Goal: Communication & Community: Answer question/provide support

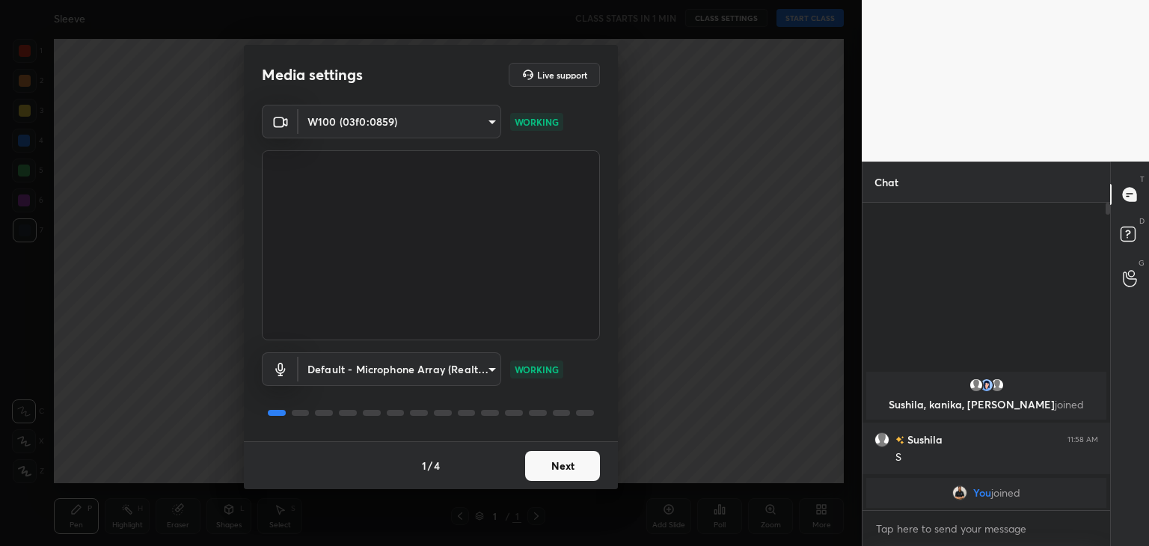
click at [559, 464] on button "Next" at bounding box center [562, 466] width 75 height 30
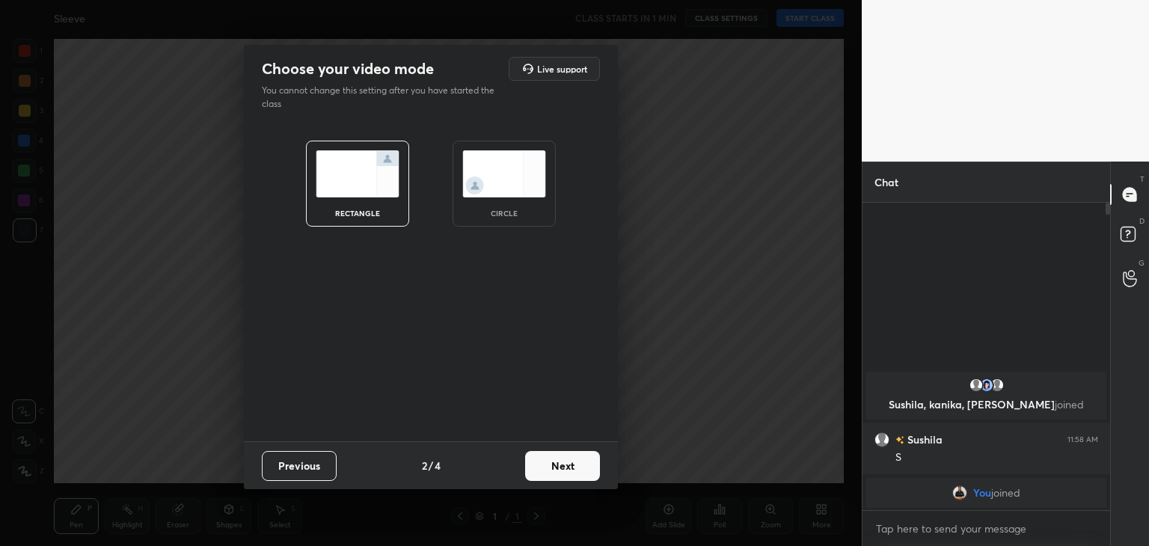
click at [531, 190] on img at bounding box center [504, 173] width 84 height 47
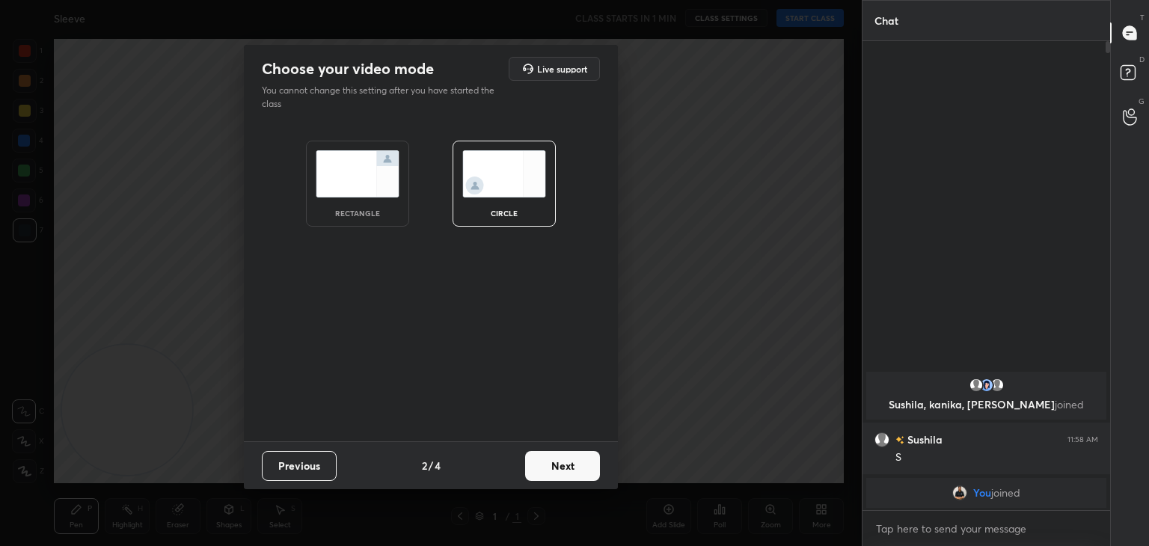
click at [556, 475] on button "Next" at bounding box center [562, 466] width 75 height 30
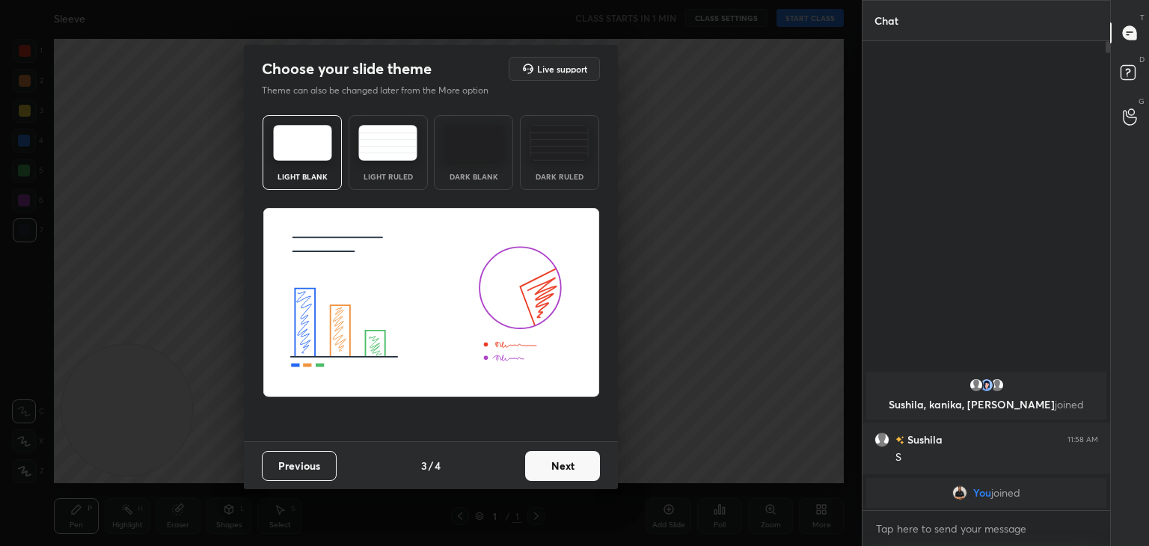
click at [556, 475] on button "Next" at bounding box center [562, 466] width 75 height 30
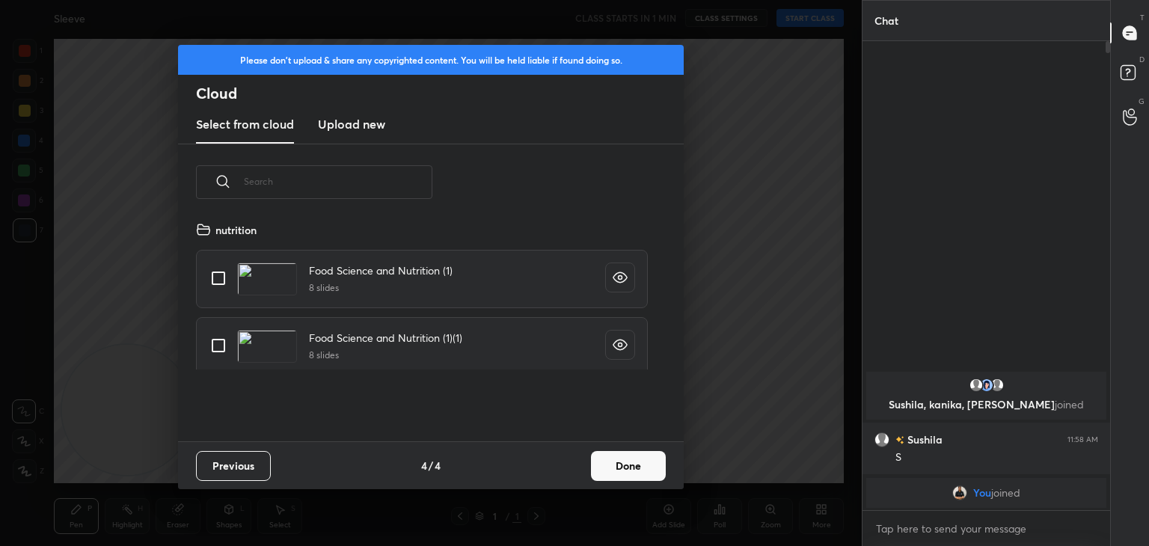
scroll to position [221, 480]
click at [353, 117] on h3 "Upload new" at bounding box center [351, 124] width 67 height 18
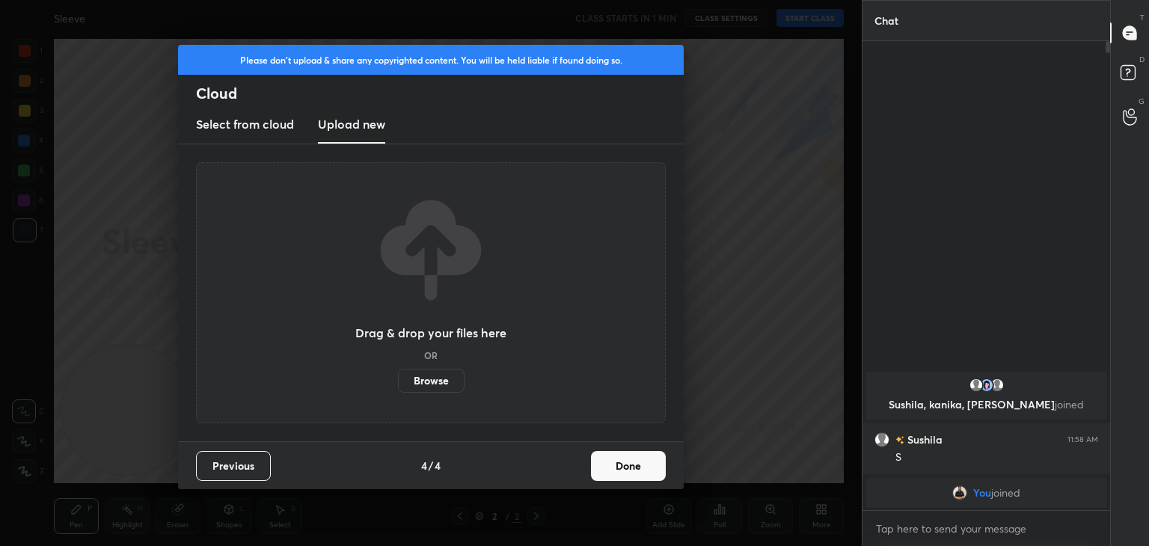
click at [437, 374] on label "Browse" at bounding box center [431, 381] width 67 height 24
click at [398, 374] on input "Browse" at bounding box center [398, 381] width 0 height 24
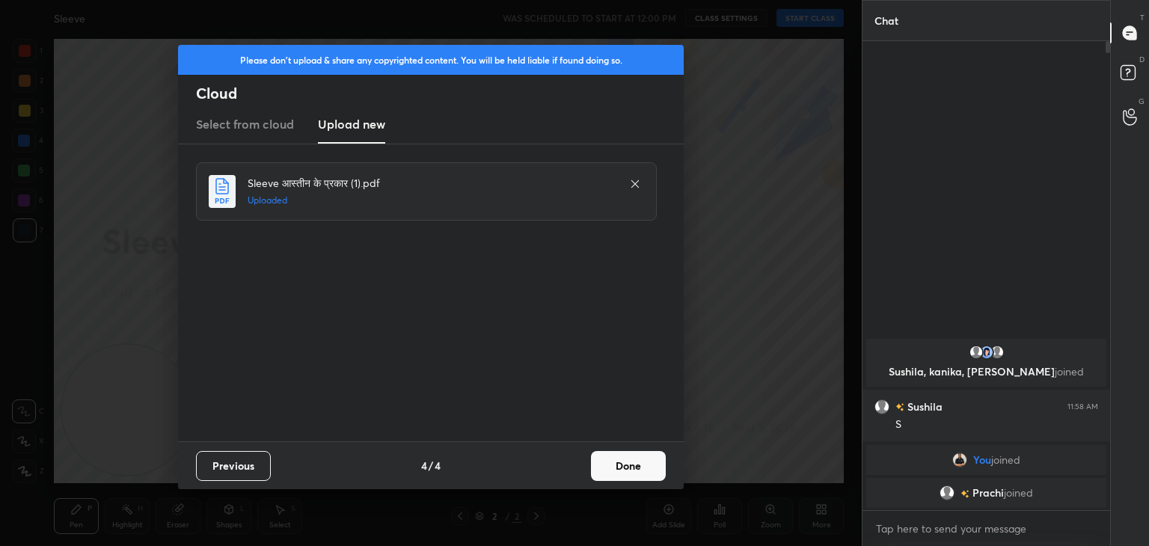
click at [630, 464] on button "Done" at bounding box center [628, 466] width 75 height 30
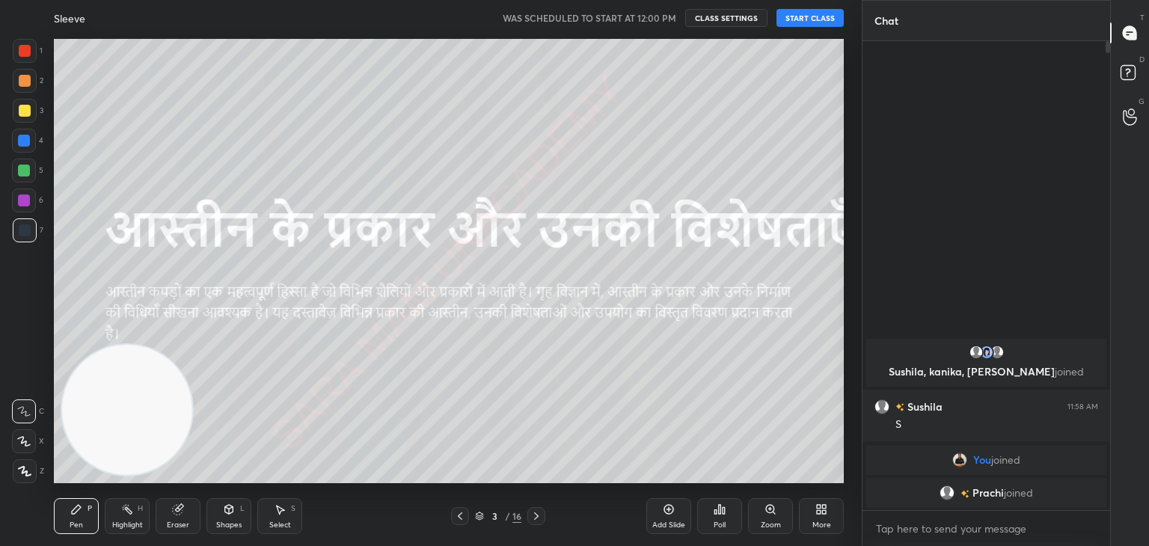
click at [542, 520] on div at bounding box center [536, 516] width 18 height 18
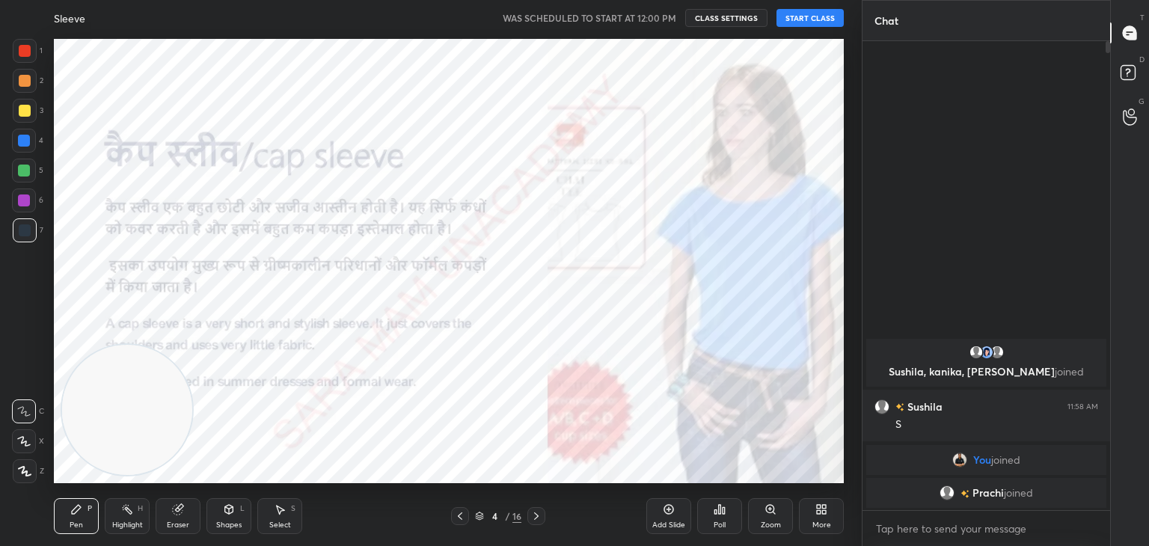
click at [542, 520] on div at bounding box center [536, 516] width 18 height 18
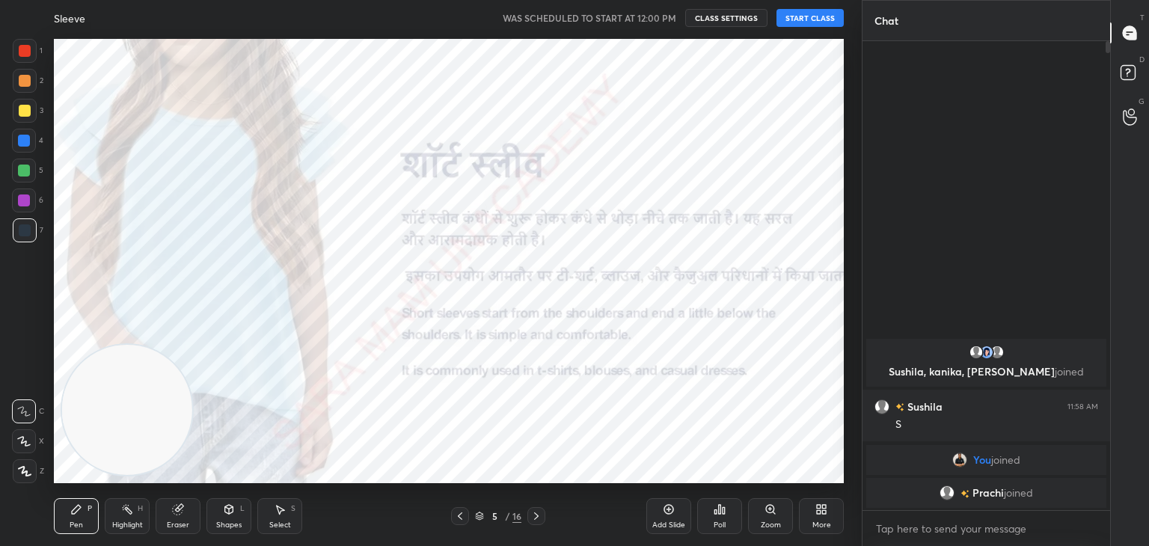
click at [542, 520] on div at bounding box center [536, 516] width 18 height 18
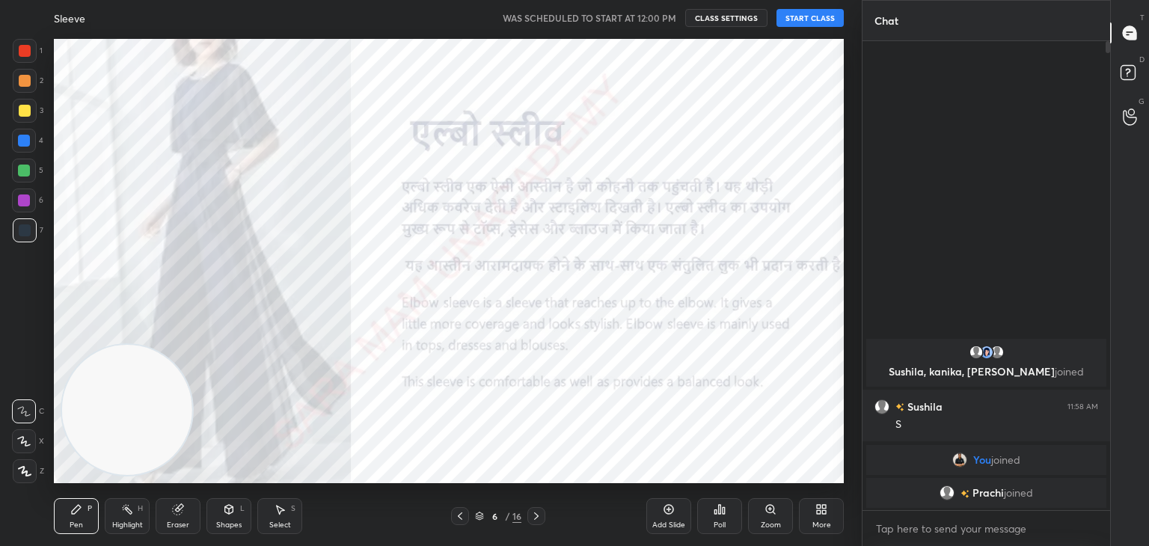
click at [542, 520] on div at bounding box center [536, 516] width 18 height 18
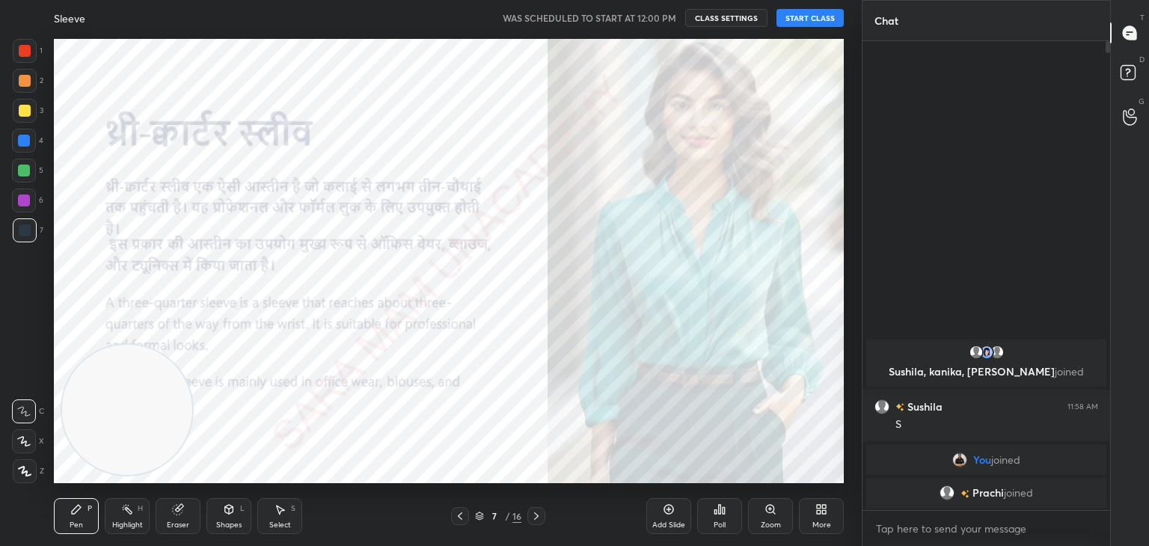
click at [542, 520] on div at bounding box center [536, 516] width 18 height 18
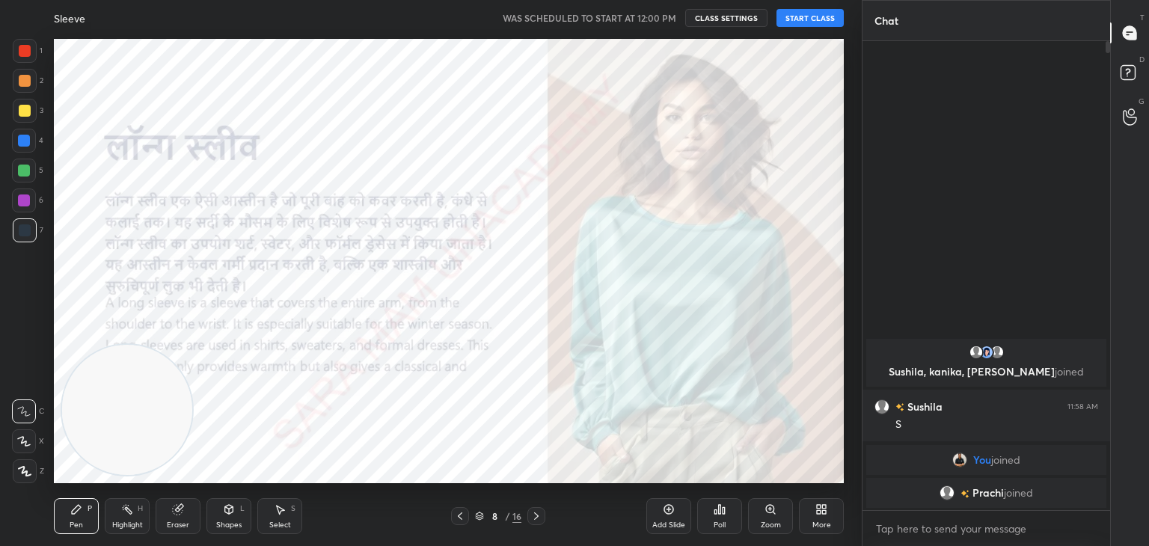
click at [542, 520] on div at bounding box center [536, 516] width 18 height 18
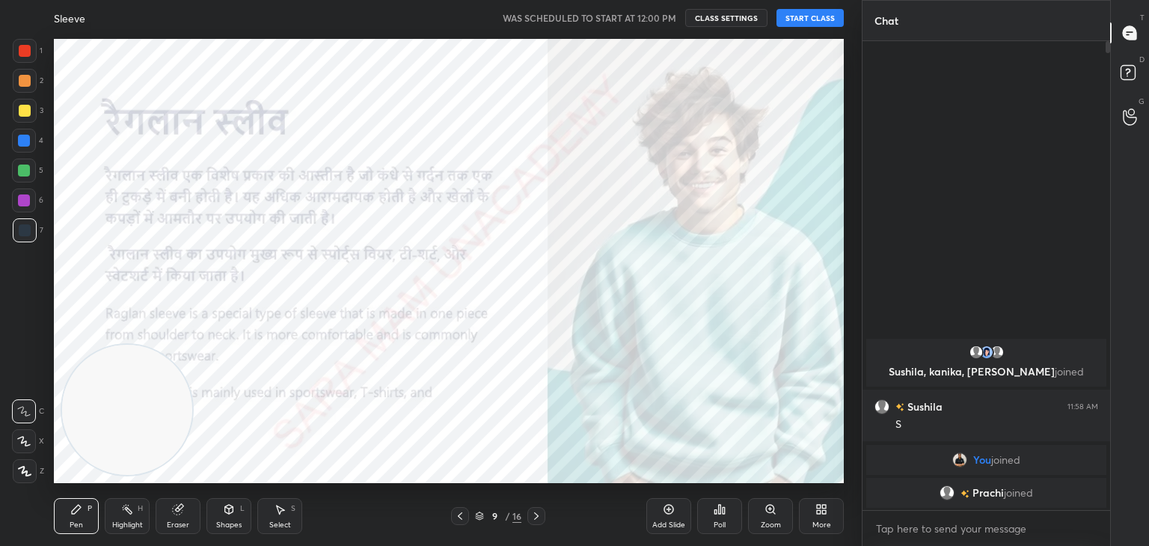
click at [460, 517] on icon at bounding box center [460, 515] width 4 height 7
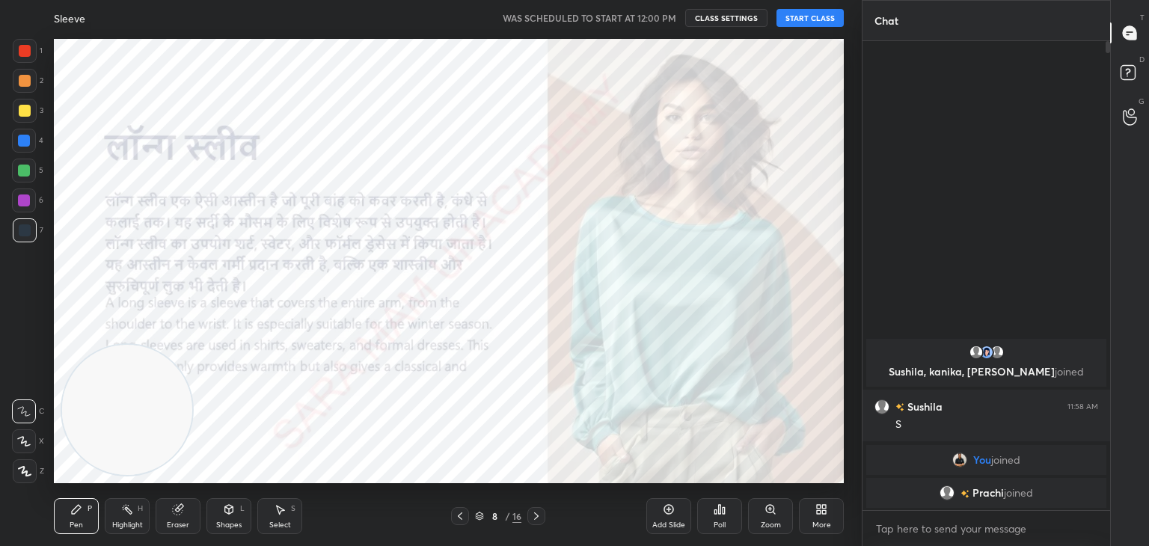
click at [536, 513] on icon at bounding box center [536, 516] width 12 height 12
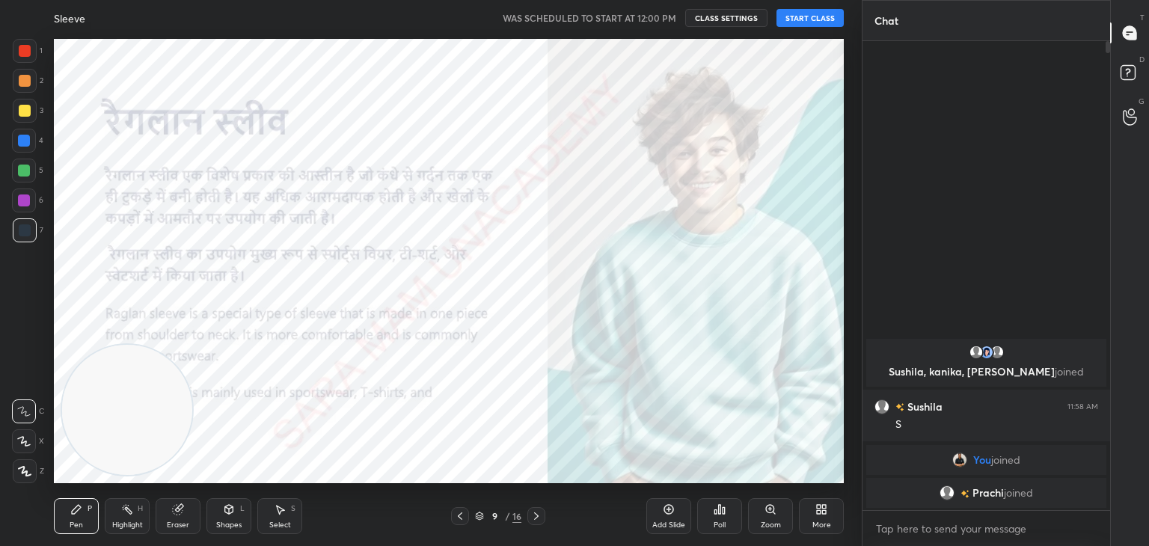
click at [536, 513] on icon at bounding box center [536, 516] width 12 height 12
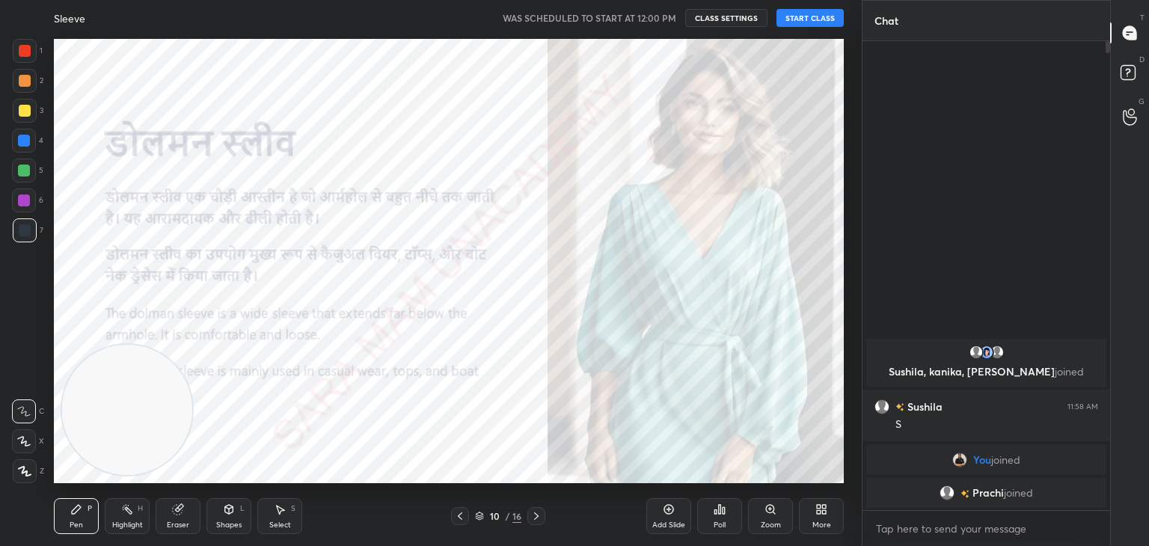
click at [464, 517] on icon at bounding box center [460, 516] width 12 height 12
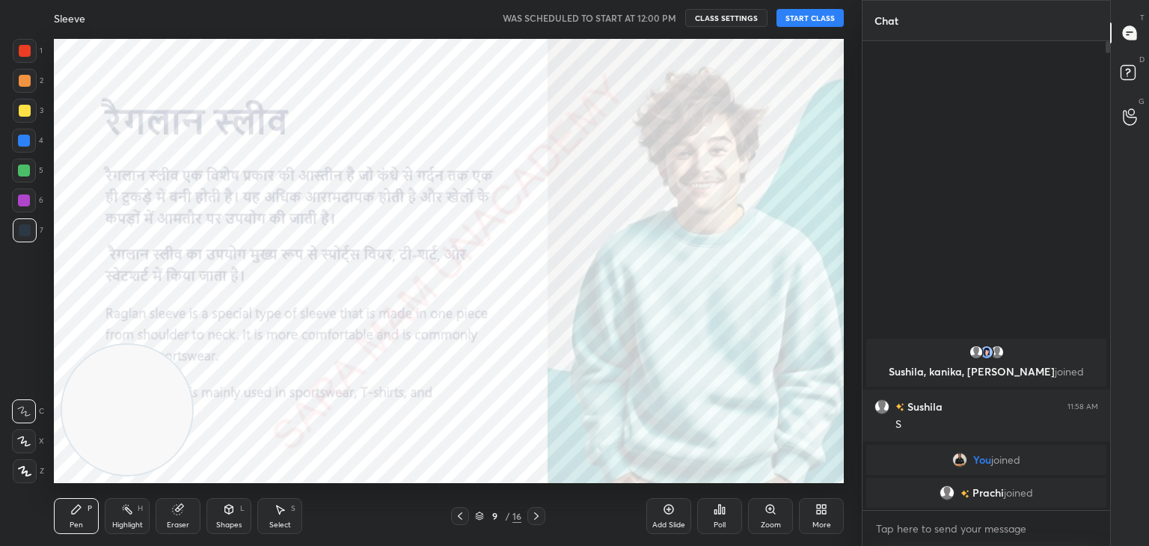
click at [464, 517] on icon at bounding box center [460, 516] width 12 height 12
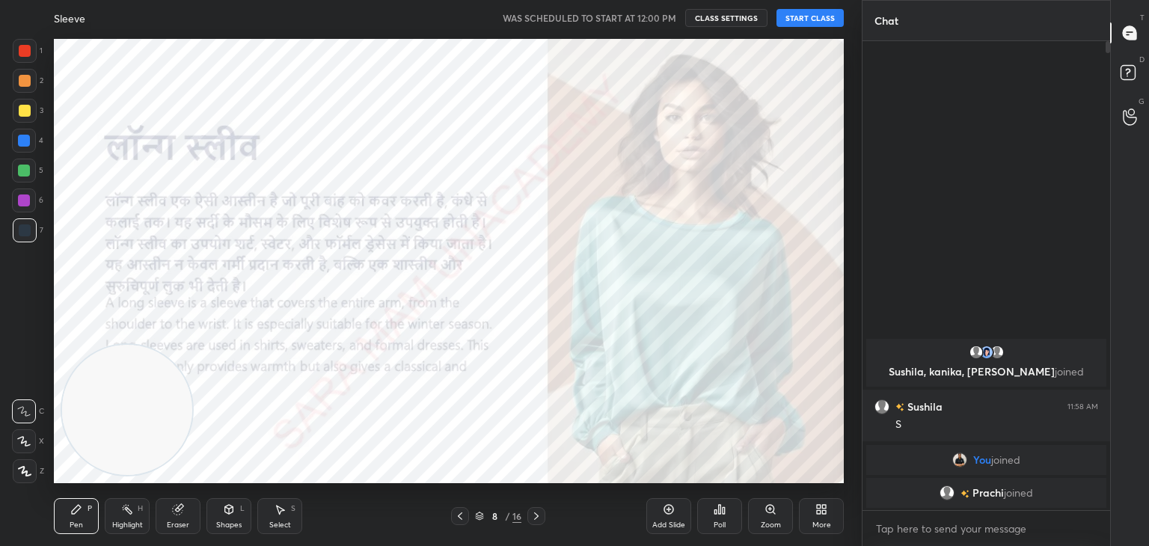
click at [464, 517] on icon at bounding box center [460, 516] width 12 height 12
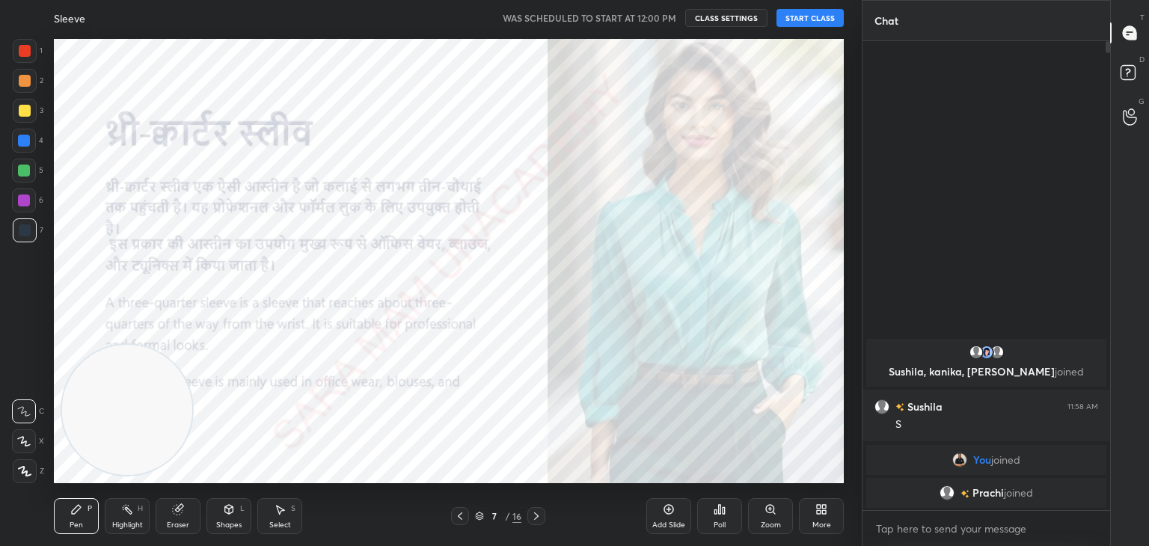
click at [464, 517] on icon at bounding box center [460, 516] width 12 height 12
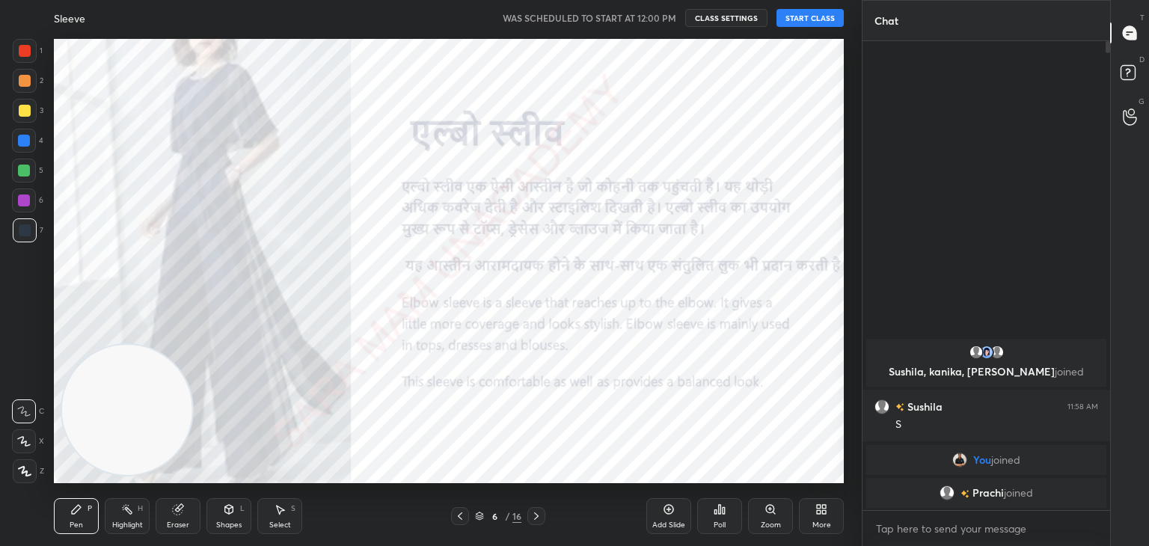
click at [464, 517] on icon at bounding box center [460, 516] width 12 height 12
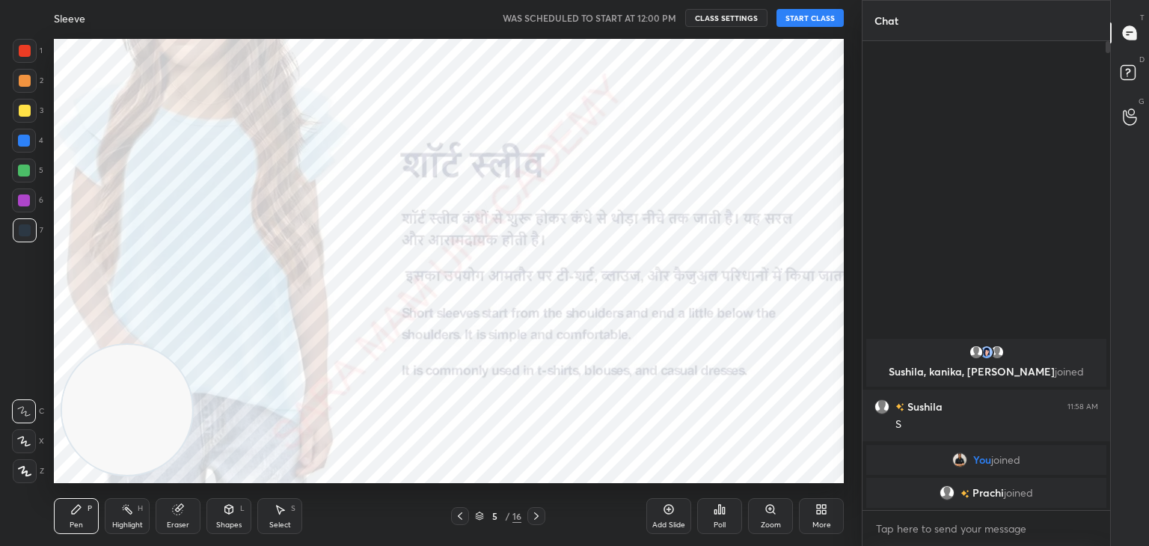
click at [464, 517] on icon at bounding box center [460, 516] width 12 height 12
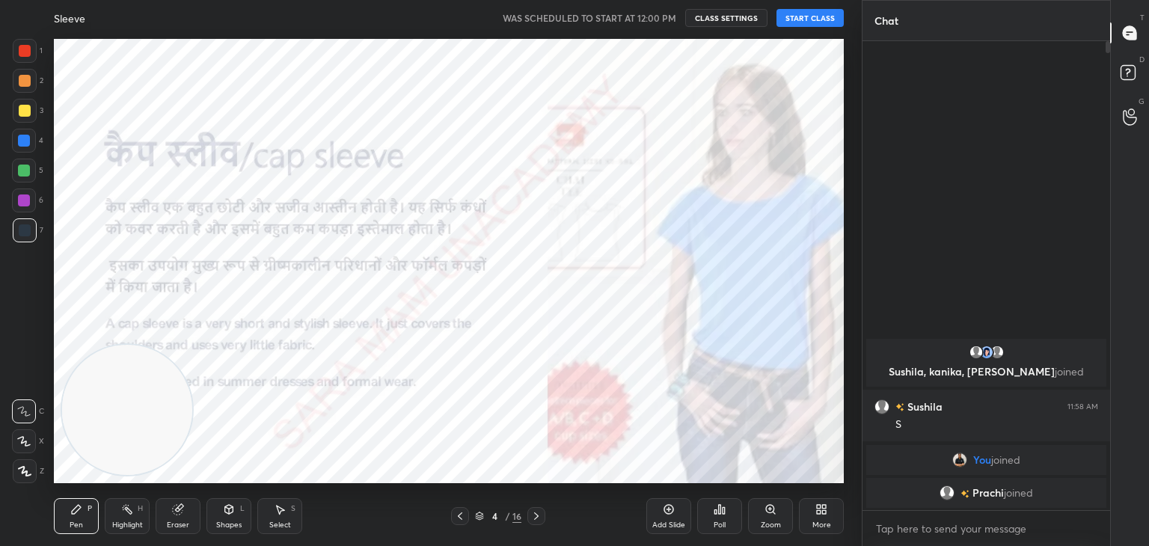
click at [464, 517] on icon at bounding box center [460, 516] width 12 height 12
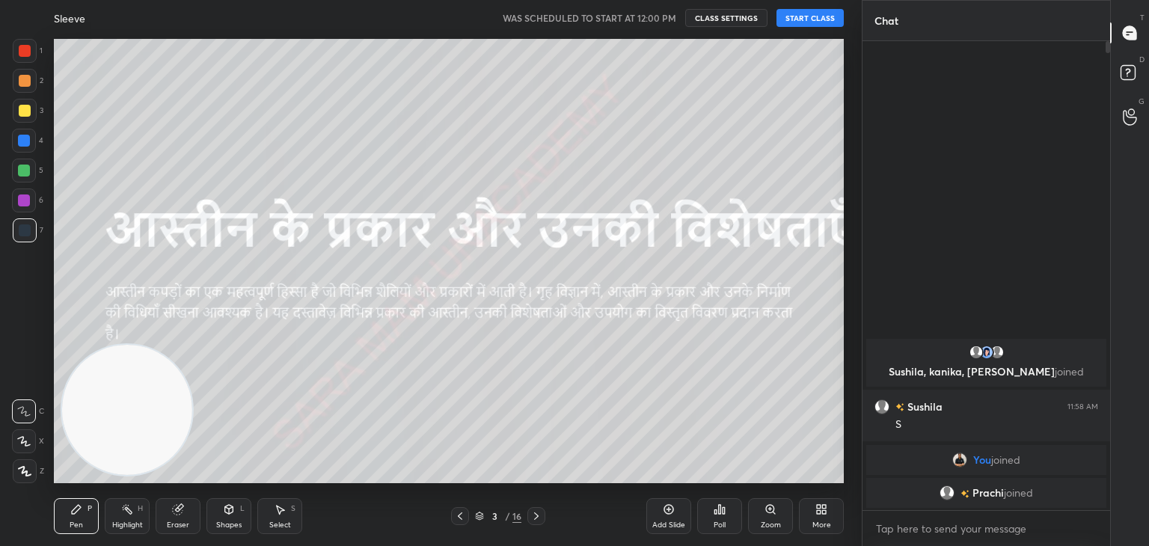
click at [801, 16] on button "START CLASS" at bounding box center [809, 18] width 67 height 18
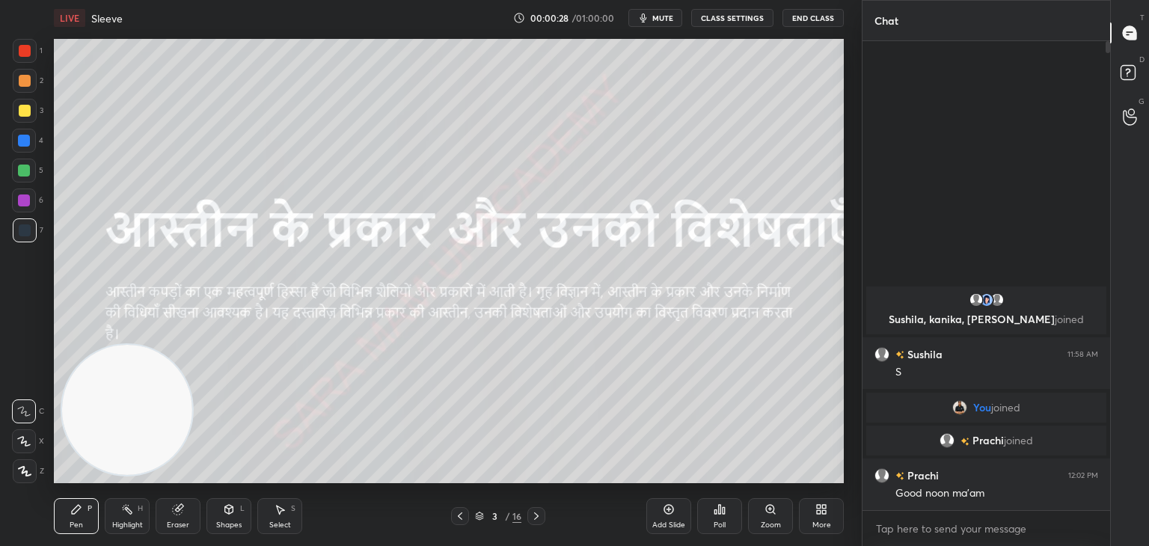
click at [461, 514] on icon at bounding box center [460, 516] width 12 height 12
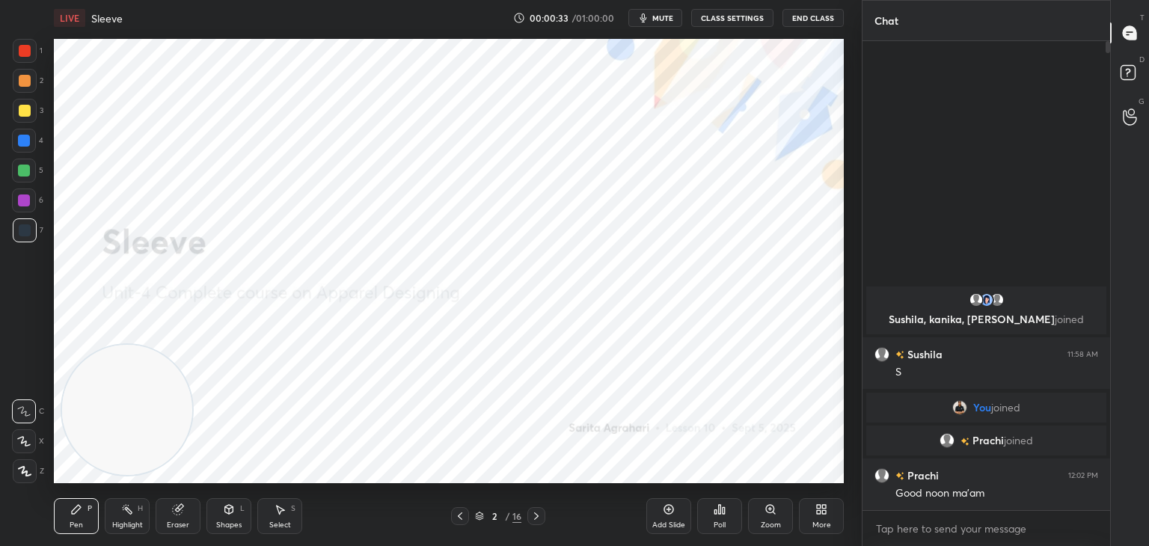
click at [534, 520] on icon at bounding box center [536, 516] width 12 height 12
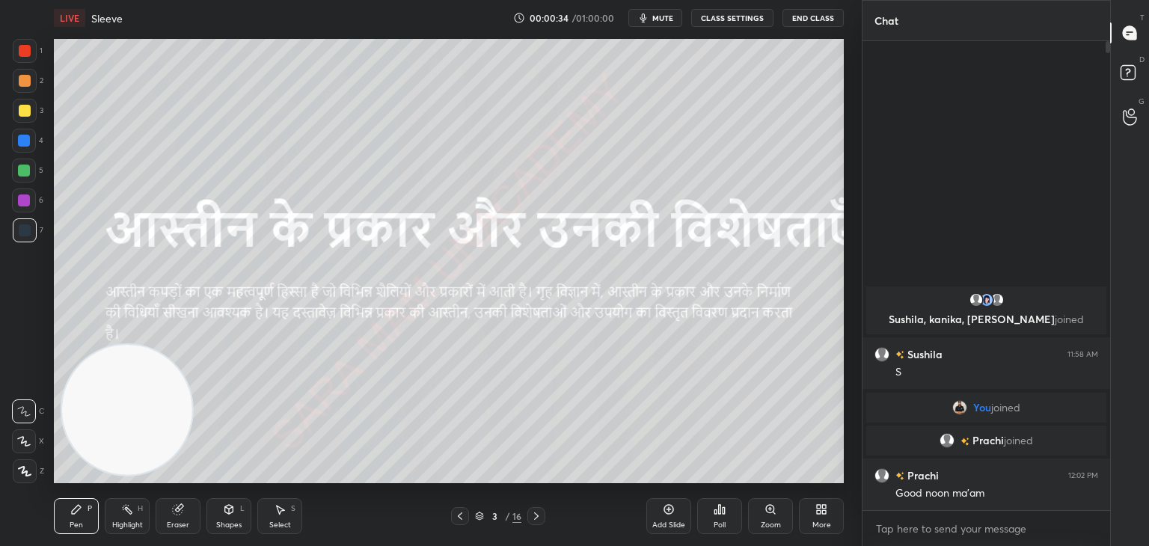
click at [534, 520] on icon at bounding box center [536, 516] width 12 height 12
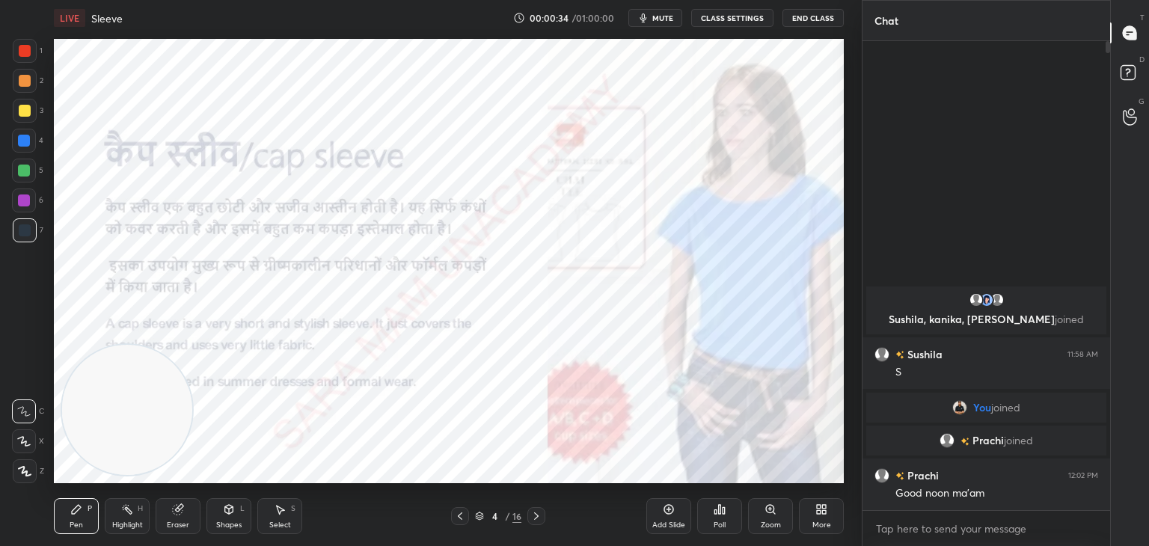
click at [534, 520] on icon at bounding box center [536, 516] width 12 height 12
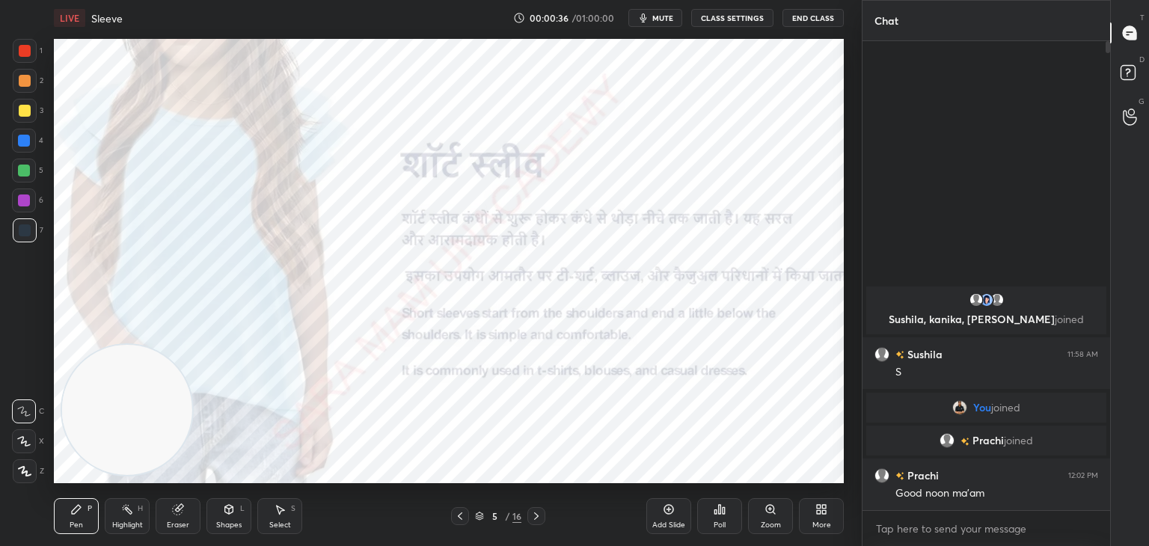
click at [534, 520] on icon at bounding box center [536, 516] width 12 height 12
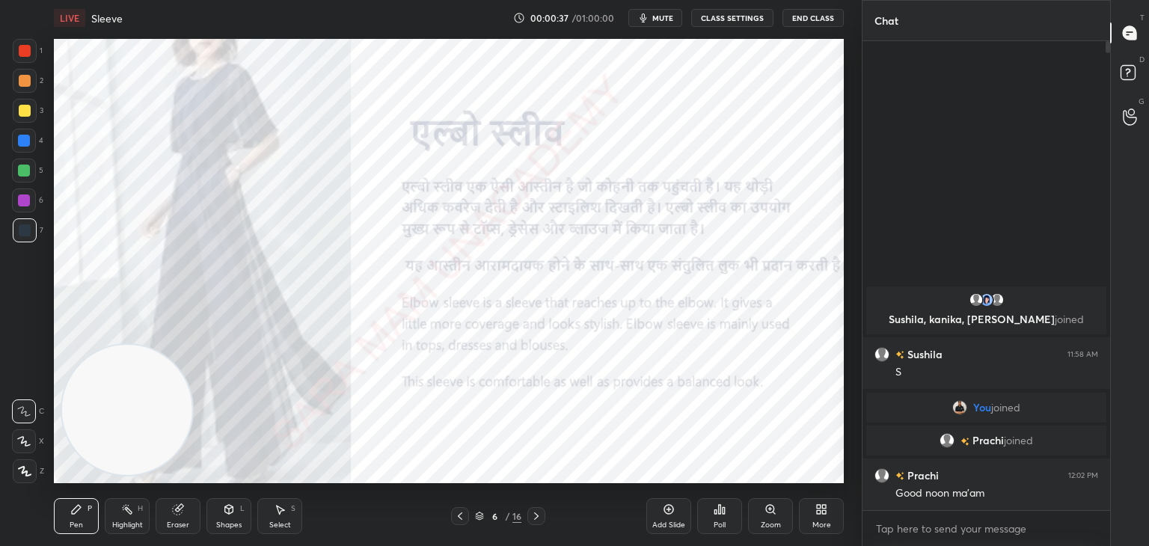
click at [534, 520] on icon at bounding box center [536, 516] width 12 height 12
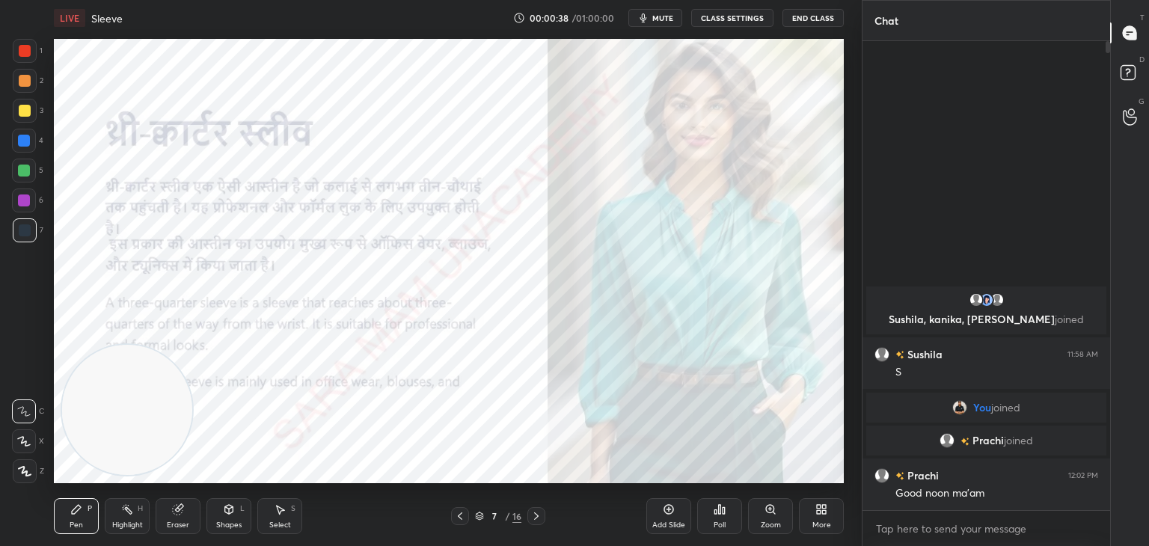
click at [534, 520] on icon at bounding box center [536, 516] width 12 height 12
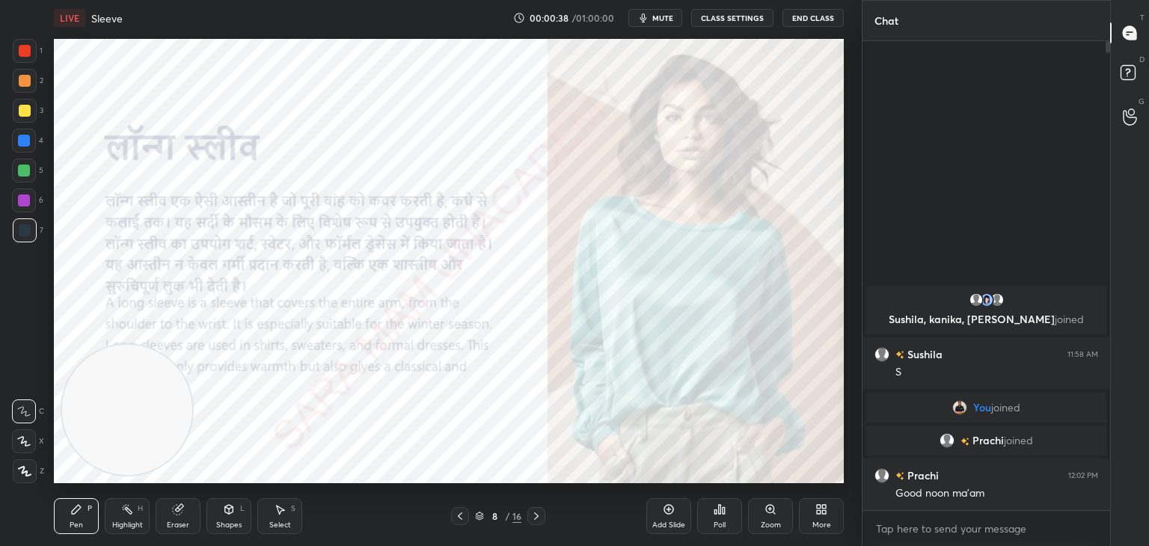
click at [534, 520] on icon at bounding box center [536, 516] width 12 height 12
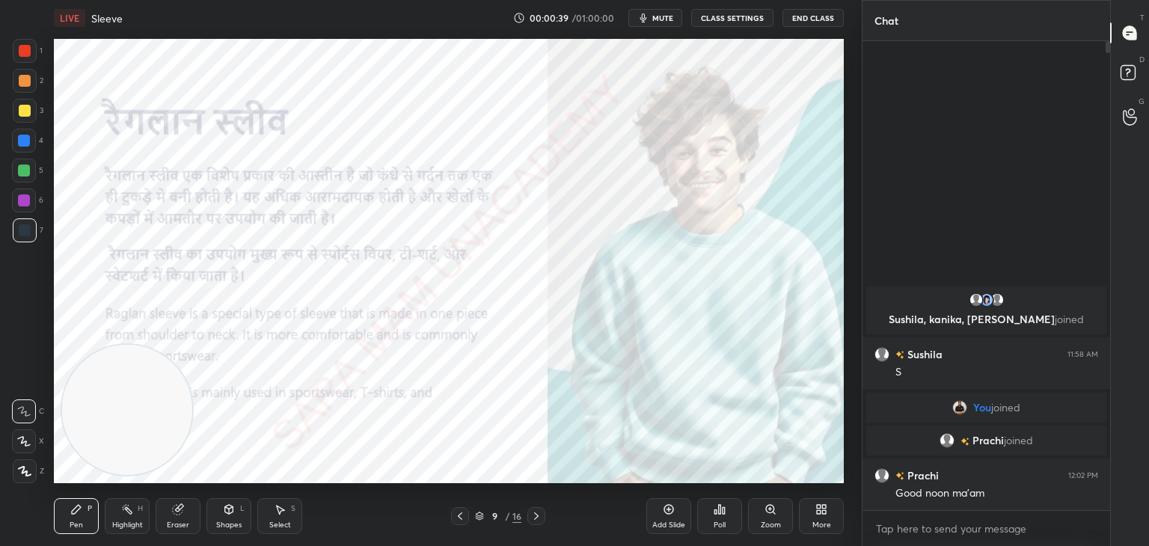
click at [534, 520] on icon at bounding box center [536, 516] width 12 height 12
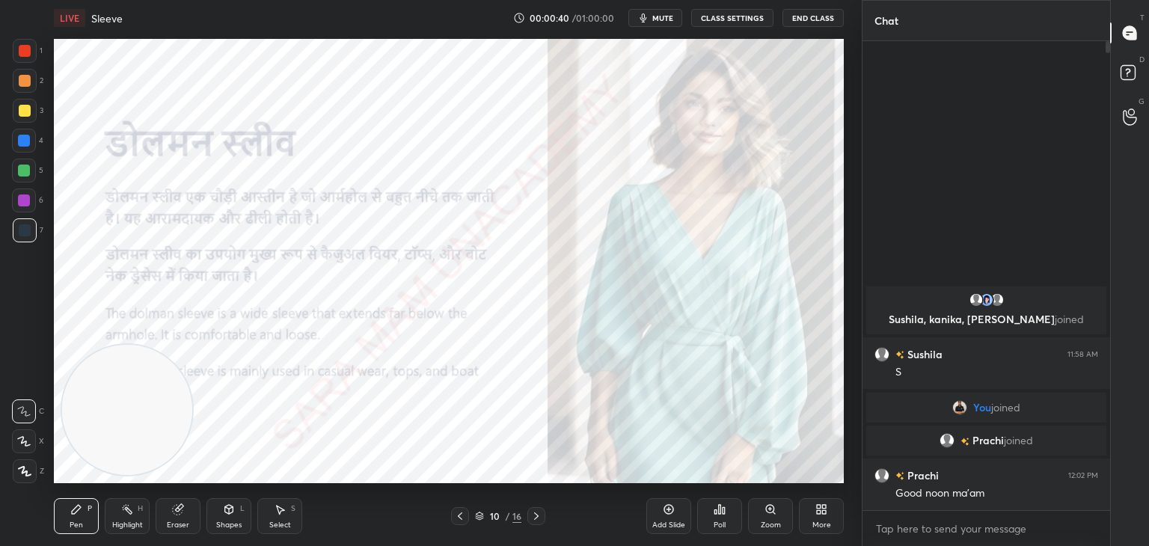
click at [534, 520] on icon at bounding box center [536, 516] width 12 height 12
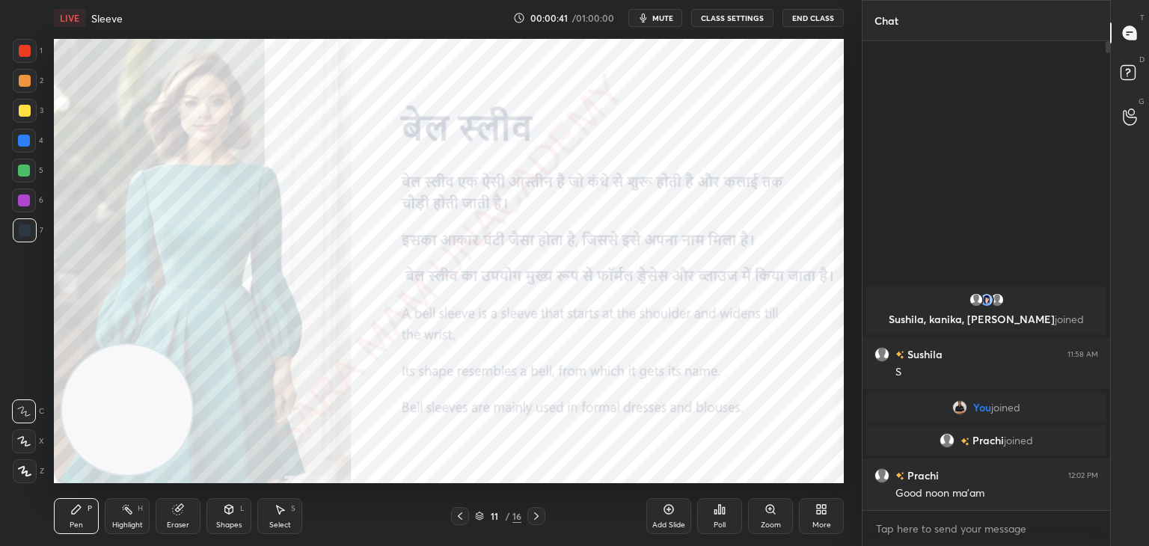
click at [534, 520] on icon at bounding box center [536, 516] width 12 height 12
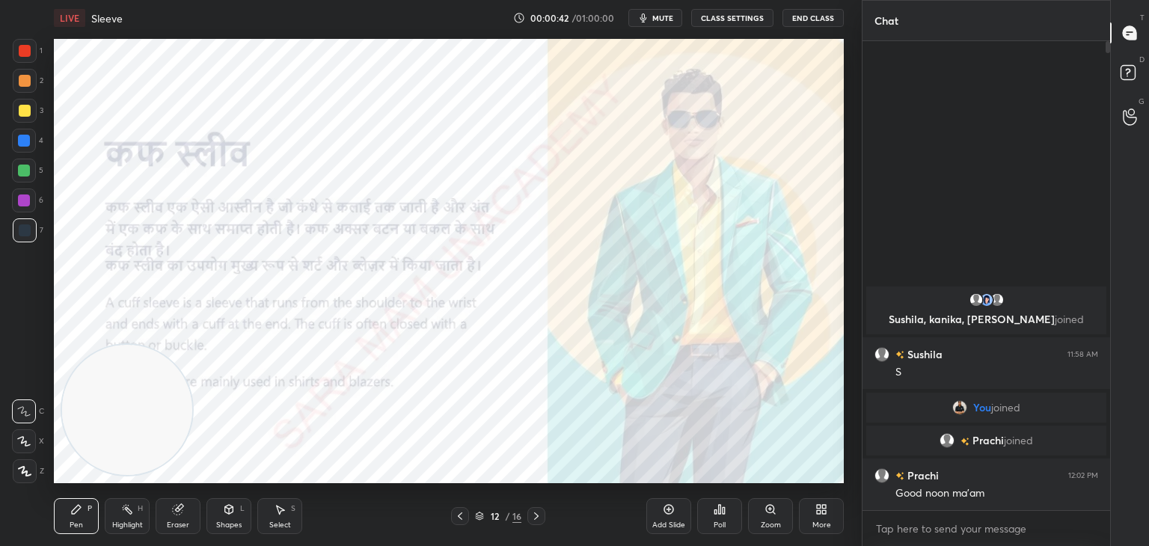
click at [534, 520] on icon at bounding box center [536, 516] width 12 height 12
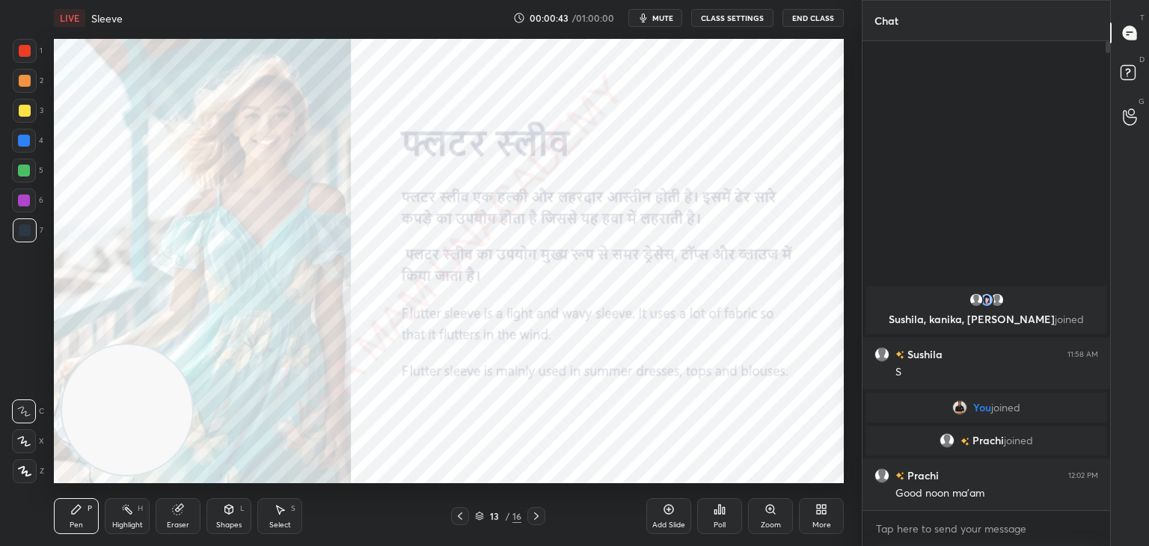
click at [534, 520] on icon at bounding box center [536, 516] width 12 height 12
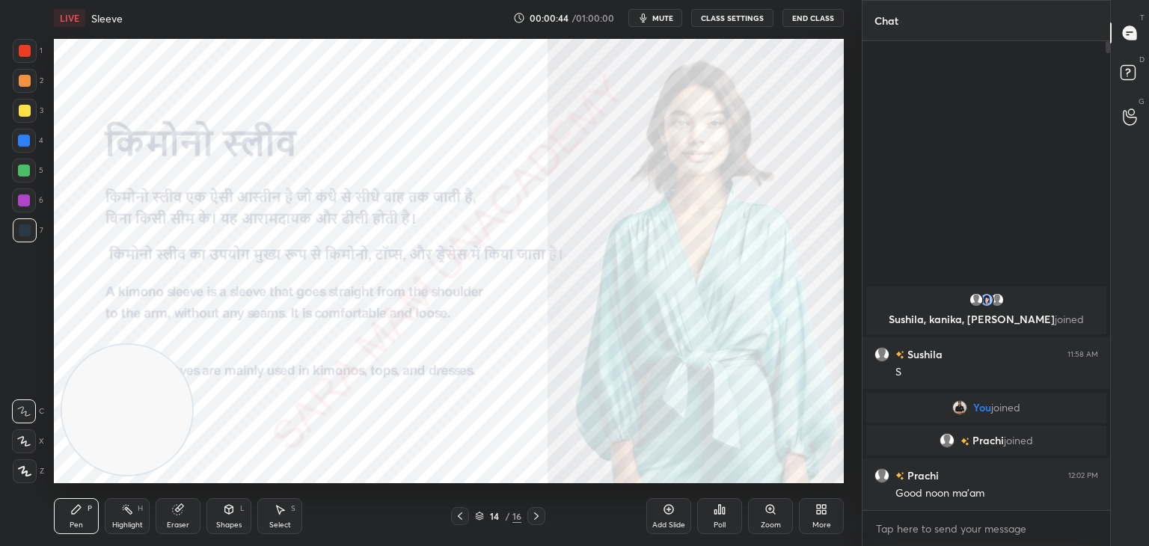
click at [534, 520] on icon at bounding box center [536, 516] width 12 height 12
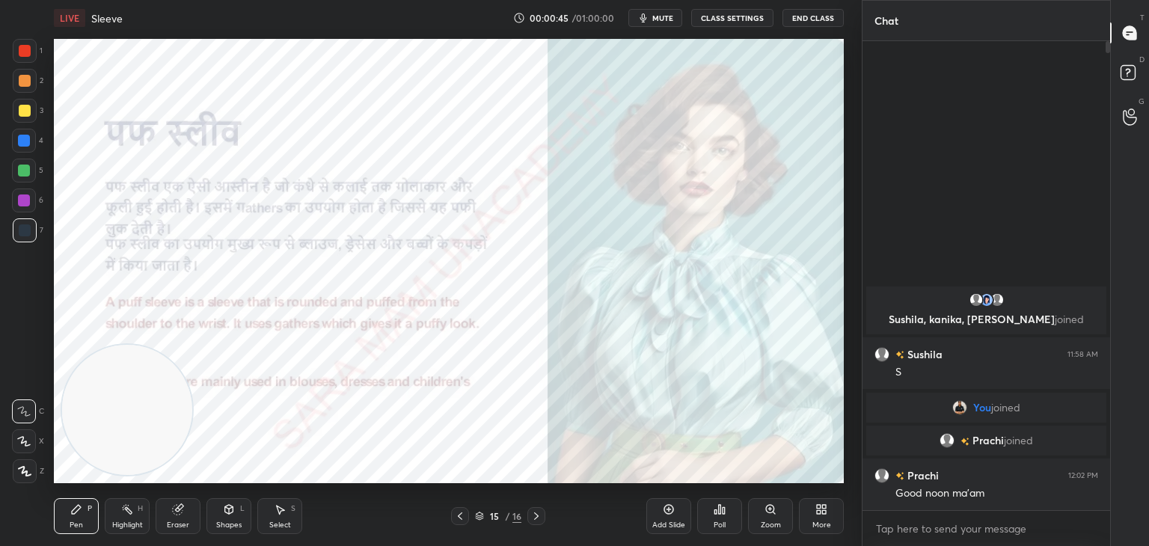
click at [534, 520] on icon at bounding box center [536, 516] width 12 height 12
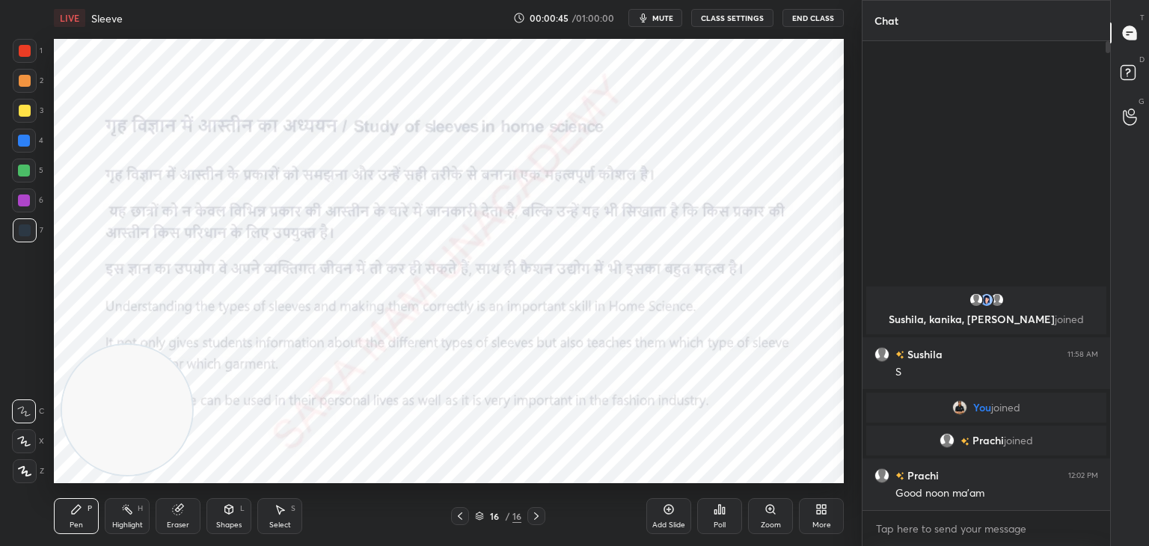
click at [534, 520] on icon at bounding box center [536, 516] width 12 height 12
click at [461, 516] on icon at bounding box center [460, 516] width 12 height 12
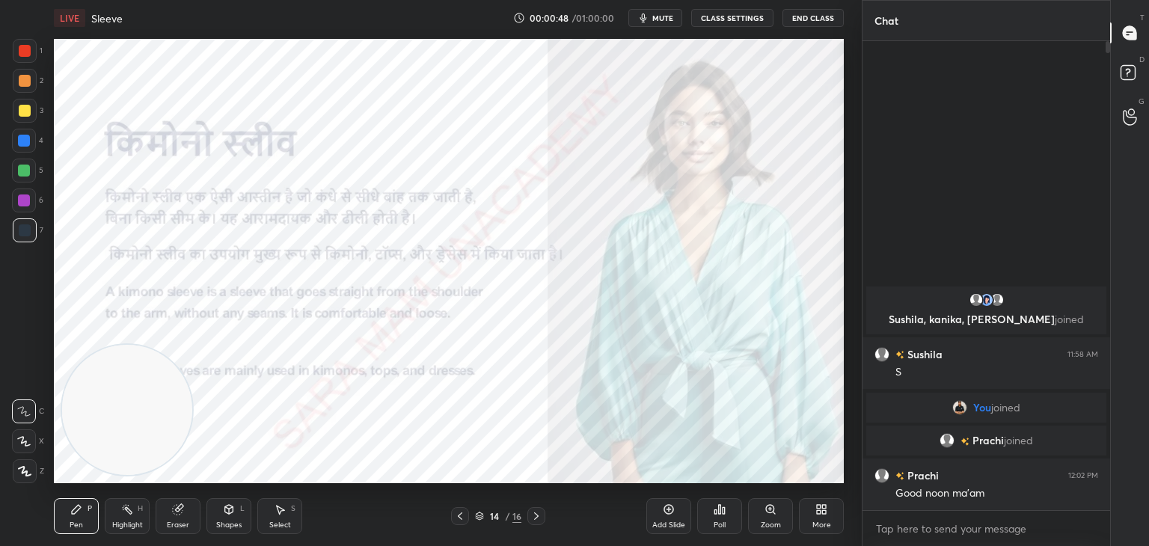
click at [461, 516] on icon at bounding box center [460, 516] width 12 height 12
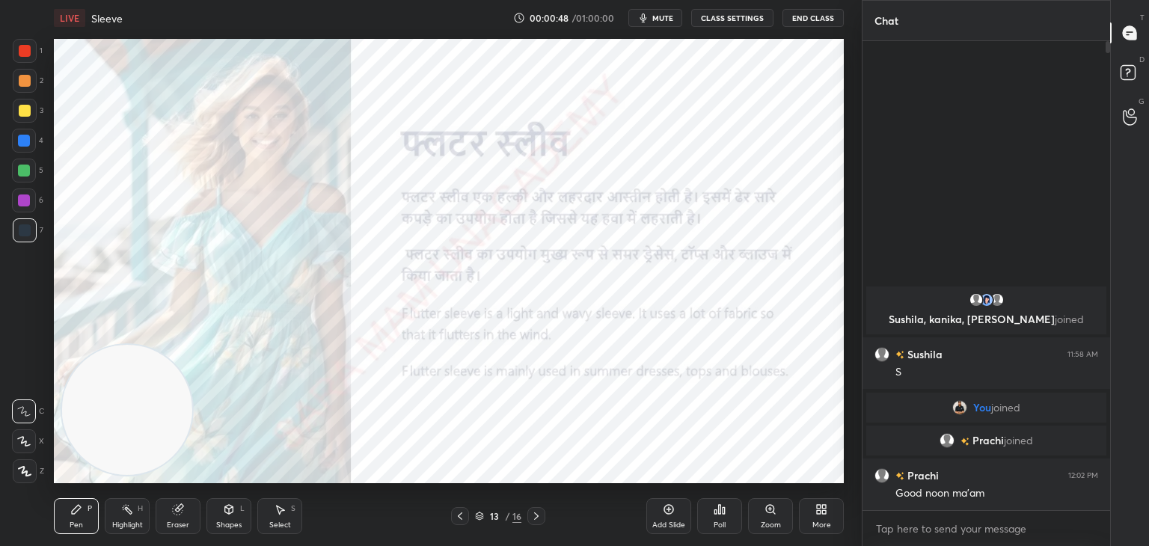
click at [461, 516] on icon at bounding box center [460, 516] width 12 height 12
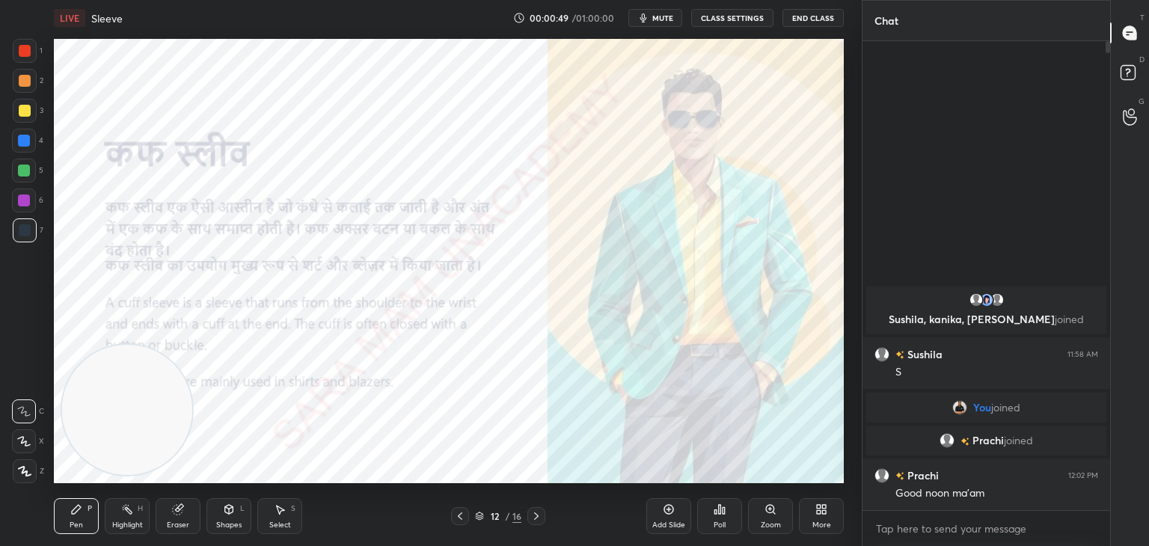
click at [461, 516] on icon at bounding box center [460, 516] width 12 height 12
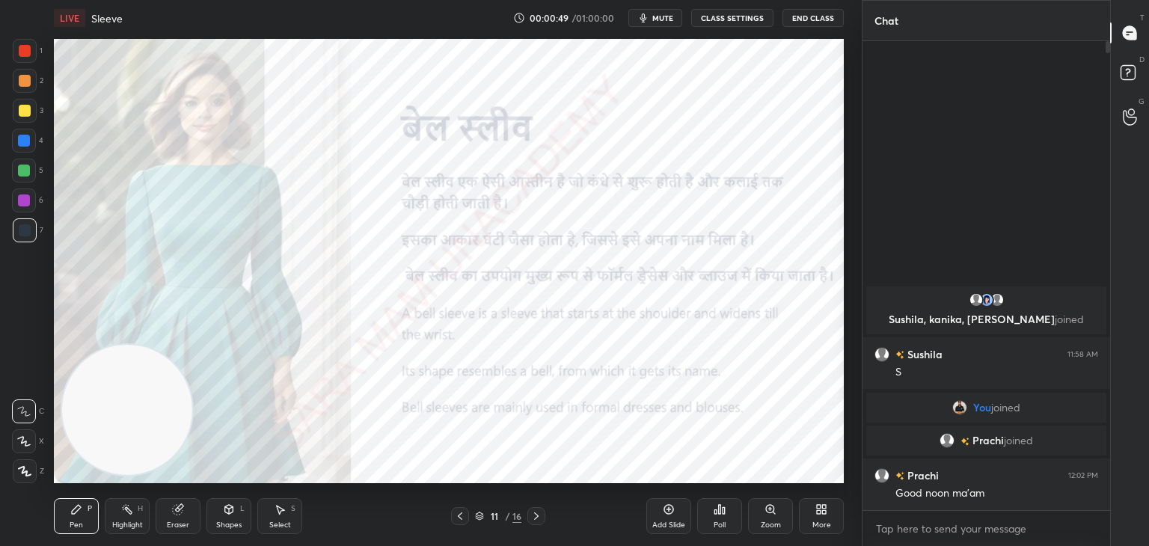
click at [461, 516] on icon at bounding box center [460, 516] width 12 height 12
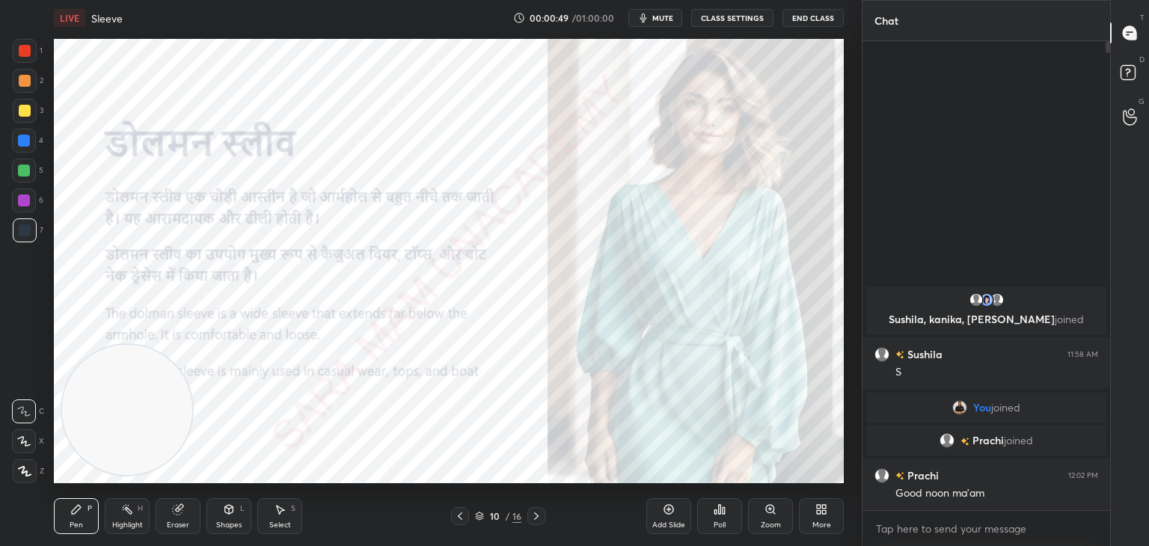
click at [461, 516] on icon at bounding box center [460, 516] width 12 height 12
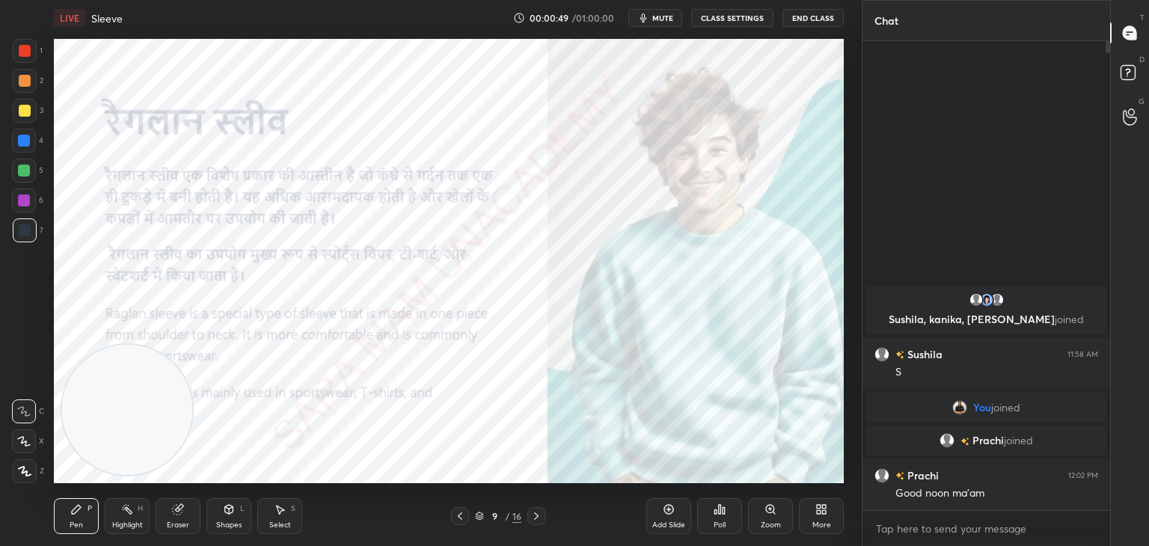
click at [461, 516] on icon at bounding box center [460, 516] width 12 height 12
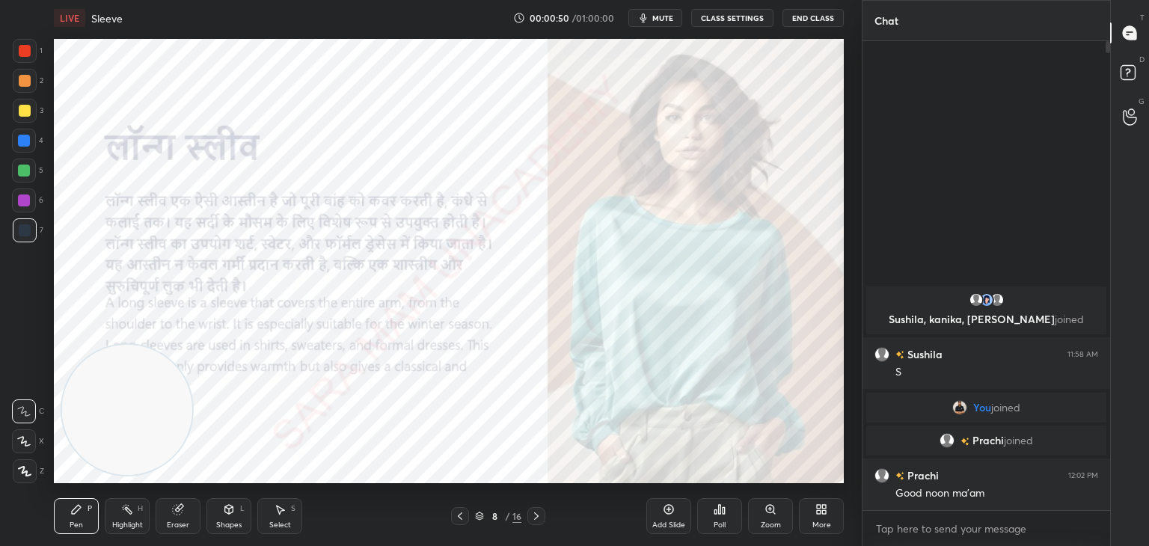
click at [461, 516] on icon at bounding box center [460, 516] width 12 height 12
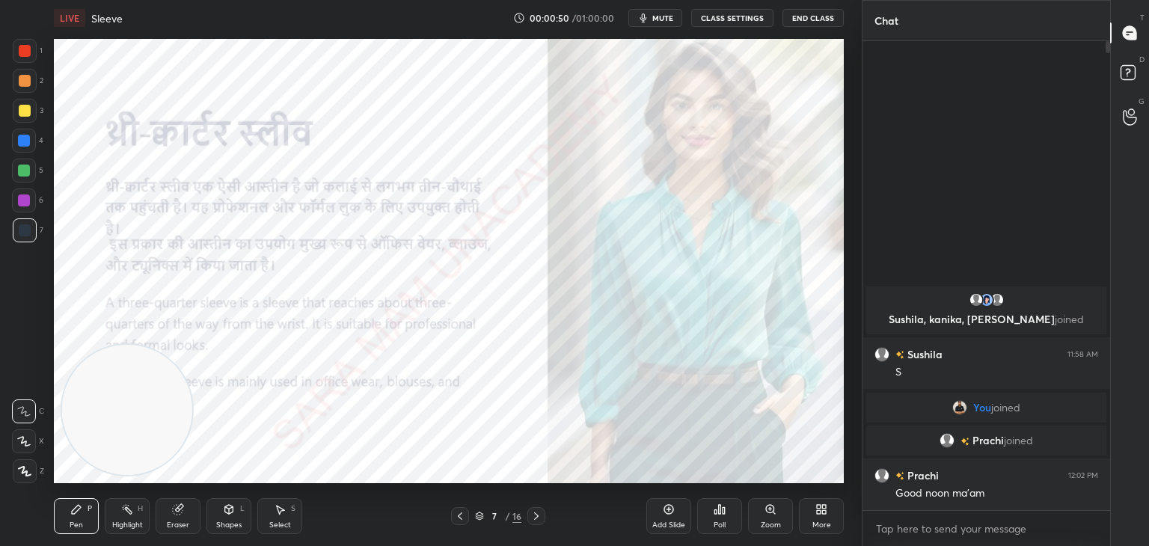
click at [461, 516] on icon at bounding box center [460, 516] width 12 height 12
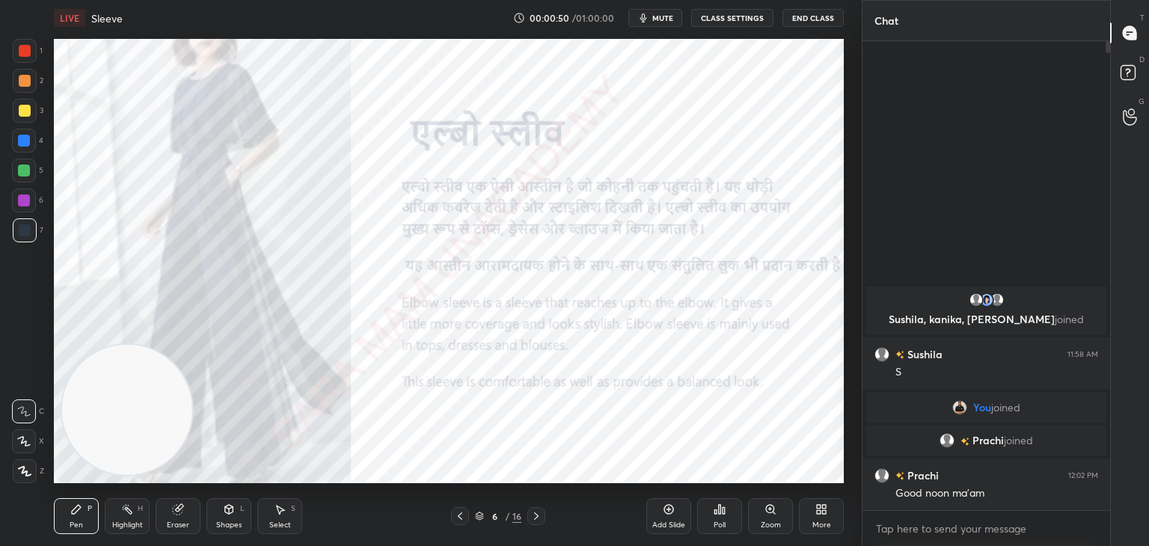
click at [461, 516] on icon at bounding box center [460, 516] width 12 height 12
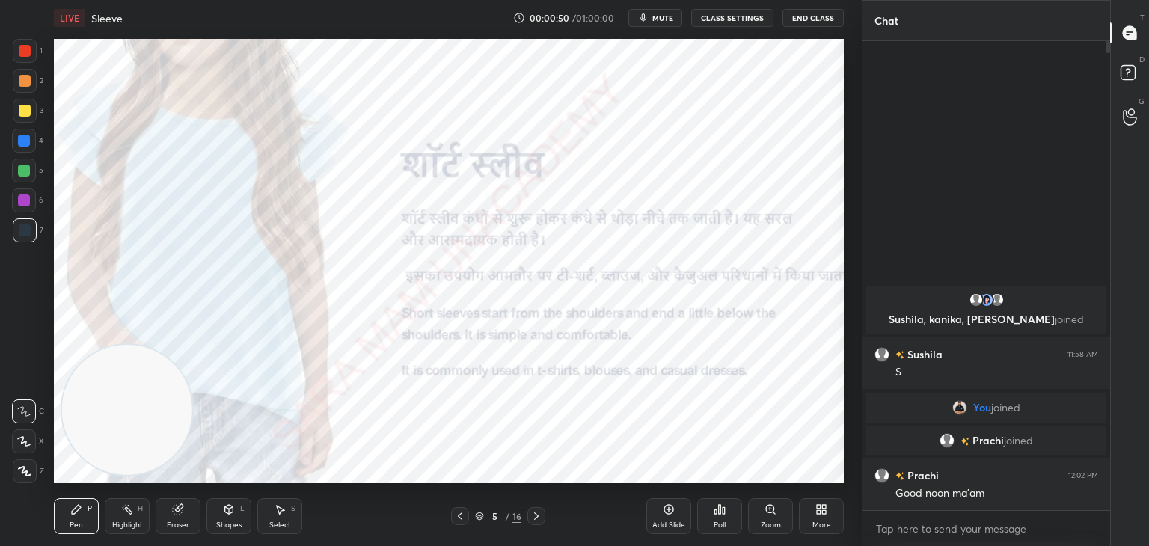
click at [461, 516] on icon at bounding box center [460, 516] width 12 height 12
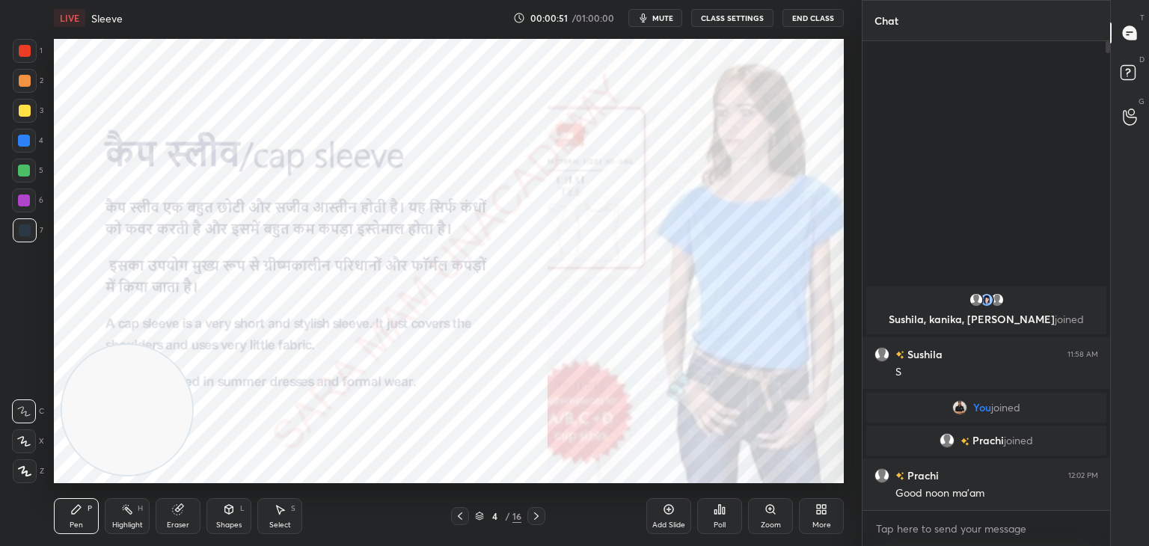
click at [461, 516] on icon at bounding box center [460, 516] width 12 height 12
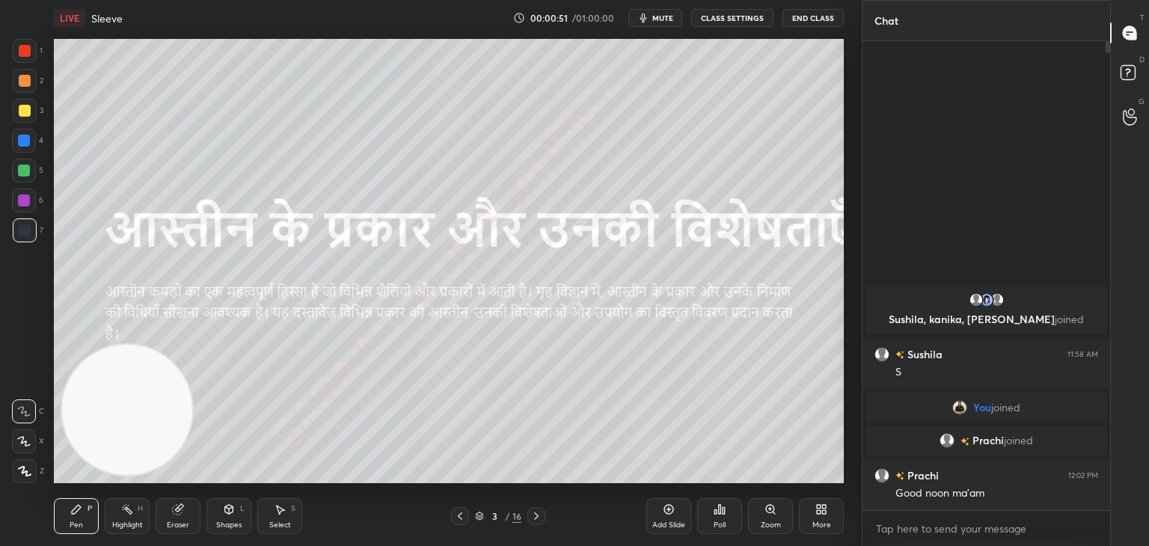
click at [461, 516] on icon at bounding box center [460, 516] width 12 height 12
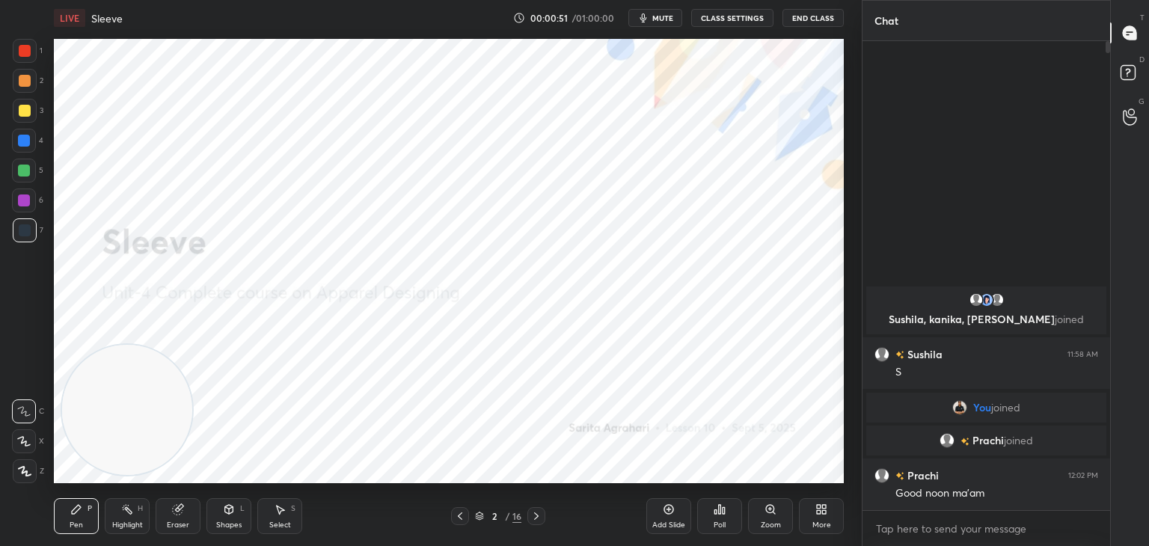
click at [461, 516] on icon at bounding box center [460, 516] width 12 height 12
click at [539, 518] on icon at bounding box center [536, 516] width 12 height 12
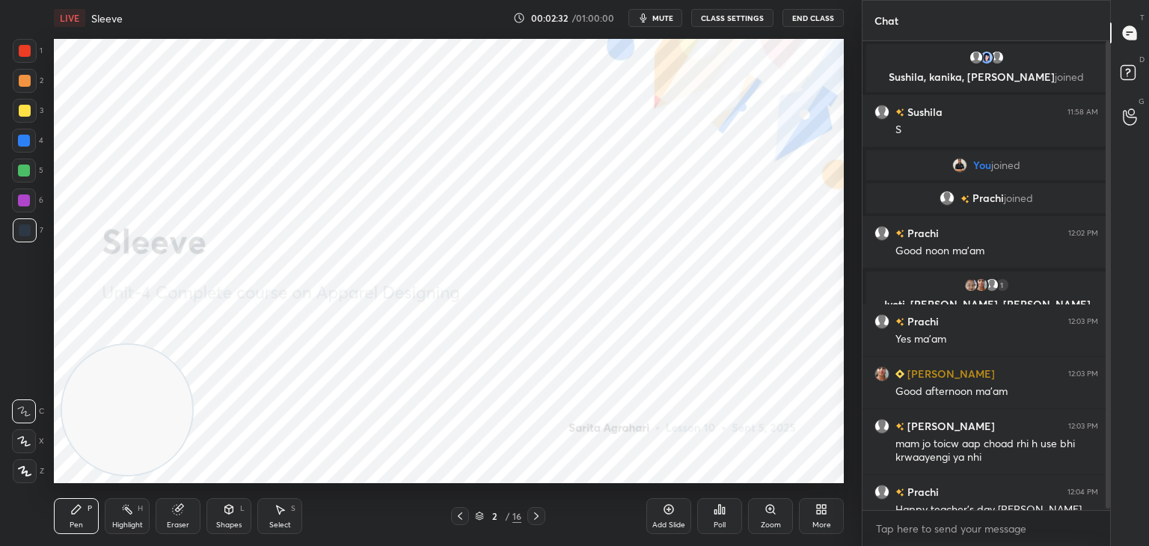
click at [1109, 434] on div at bounding box center [1107, 274] width 4 height 467
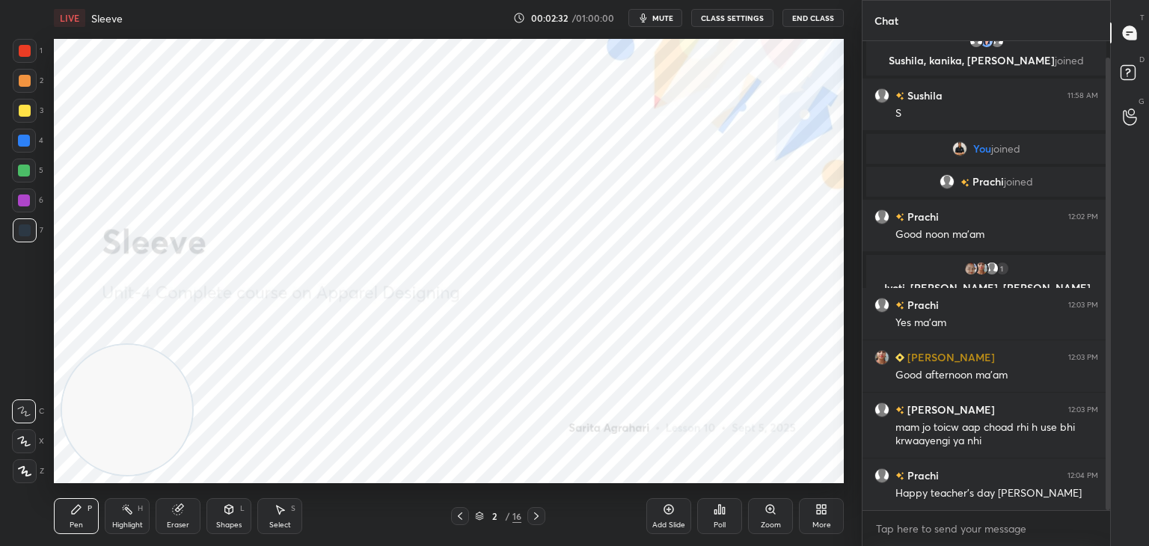
drag, startPoint x: 1109, startPoint y: 434, endPoint x: 1114, endPoint y: 454, distance: 20.1
click at [1114, 454] on div "Chat Sushila, [PERSON_NAME], [PERSON_NAME] joined [PERSON_NAME] 11:58 AM S You …" at bounding box center [1004, 273] width 287 height 546
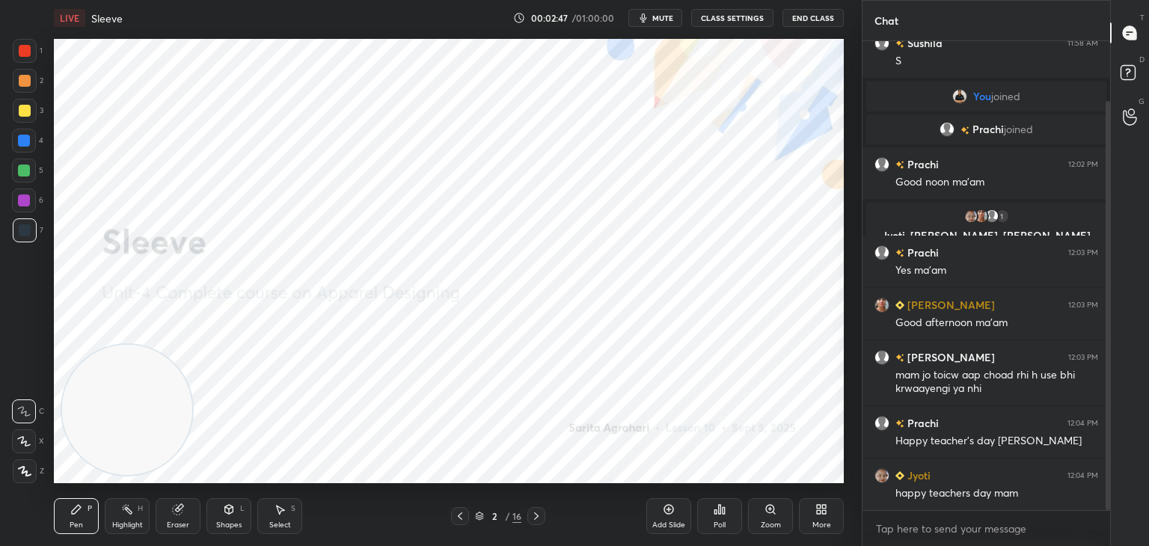
click at [23, 54] on div at bounding box center [25, 51] width 12 height 12
click at [16, 465] on div at bounding box center [25, 471] width 24 height 24
click at [540, 517] on icon at bounding box center [536, 516] width 12 height 12
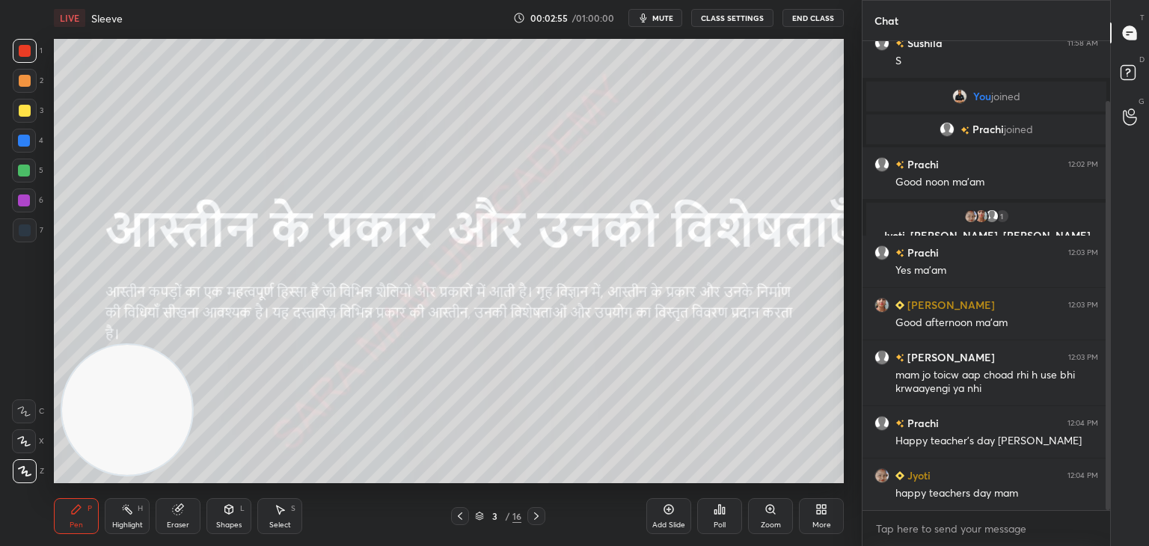
click at [533, 512] on icon at bounding box center [536, 516] width 12 height 12
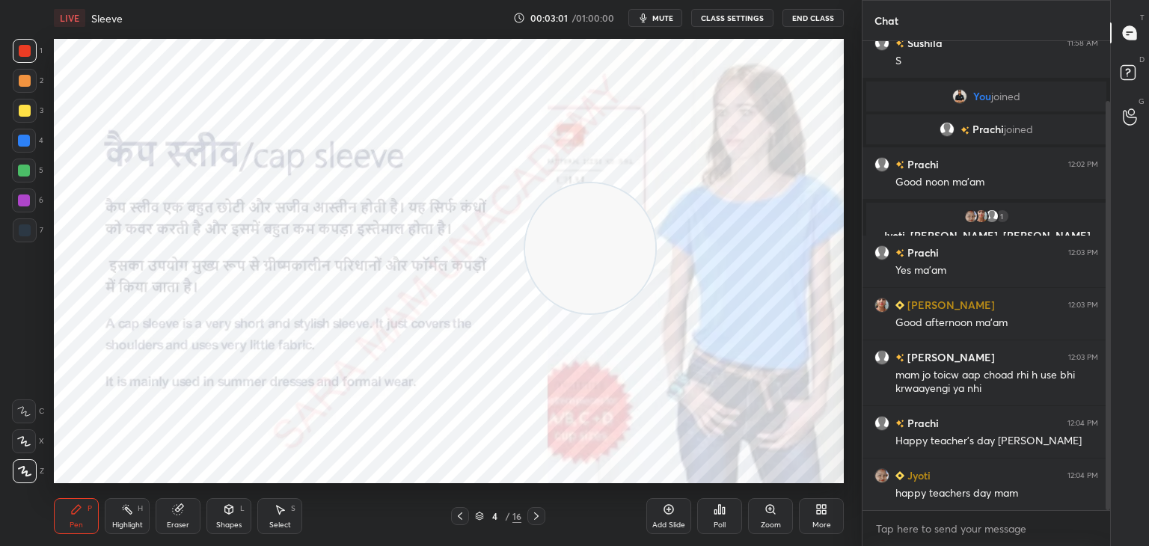
click at [663, 519] on div "Add Slide" at bounding box center [668, 516] width 45 height 36
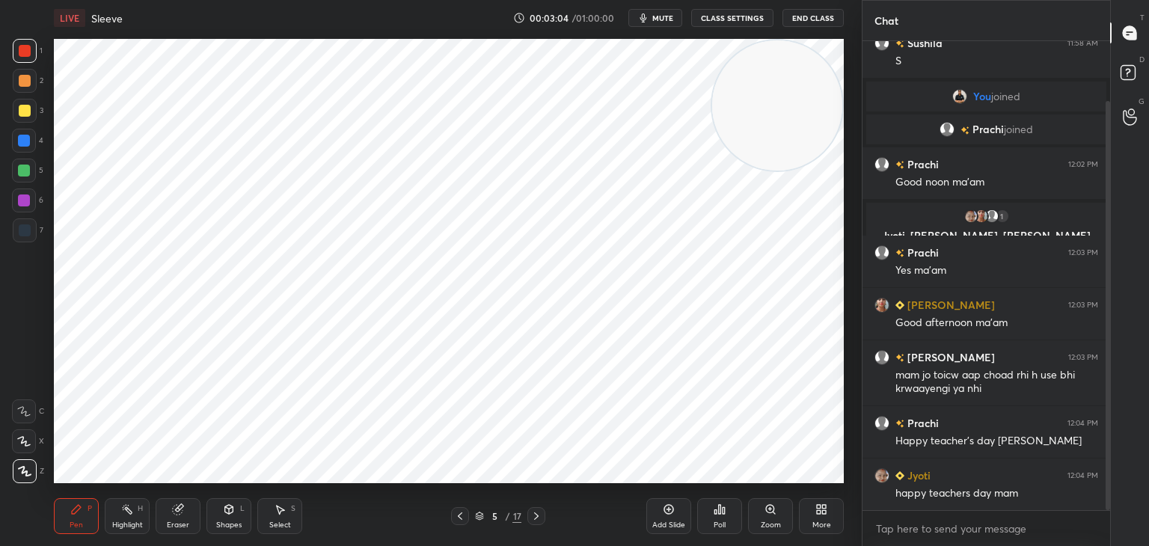
click at [802, 114] on video at bounding box center [777, 105] width 130 height 130
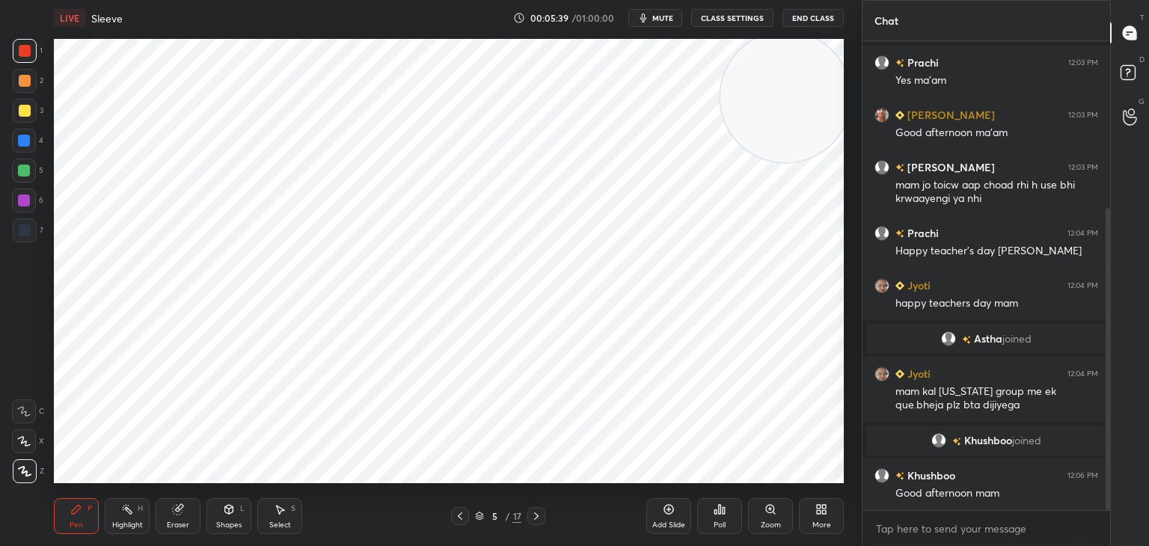
scroll to position [311, 0]
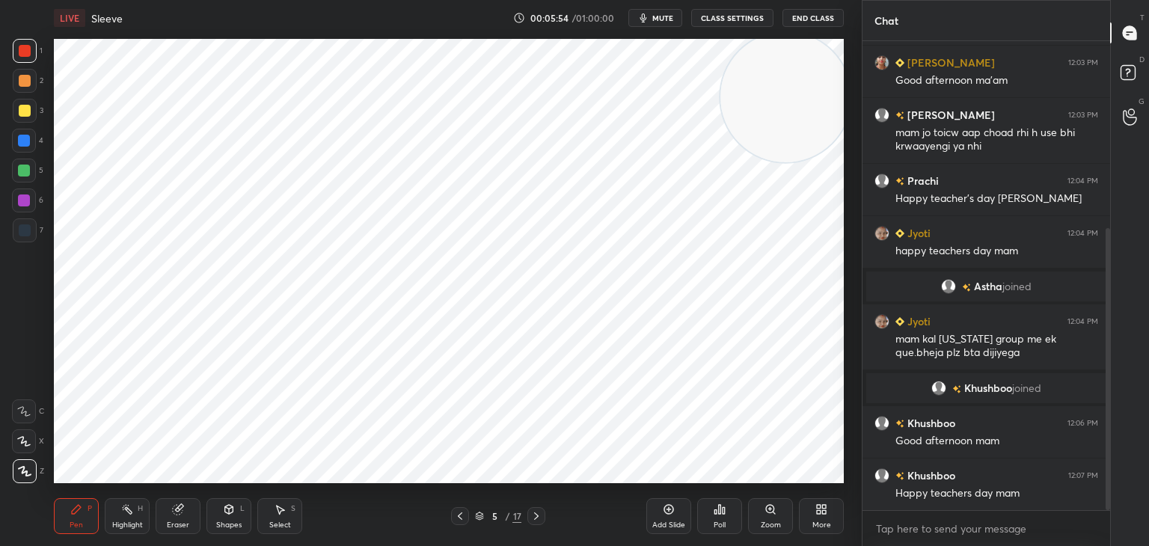
click at [455, 512] on icon at bounding box center [460, 516] width 12 height 12
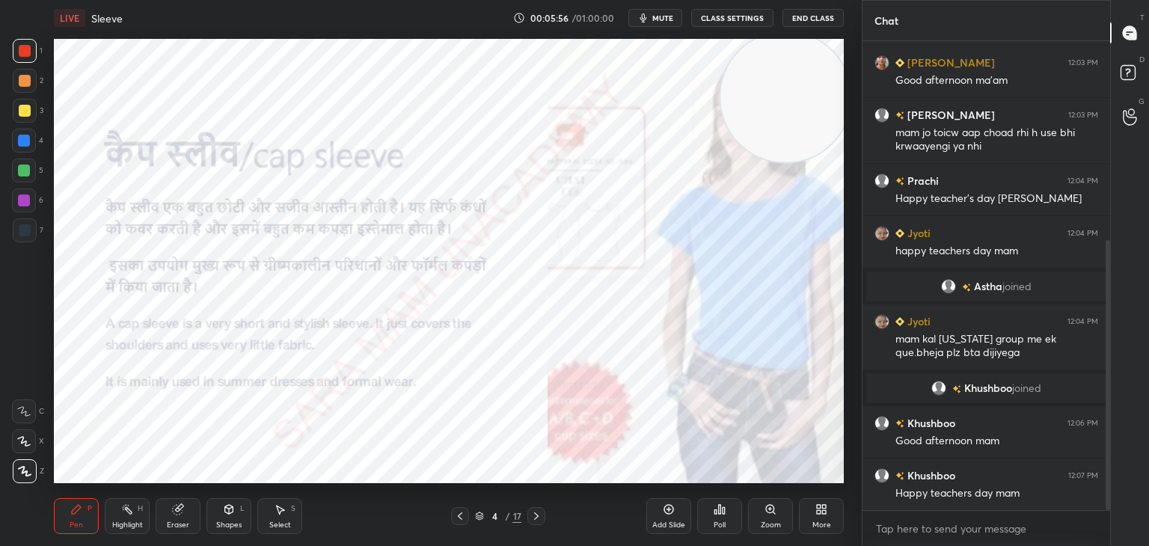
scroll to position [347, 0]
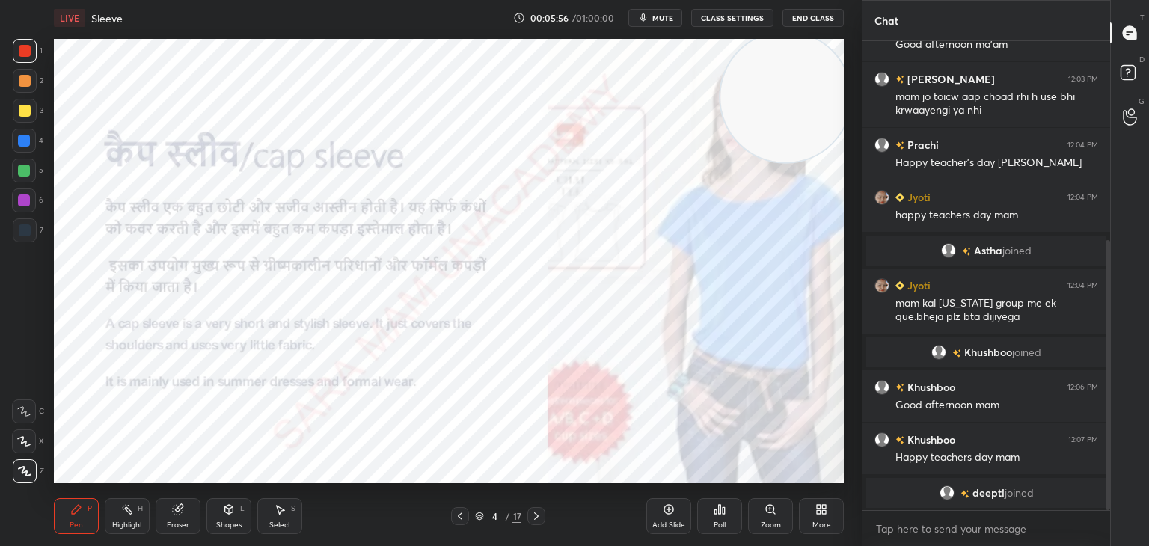
click at [458, 519] on icon at bounding box center [460, 516] width 12 height 12
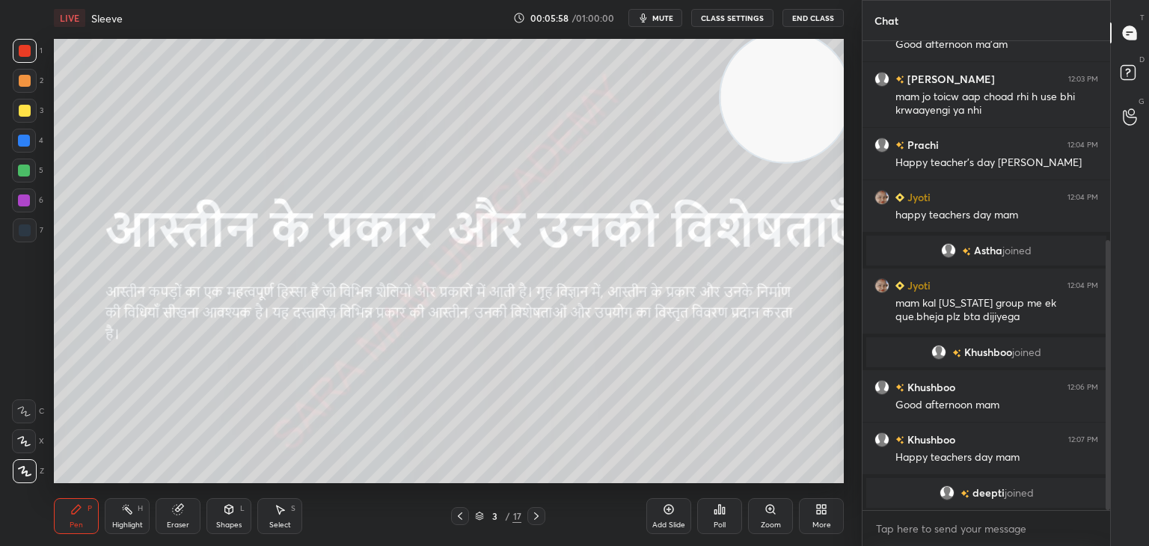
click at [536, 513] on icon at bounding box center [536, 516] width 12 height 12
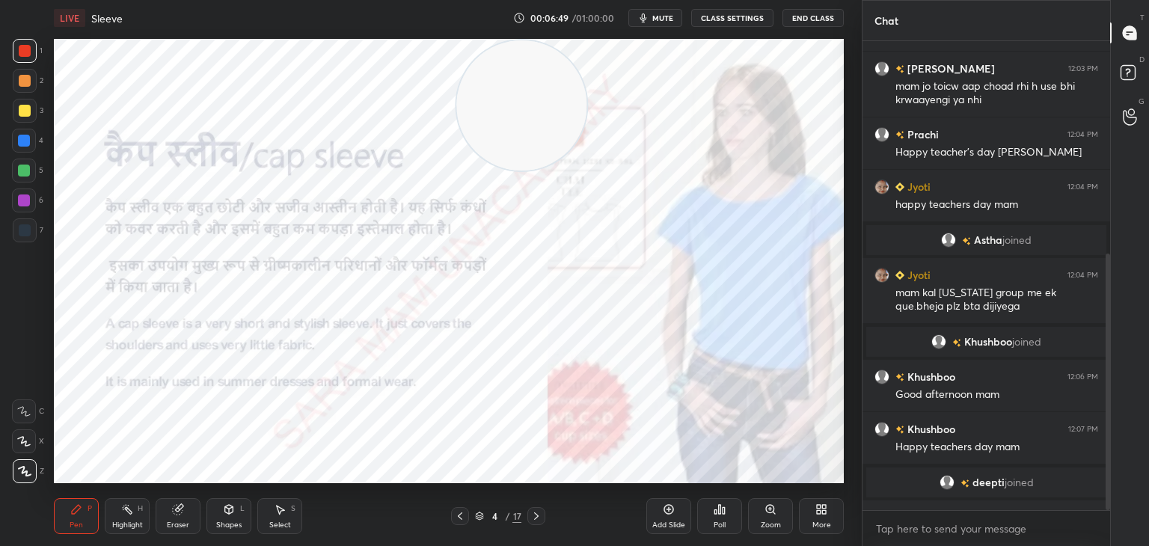
scroll to position [389, 0]
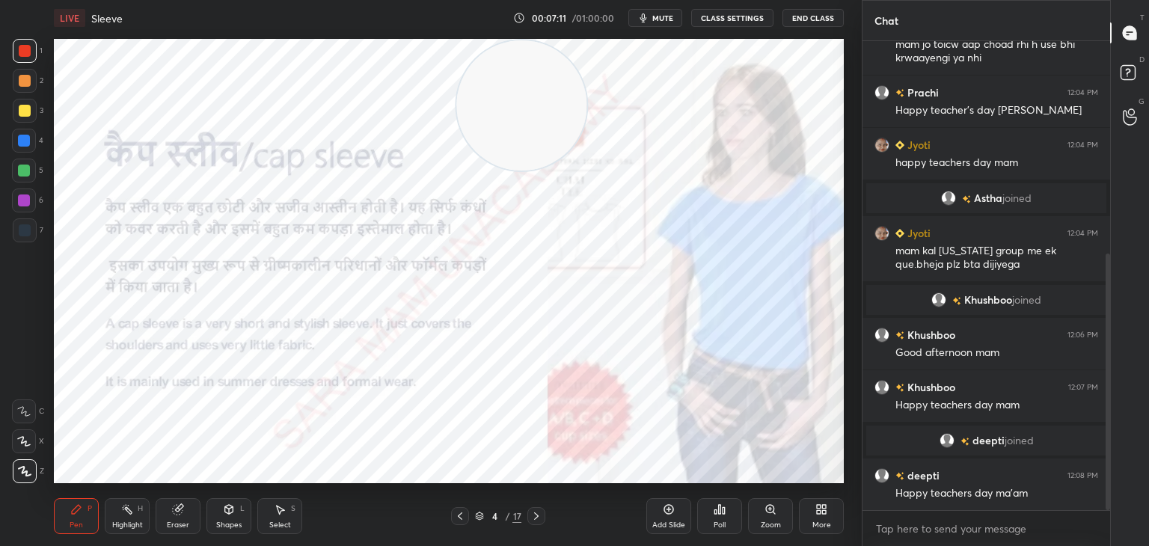
click at [535, 514] on icon at bounding box center [536, 516] width 12 height 12
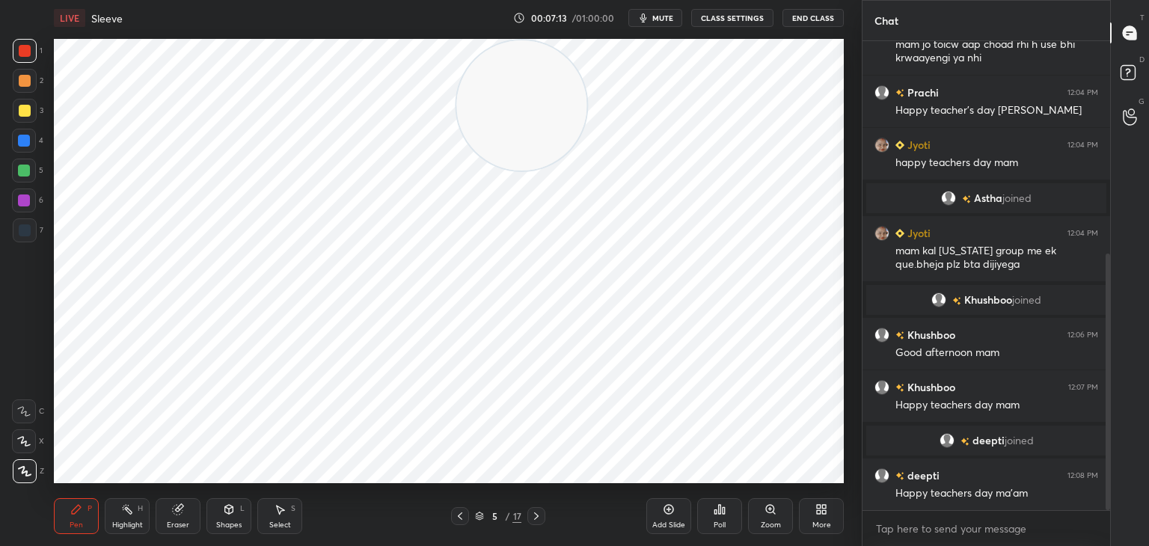
click at [538, 518] on icon at bounding box center [536, 516] width 12 height 12
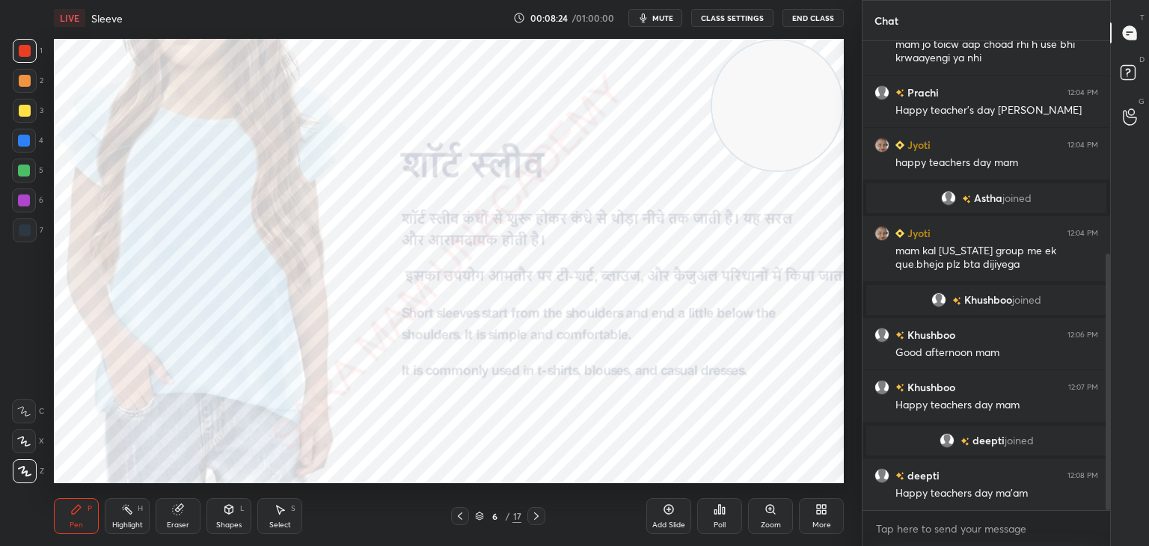
click at [531, 517] on icon at bounding box center [536, 516] width 12 height 12
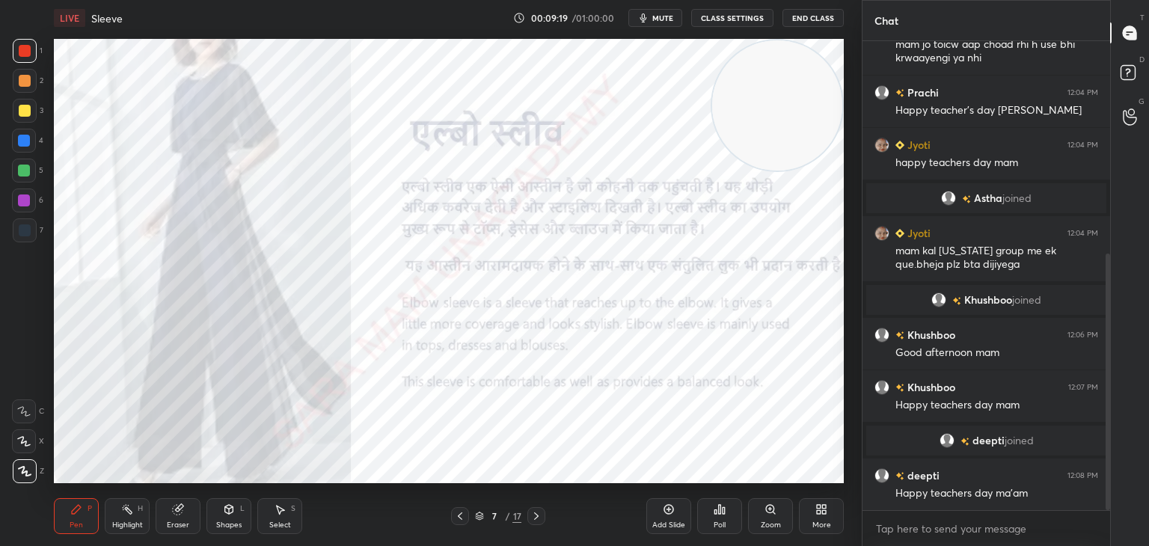
click at [542, 517] on div at bounding box center [536, 516] width 18 height 18
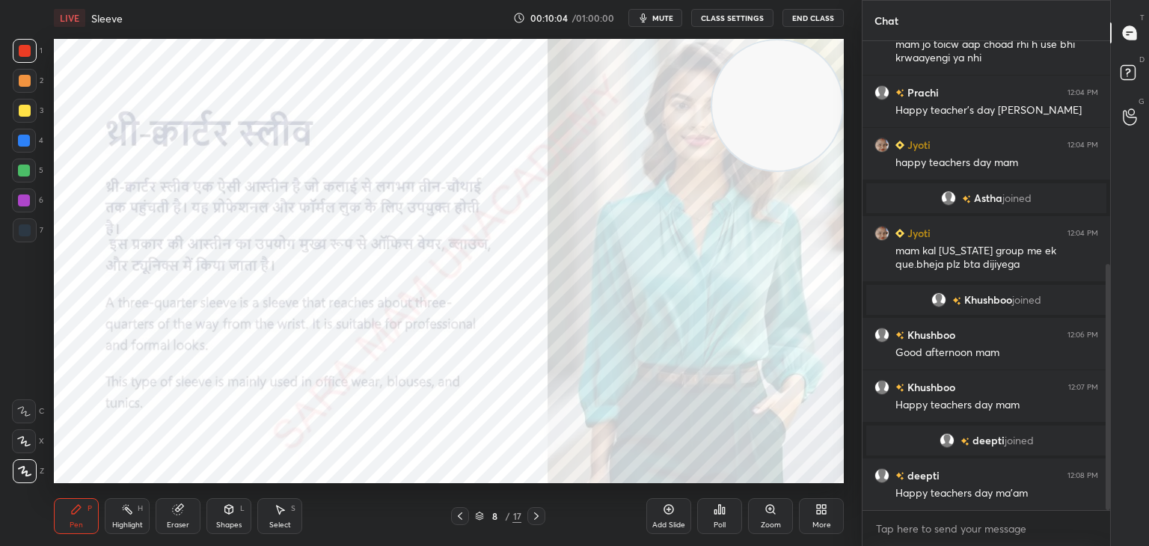
scroll to position [425, 0]
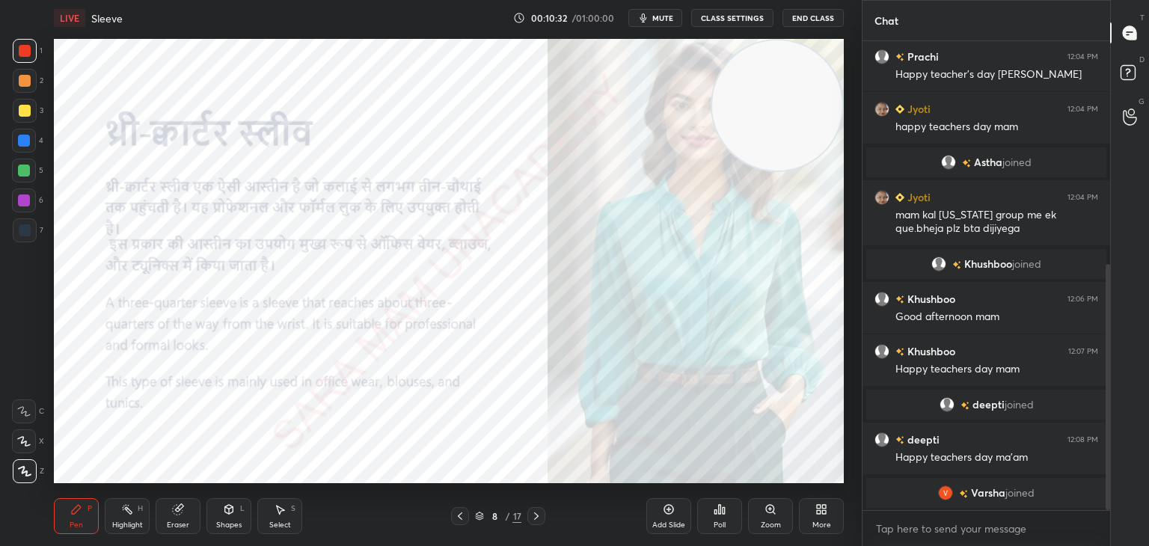
click at [533, 518] on icon at bounding box center [536, 516] width 12 height 12
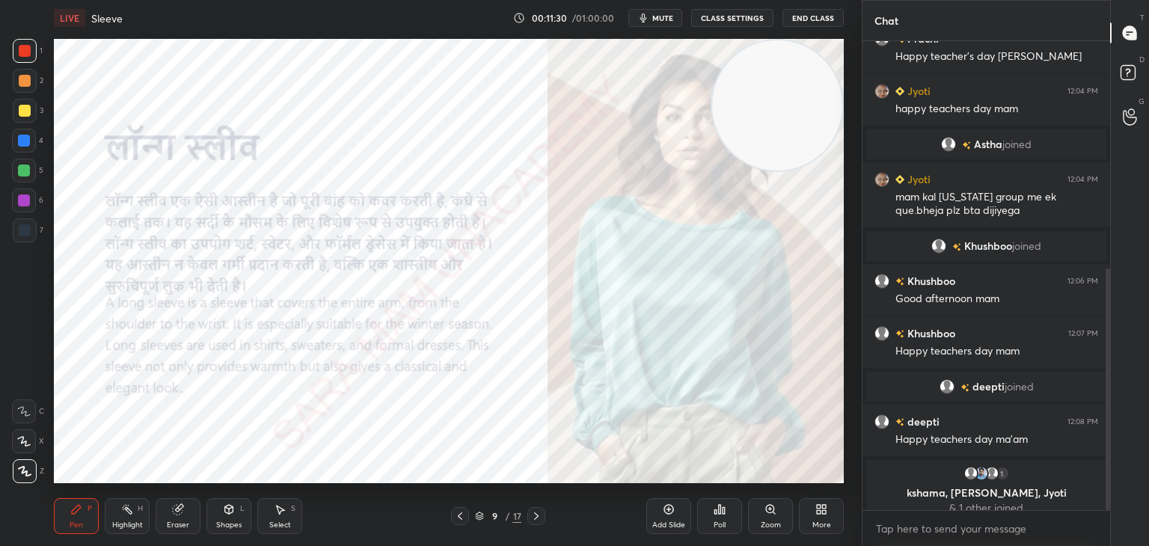
scroll to position [455, 0]
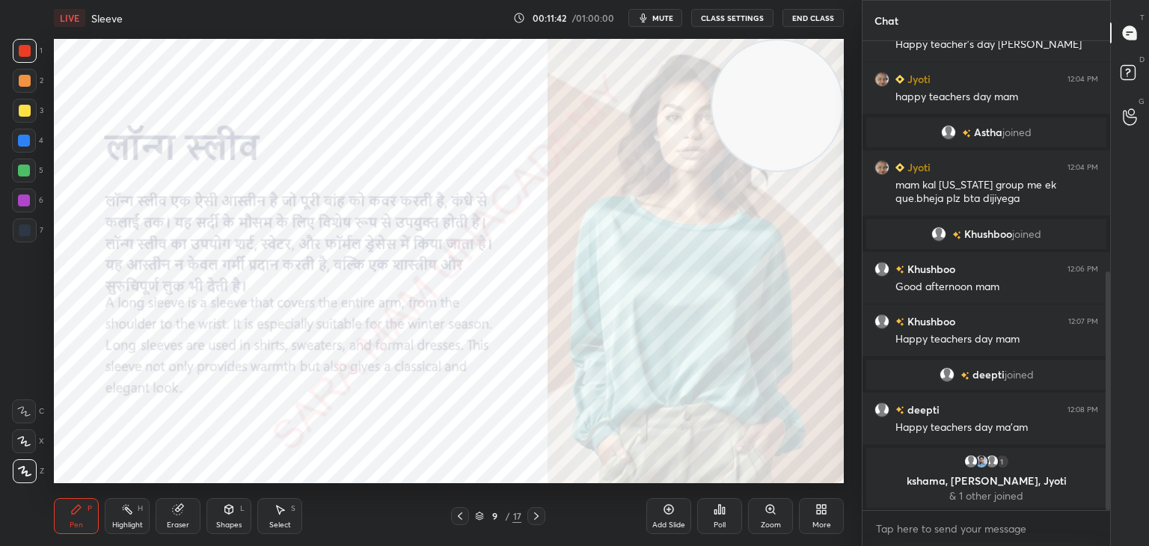
click at [543, 515] on div at bounding box center [536, 516] width 18 height 18
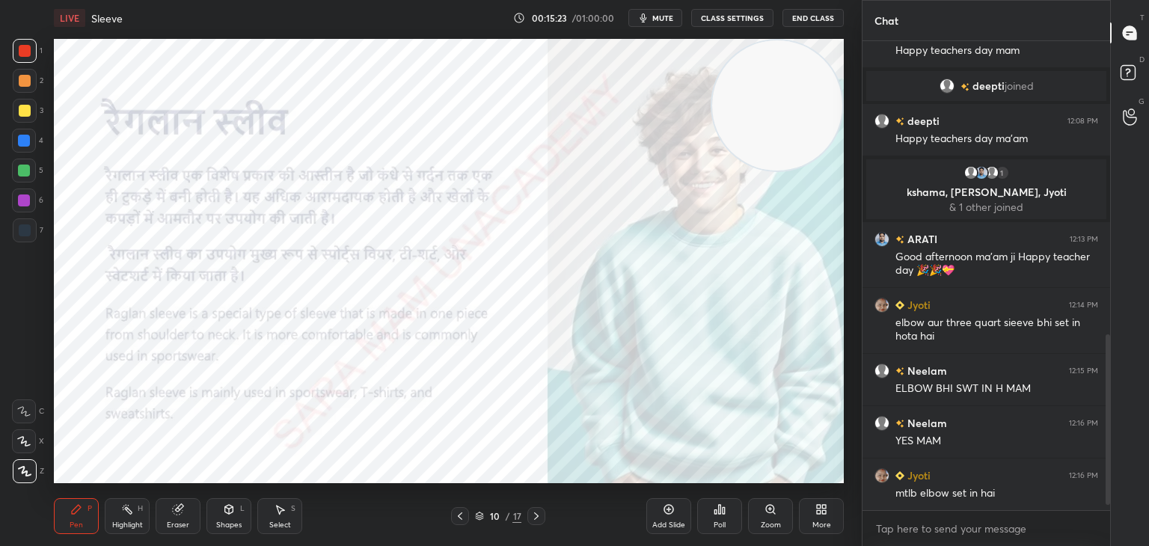
scroll to position [820, 0]
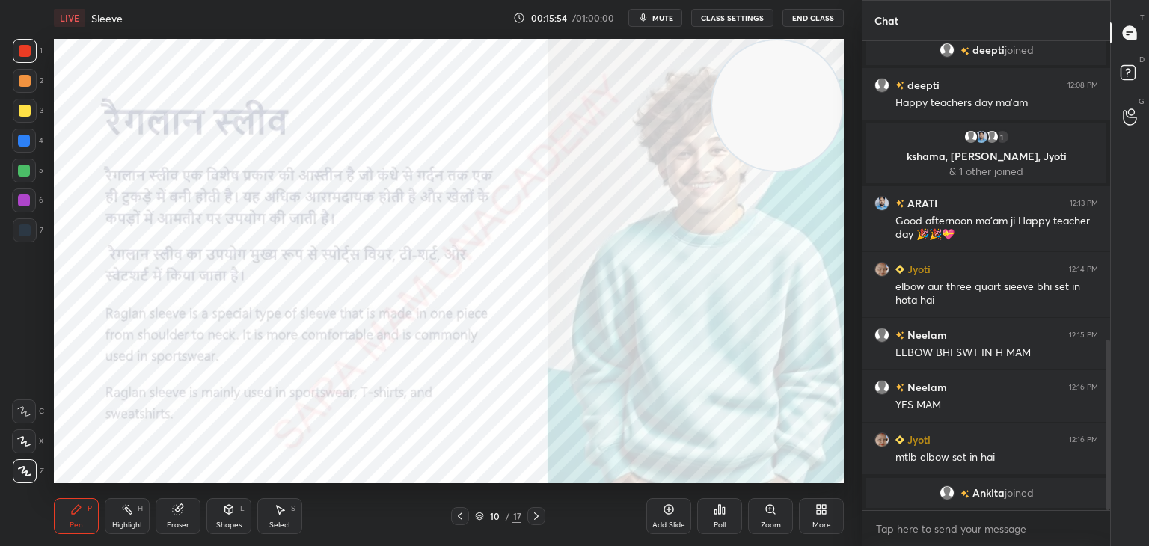
click at [464, 516] on icon at bounding box center [460, 516] width 12 height 12
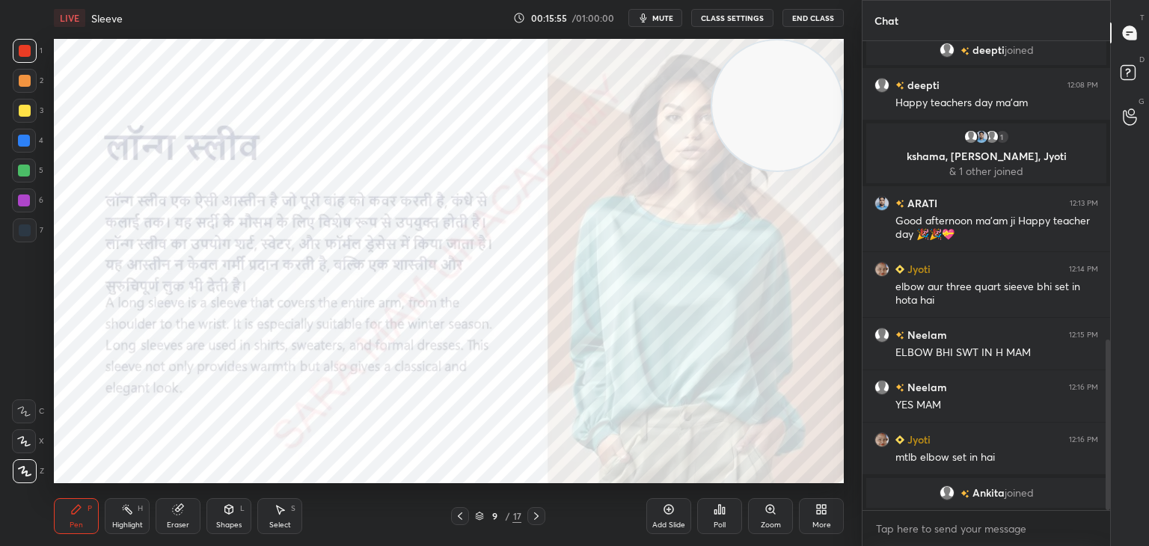
click at [453, 519] on div at bounding box center [460, 516] width 18 height 18
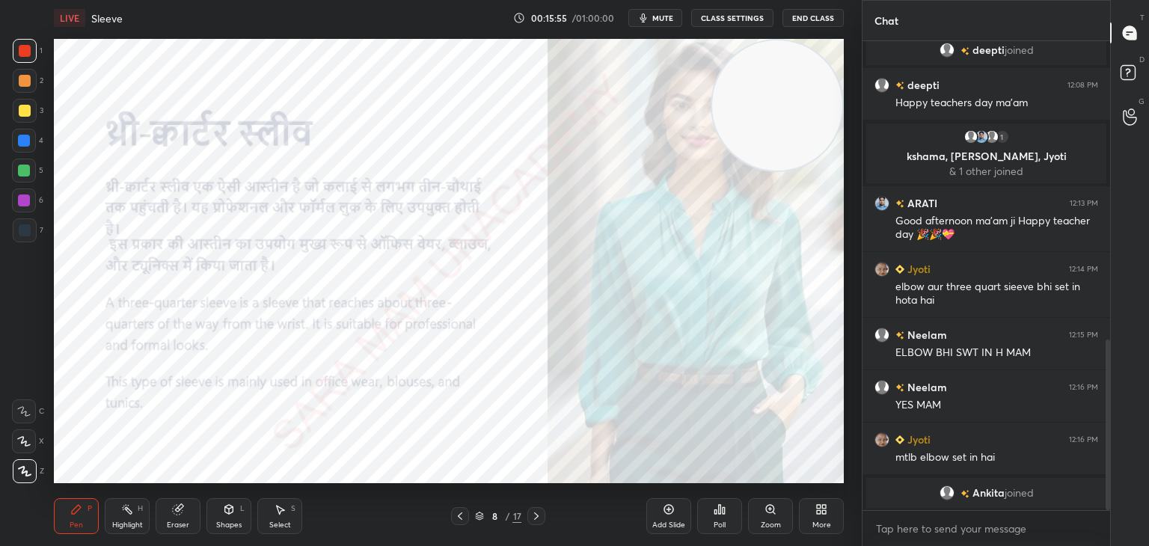
click at [453, 518] on div at bounding box center [460, 516] width 18 height 18
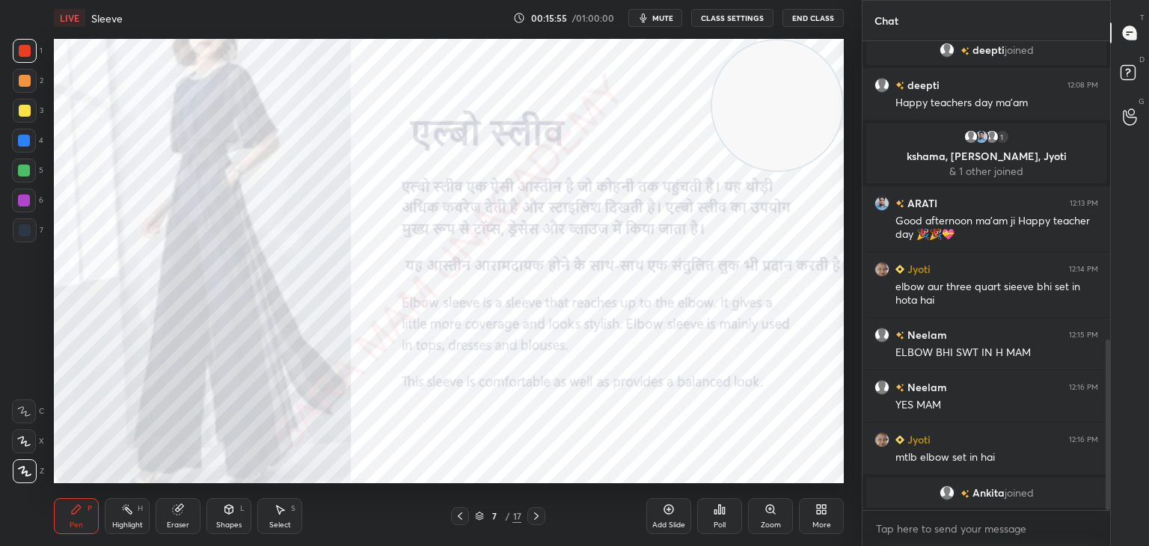
click at [455, 517] on icon at bounding box center [460, 516] width 12 height 12
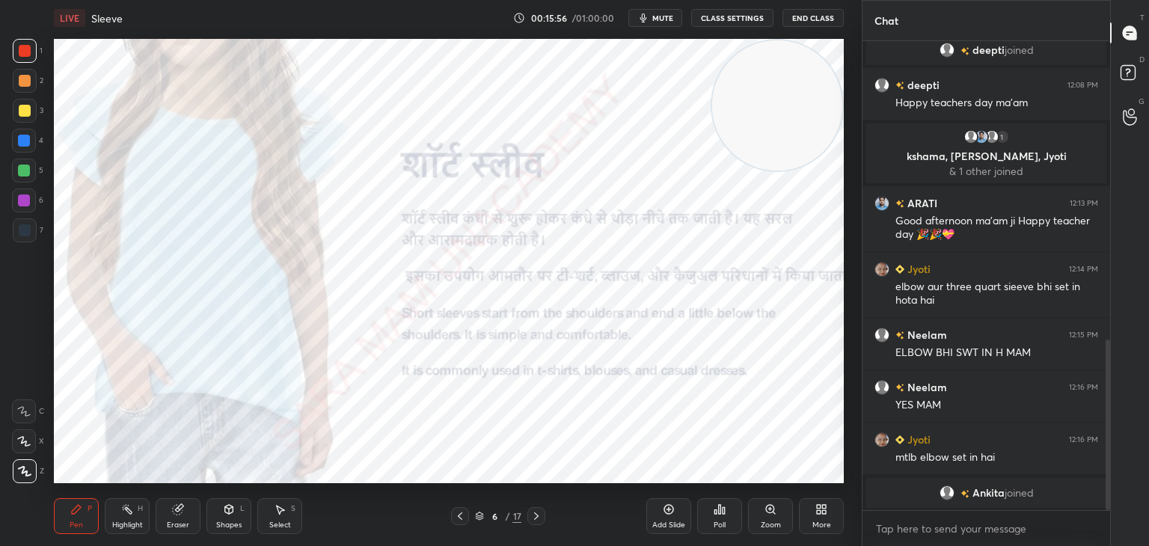
click at [457, 518] on icon at bounding box center [460, 516] width 12 height 12
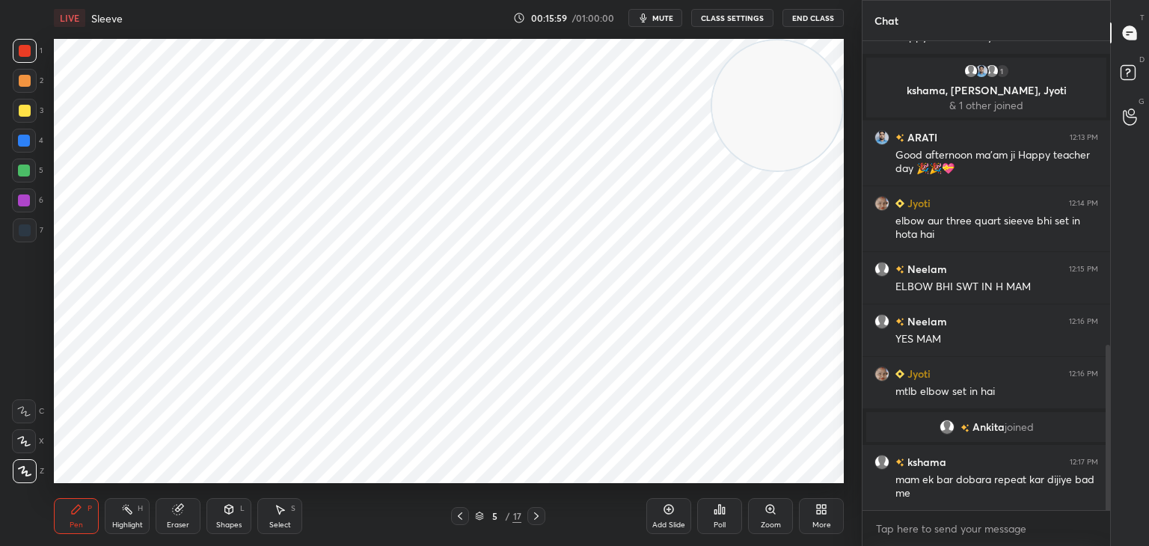
click at [453, 520] on div at bounding box center [460, 516] width 18 height 18
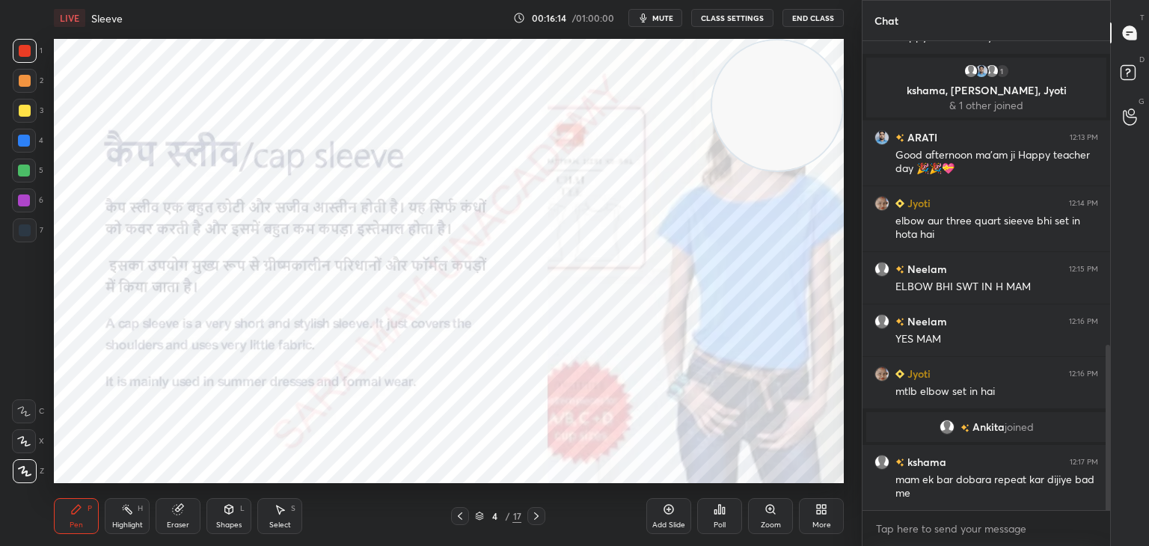
click at [535, 515] on icon at bounding box center [536, 516] width 12 height 12
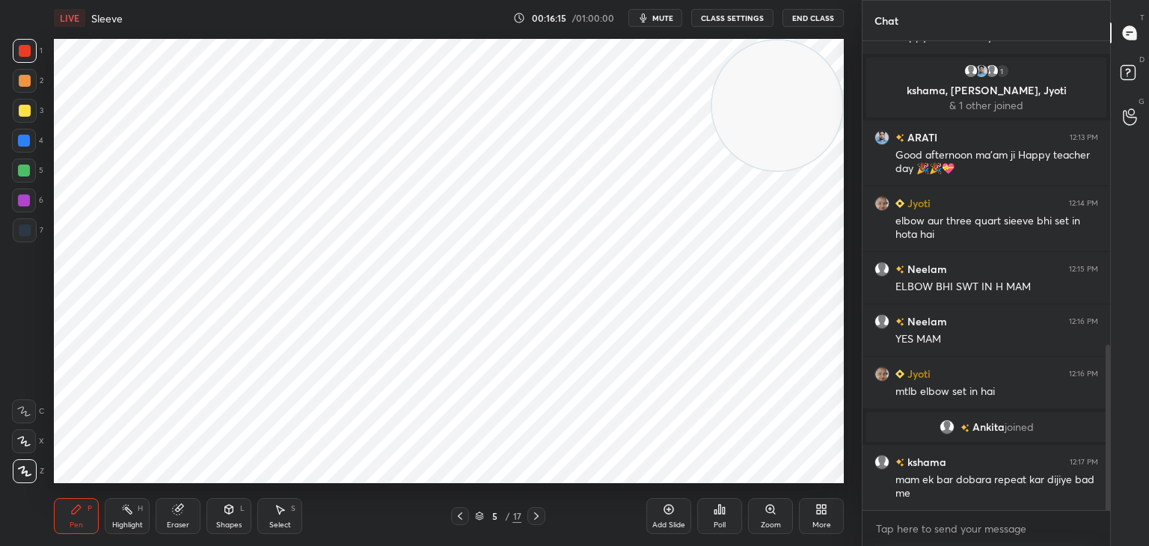
click at [534, 513] on icon at bounding box center [536, 515] width 4 height 7
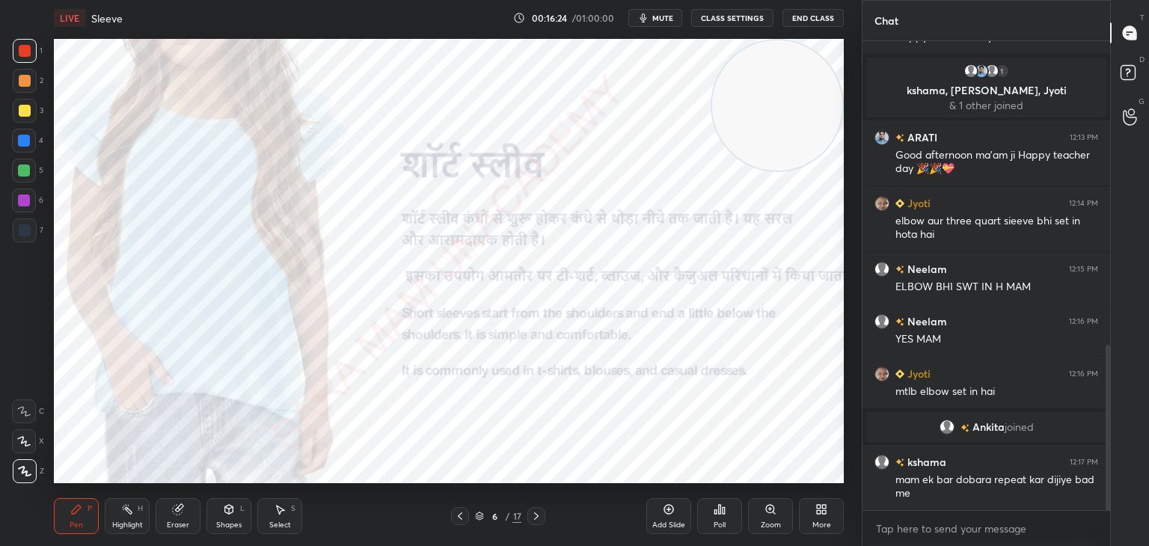
click at [539, 517] on icon at bounding box center [536, 516] width 12 height 12
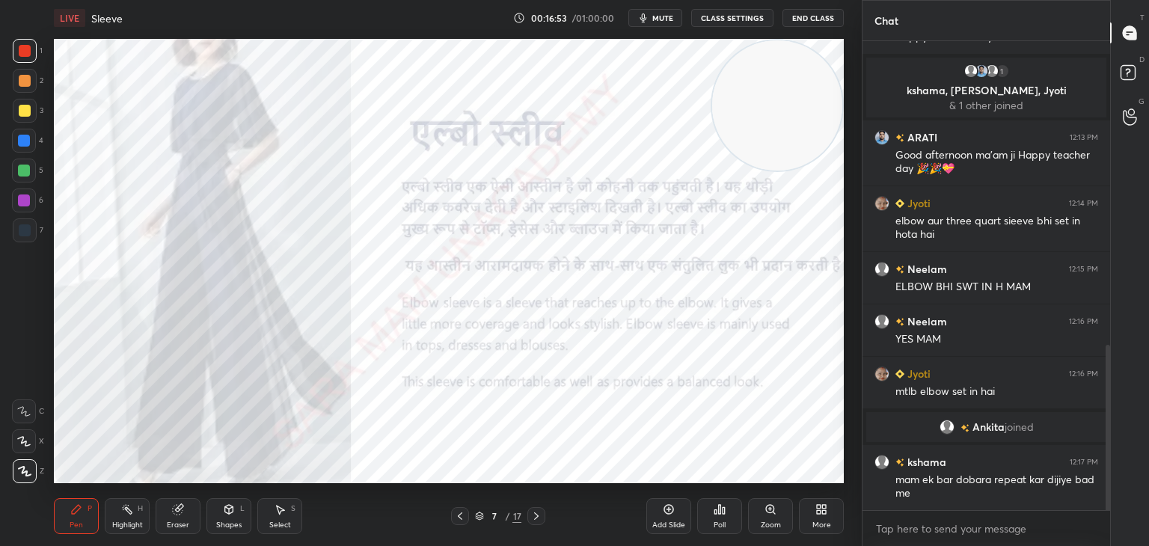
click at [537, 514] on icon at bounding box center [536, 516] width 12 height 12
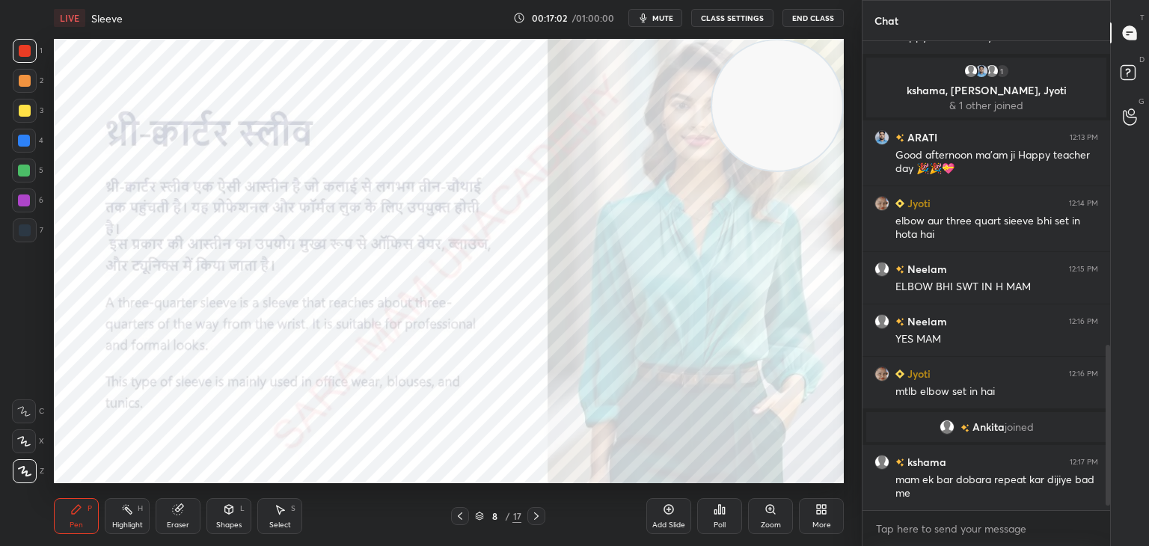
scroll to position [912, 0]
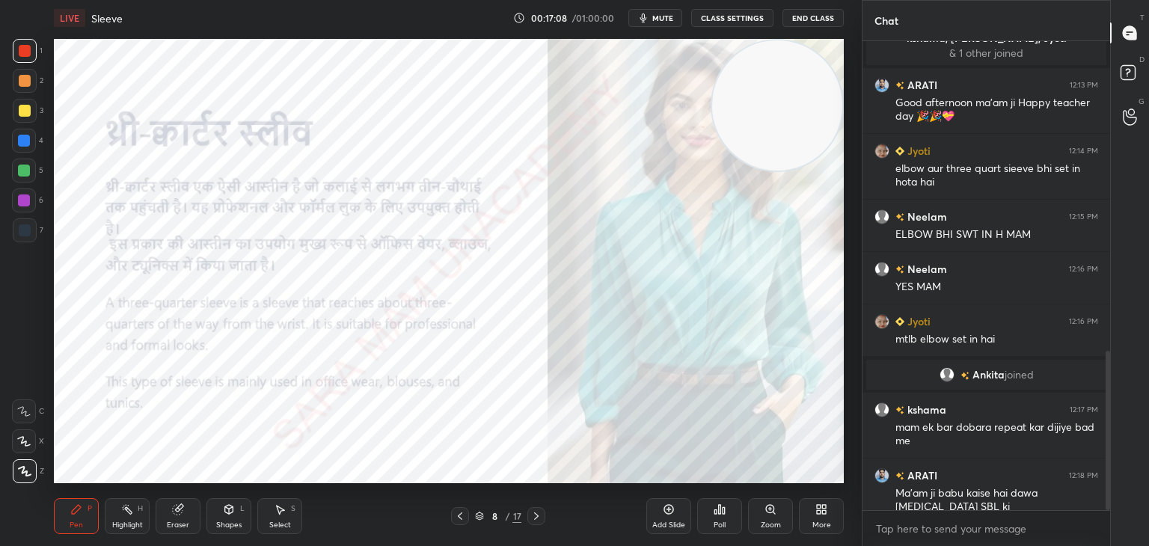
click at [536, 520] on icon at bounding box center [536, 516] width 12 height 12
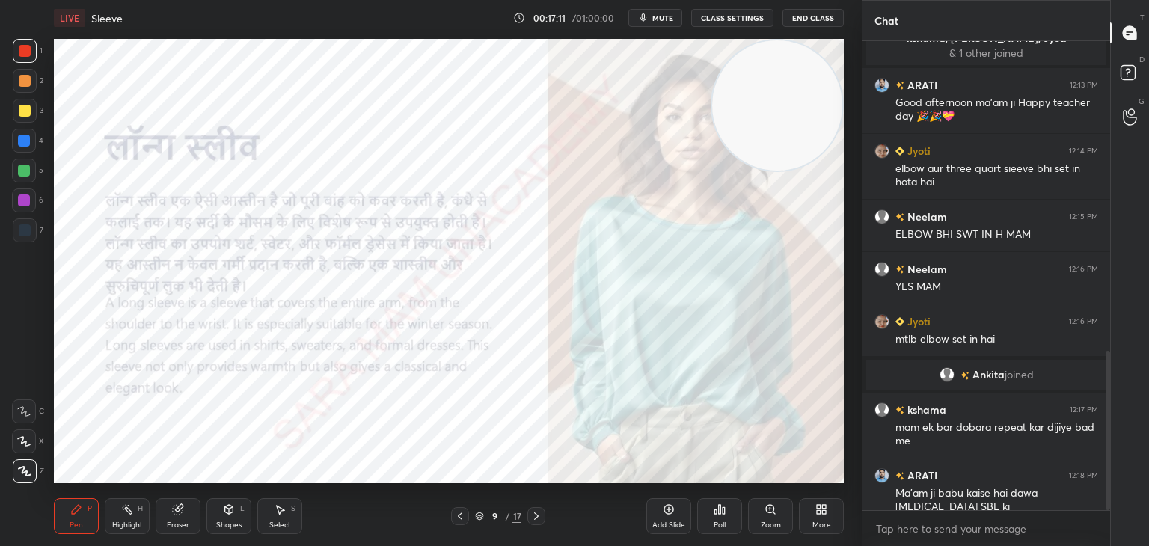
click at [532, 517] on icon at bounding box center [536, 516] width 12 height 12
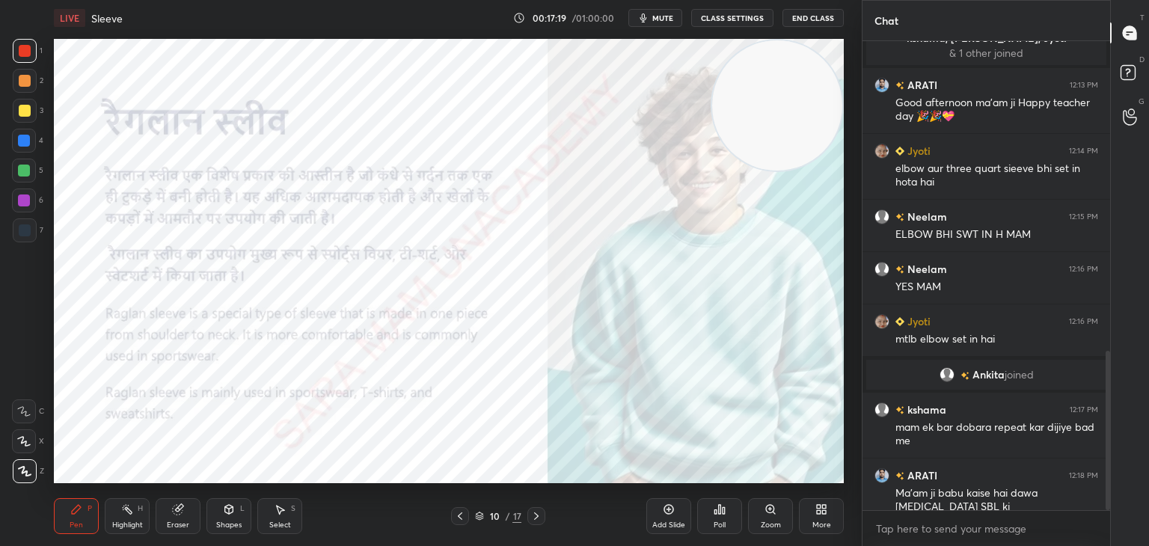
click at [543, 515] on div at bounding box center [536, 516] width 18 height 18
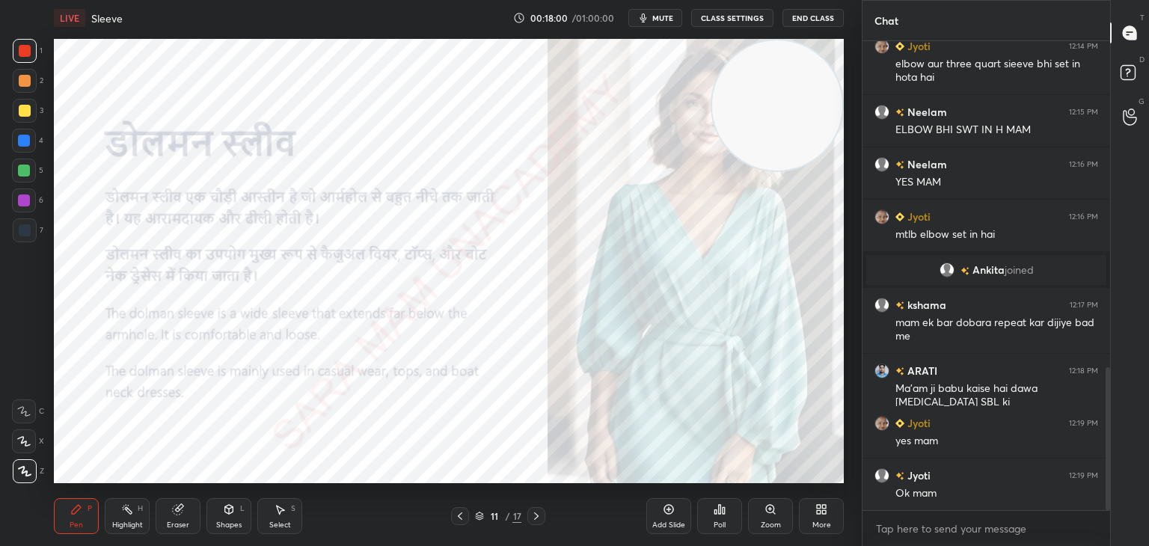
scroll to position [1069, 0]
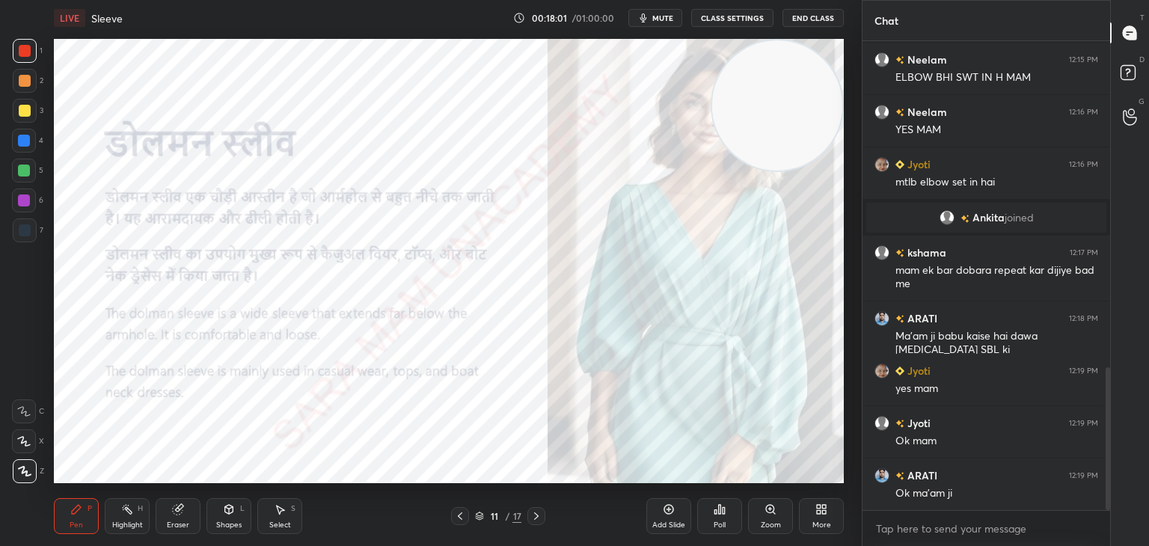
click at [458, 518] on icon at bounding box center [460, 516] width 12 height 12
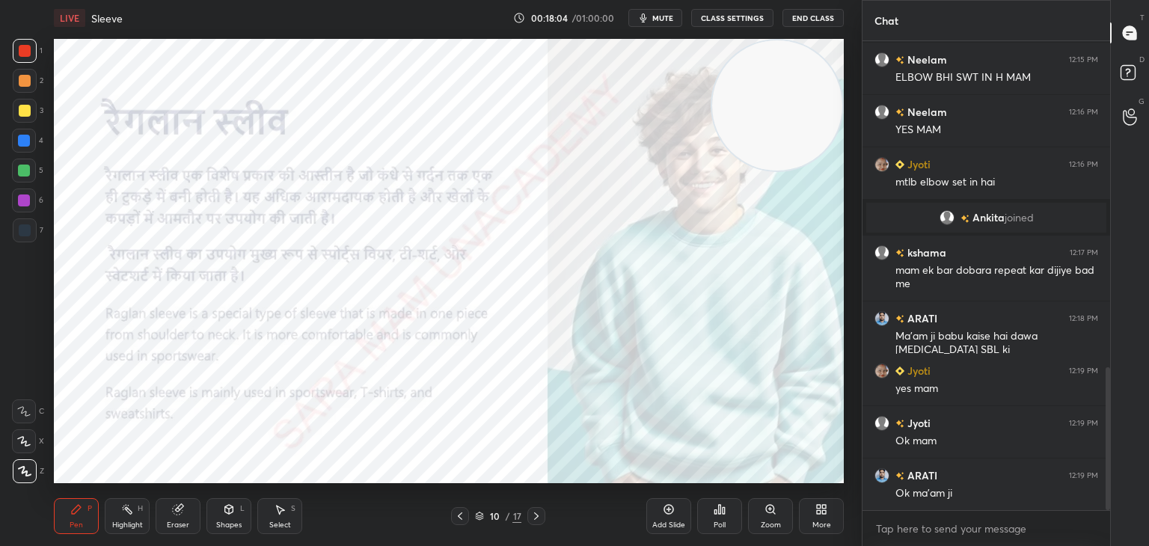
click at [541, 515] on icon at bounding box center [536, 516] width 12 height 12
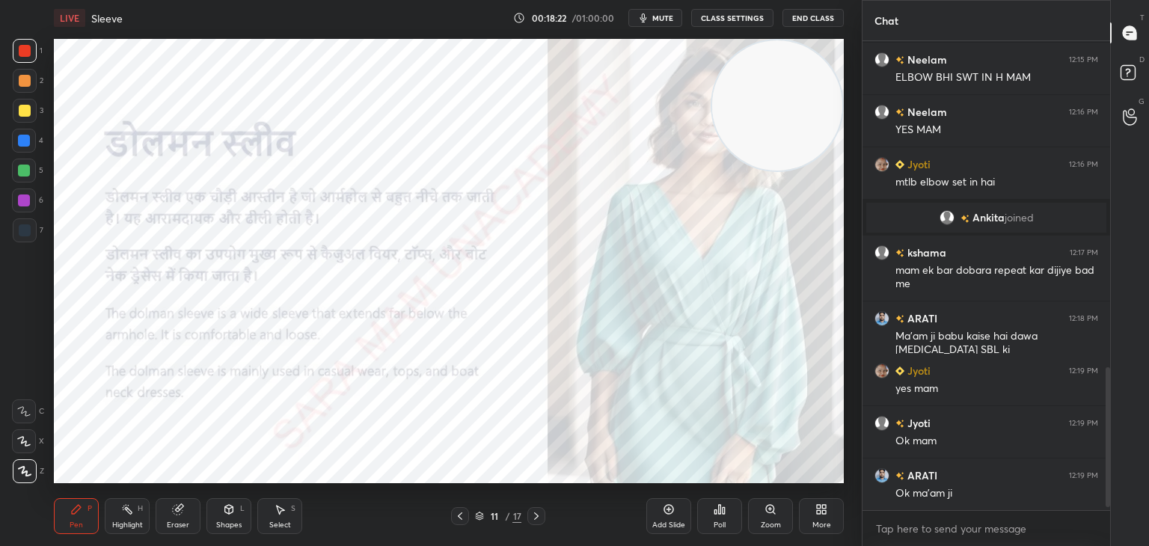
scroll to position [1135, 0]
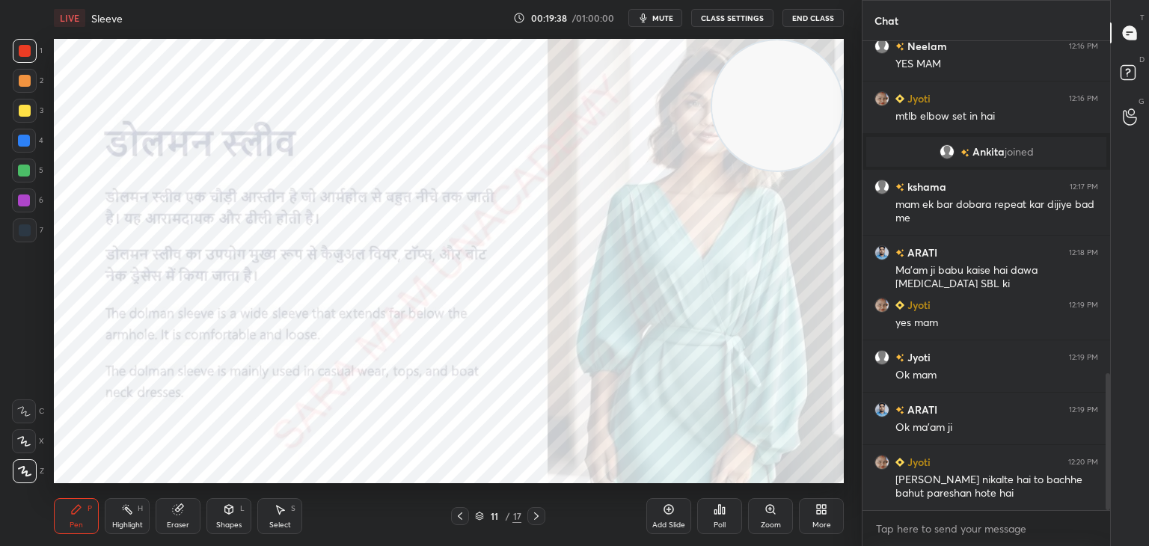
click at [538, 514] on icon at bounding box center [536, 516] width 12 height 12
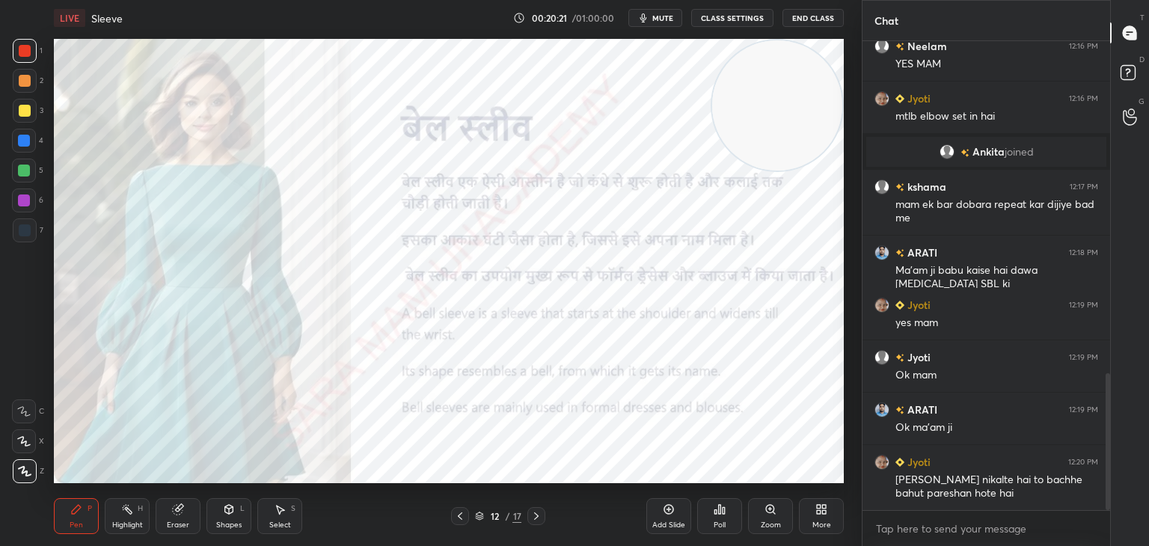
click at [276, 514] on icon at bounding box center [280, 509] width 12 height 12
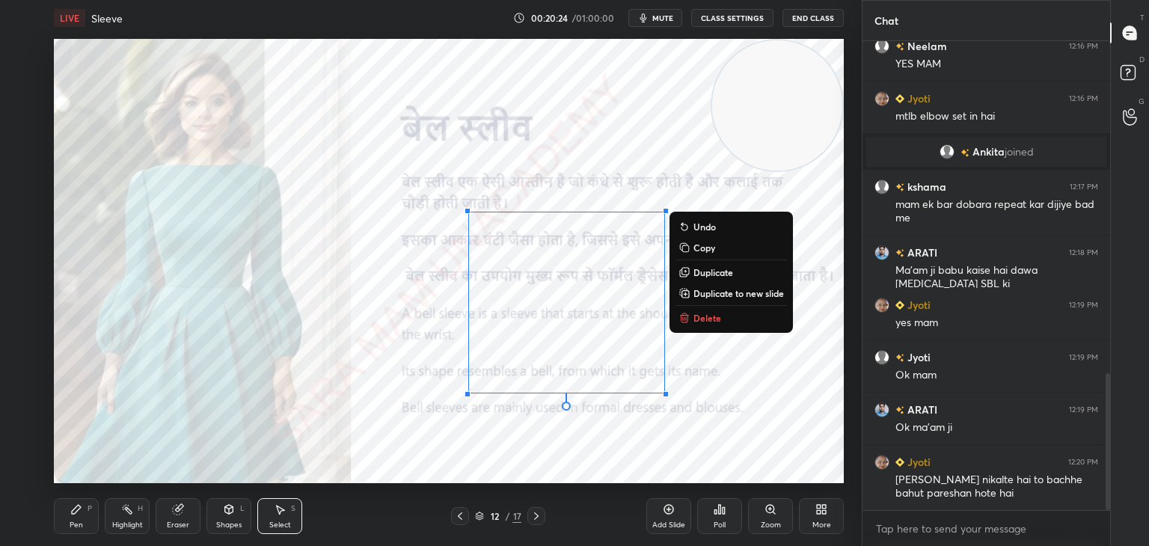
click at [717, 318] on p "Delete" at bounding box center [707, 318] width 28 height 12
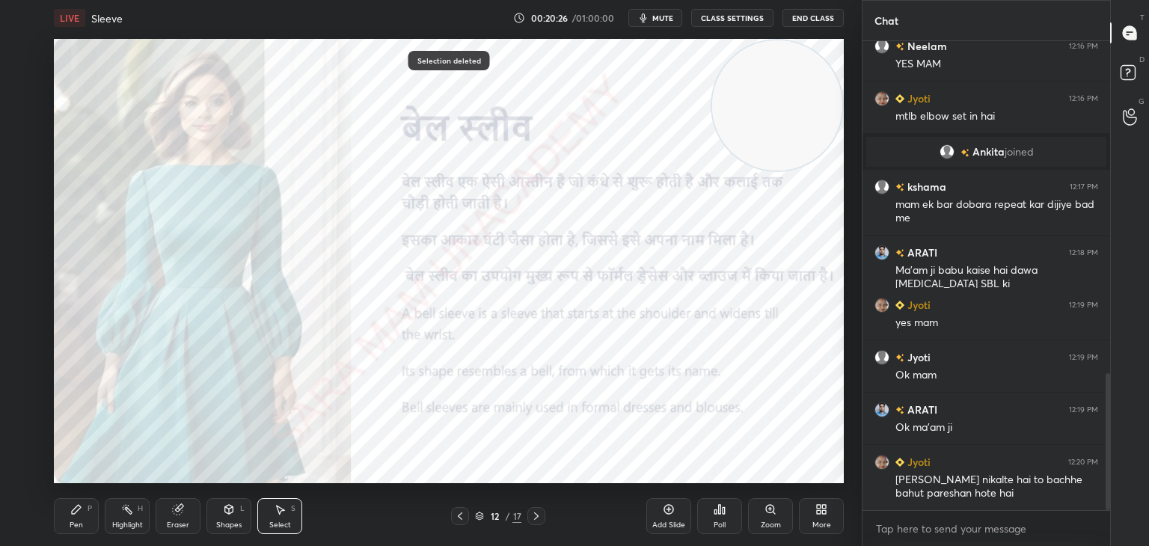
click at [84, 517] on div "Pen P" at bounding box center [76, 516] width 45 height 36
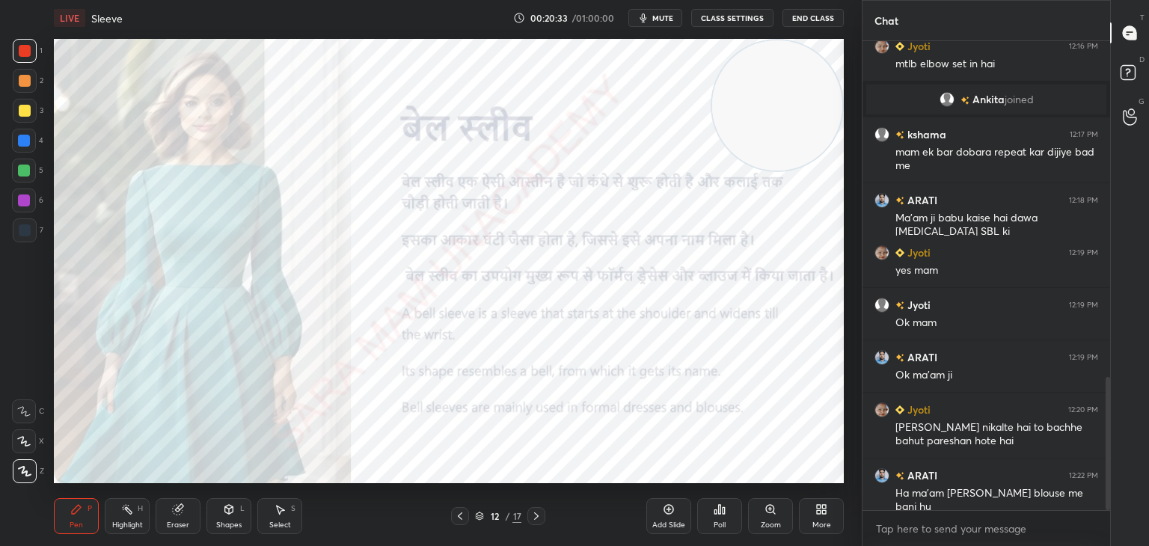
scroll to position [1253, 0]
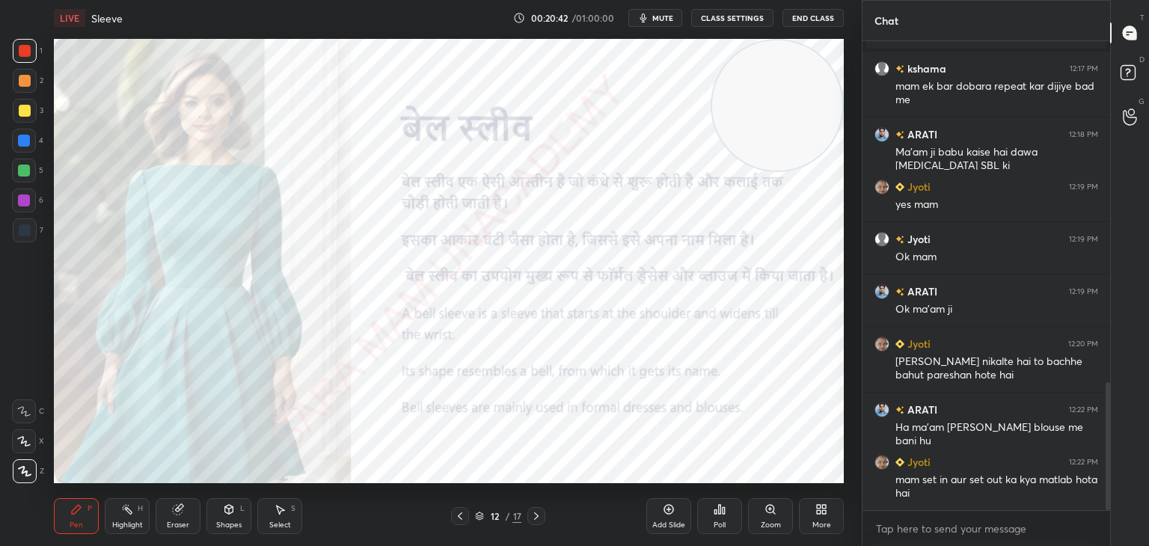
click at [460, 516] on icon at bounding box center [460, 516] width 12 height 12
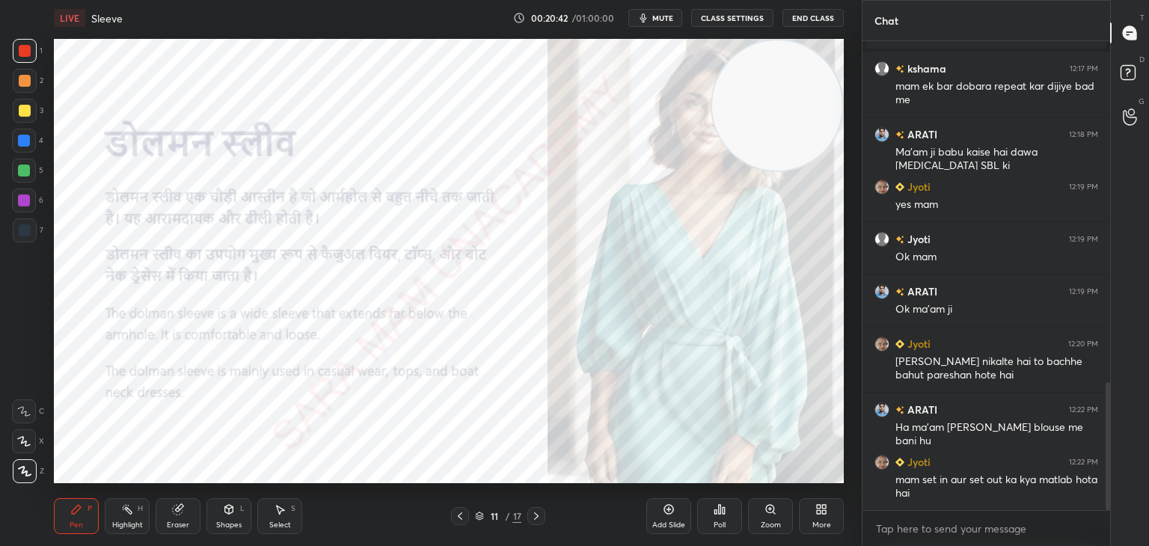
click at [455, 515] on icon at bounding box center [460, 516] width 12 height 12
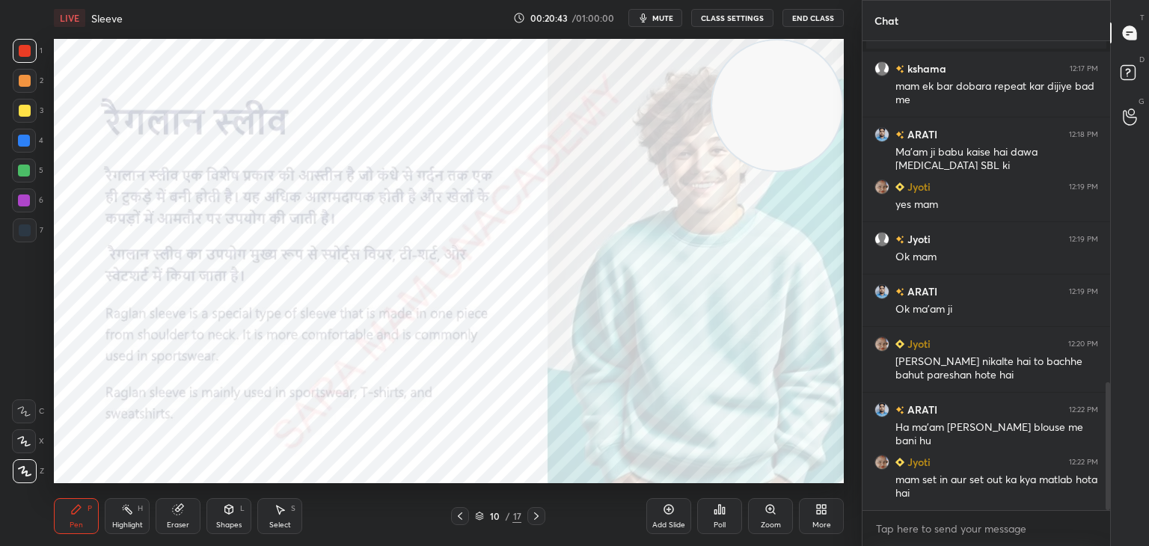
click at [452, 513] on div at bounding box center [460, 516] width 18 height 18
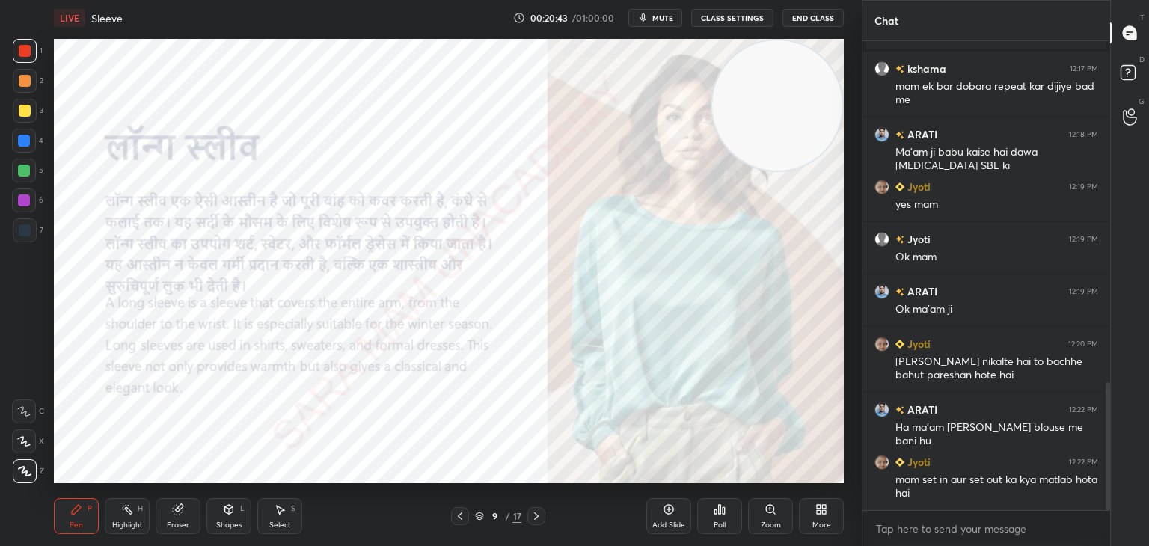
click at [452, 512] on div at bounding box center [460, 516] width 18 height 18
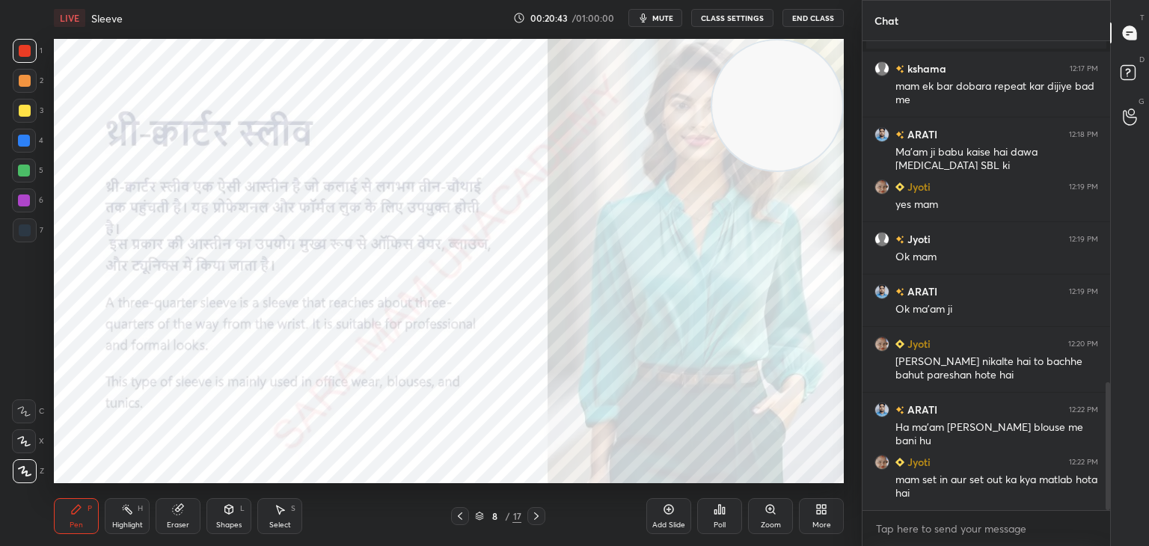
click at [452, 512] on div at bounding box center [460, 516] width 18 height 18
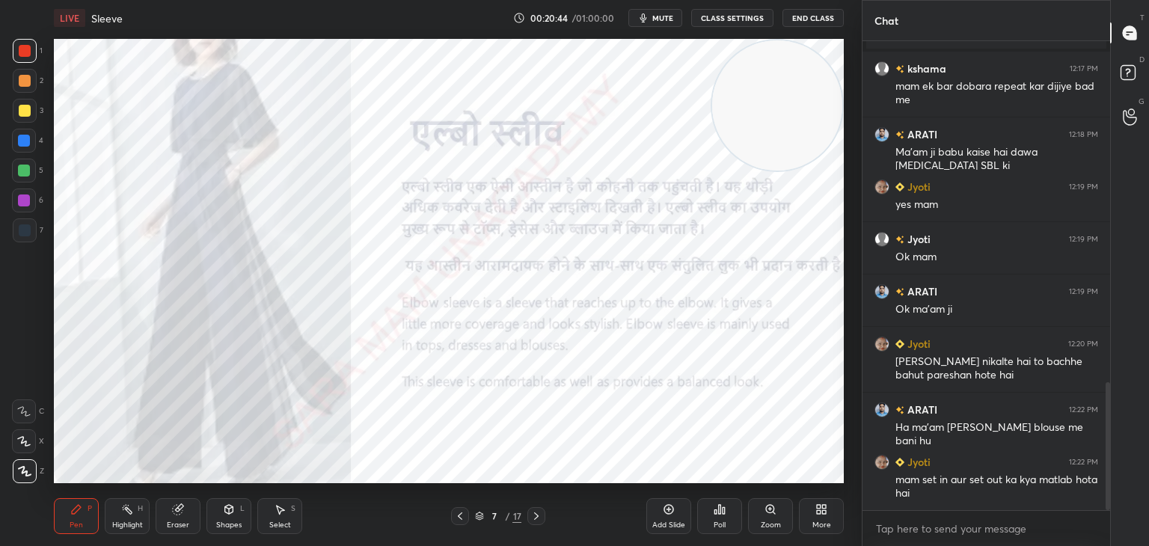
click at [455, 510] on icon at bounding box center [460, 516] width 12 height 12
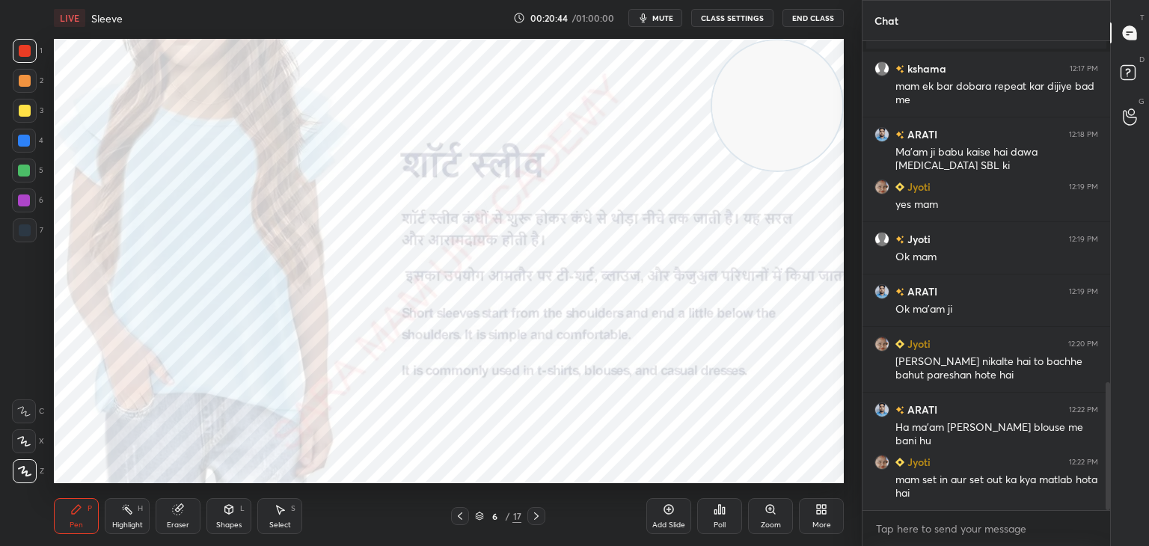
click at [455, 512] on icon at bounding box center [460, 516] width 12 height 12
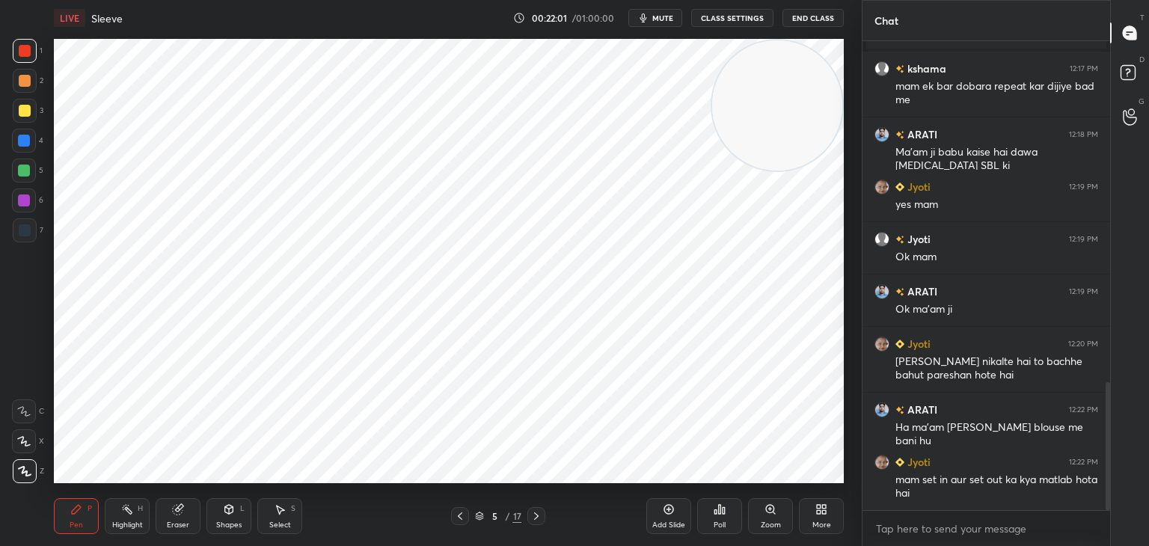
click at [538, 515] on icon at bounding box center [536, 515] width 4 height 7
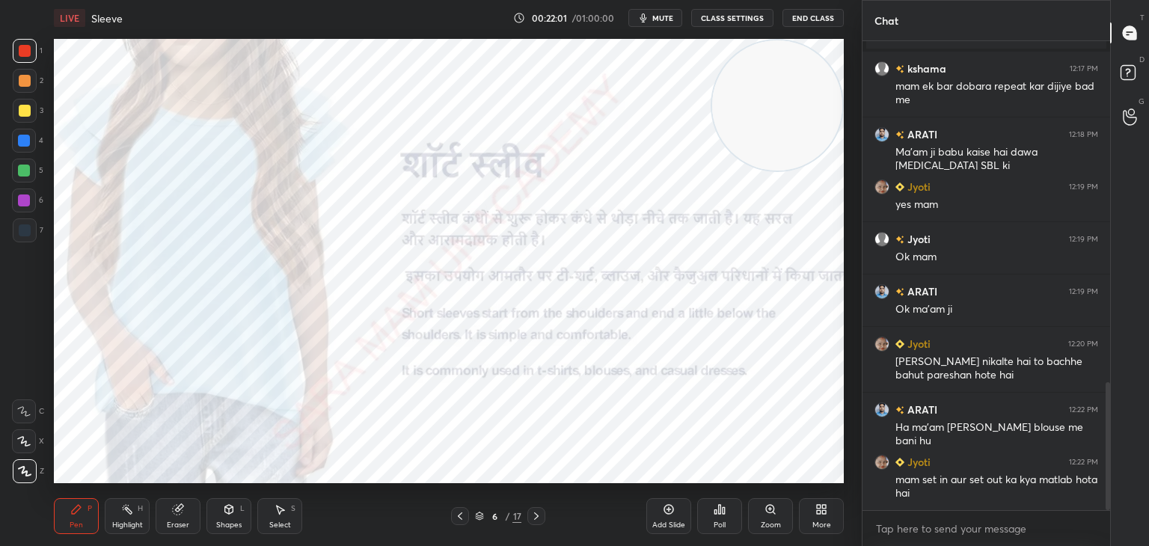
click at [534, 512] on icon at bounding box center [536, 516] width 12 height 12
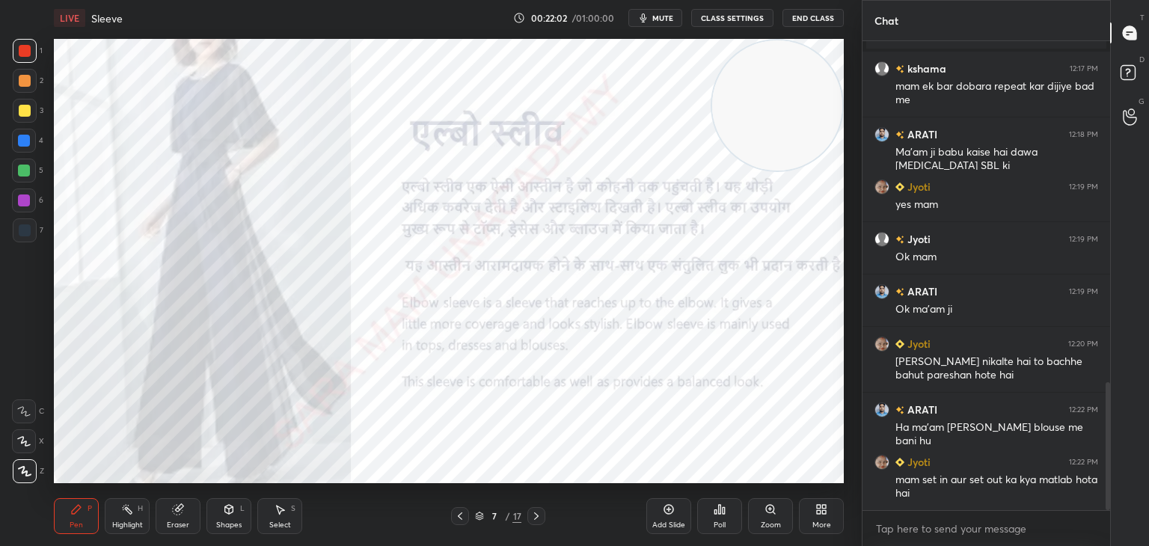
click at [533, 509] on div at bounding box center [536, 516] width 18 height 18
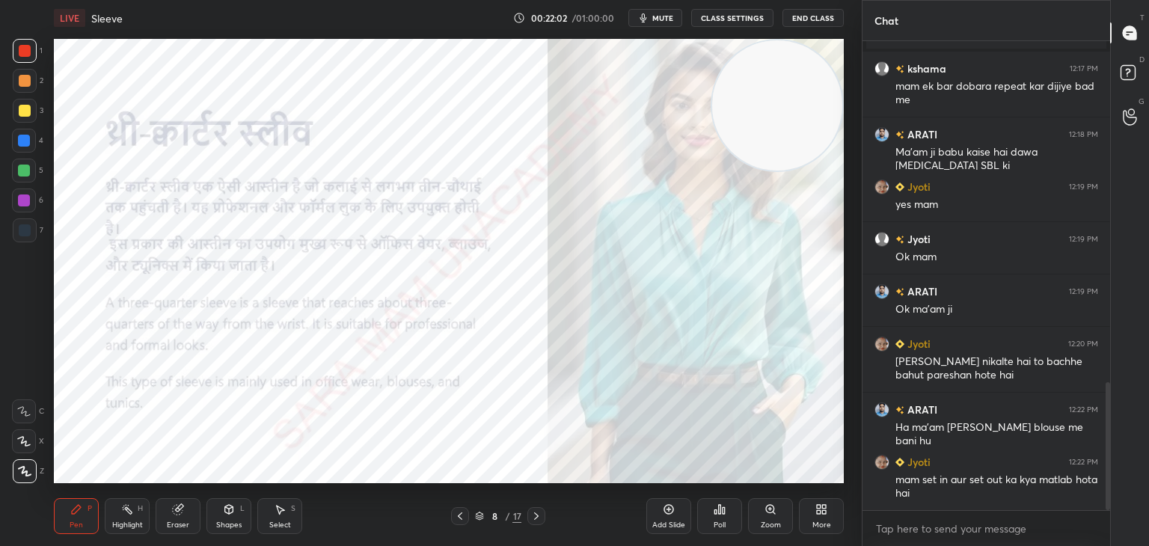
click at [532, 506] on div "Pen P Highlight H Eraser Shapes L Select S 8 / 17 Add Slide Poll Zoom More" at bounding box center [449, 516] width 790 height 60
click at [532, 504] on div "Pen P Highlight H Eraser Shapes L Select S 8 / 17 Add Slide Poll Zoom More" at bounding box center [449, 516] width 790 height 60
click at [542, 515] on div at bounding box center [536, 516] width 18 height 18
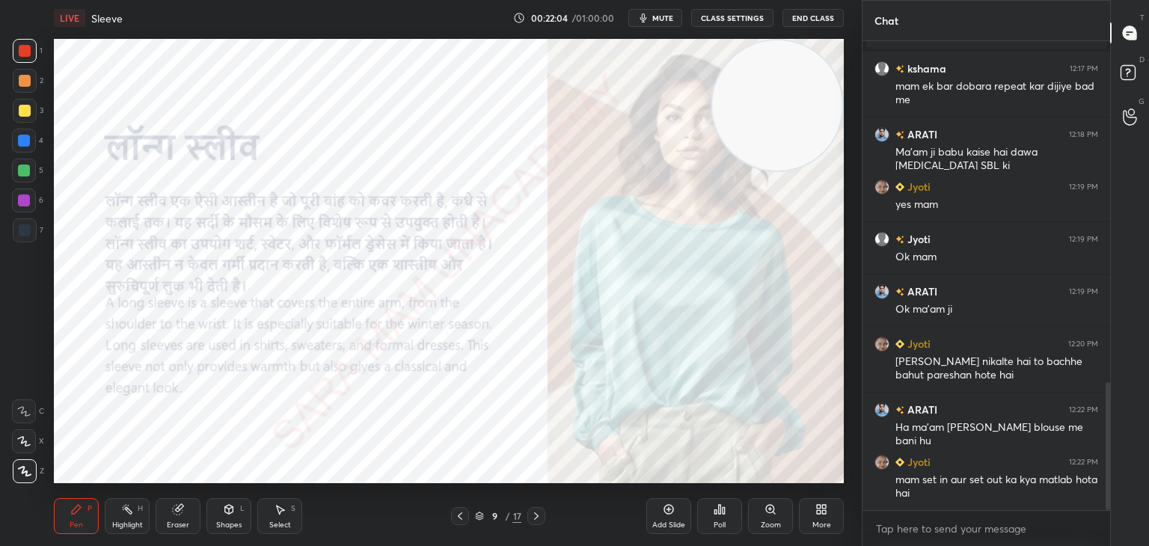
click at [545, 512] on div "9 / 17" at bounding box center [498, 516] width 296 height 18
click at [537, 514] on icon at bounding box center [536, 516] width 12 height 12
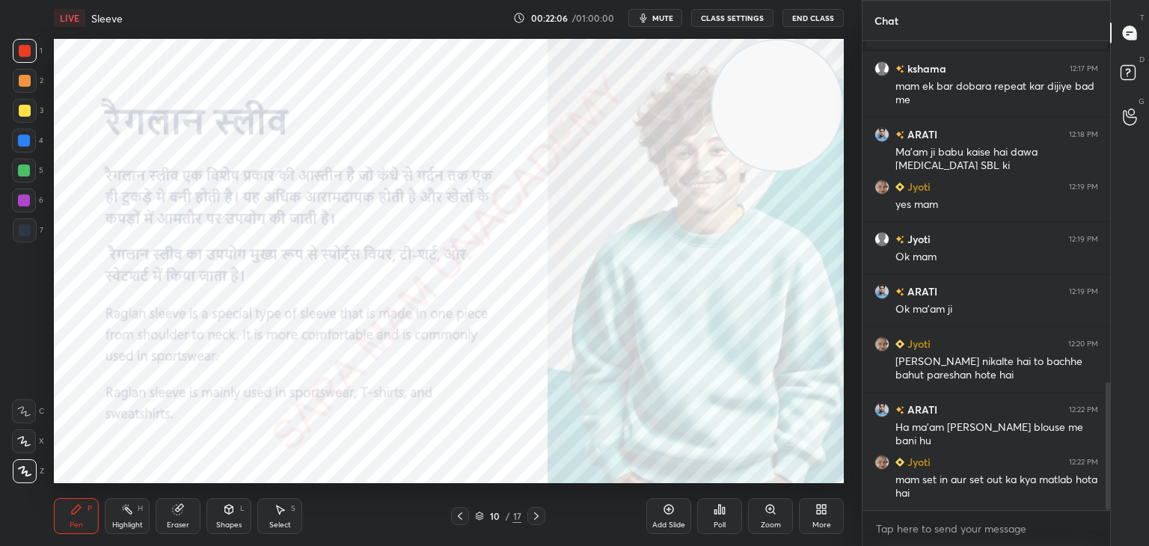
click at [538, 514] on icon at bounding box center [536, 516] width 12 height 12
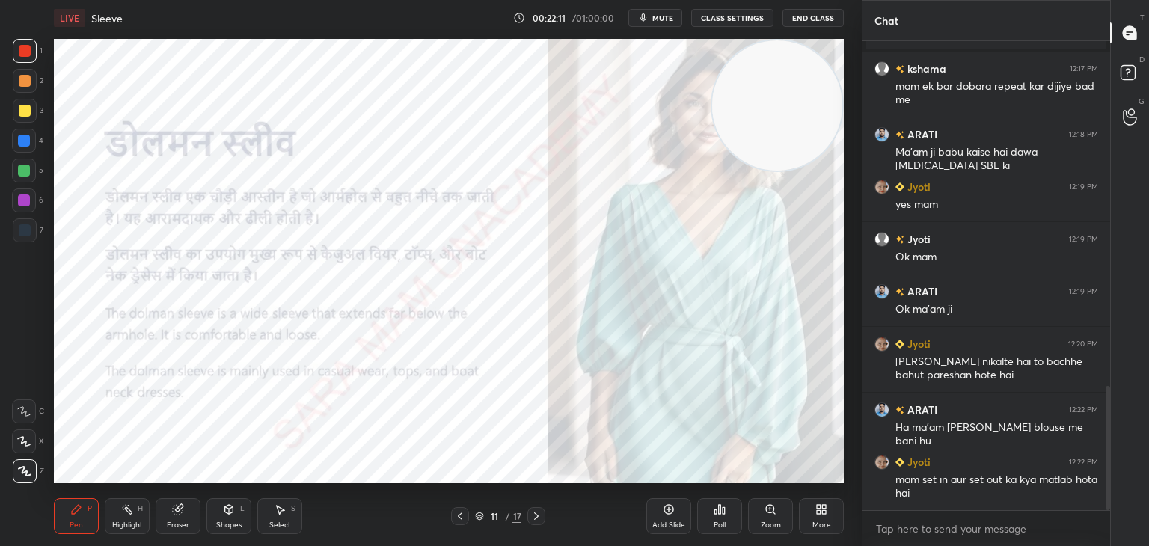
scroll to position [1306, 0]
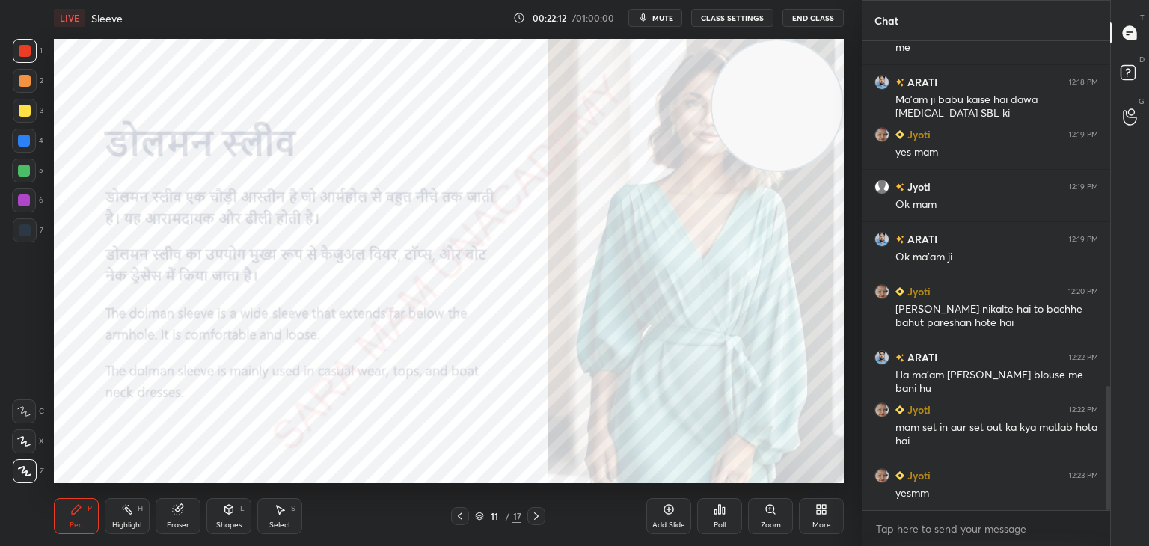
click at [543, 514] on div at bounding box center [536, 516] width 18 height 18
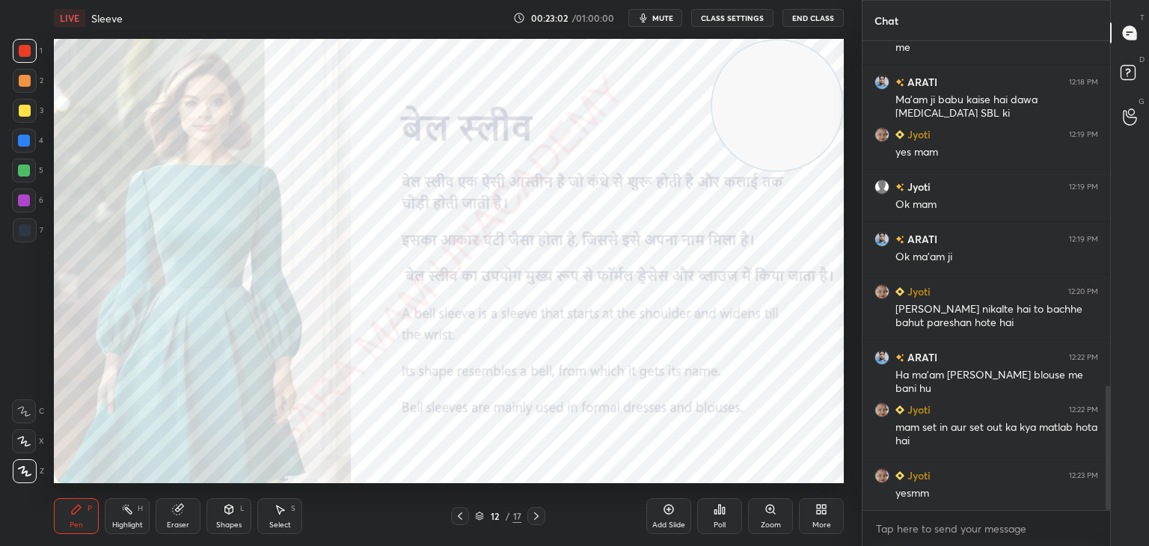
scroll to position [1342, 0]
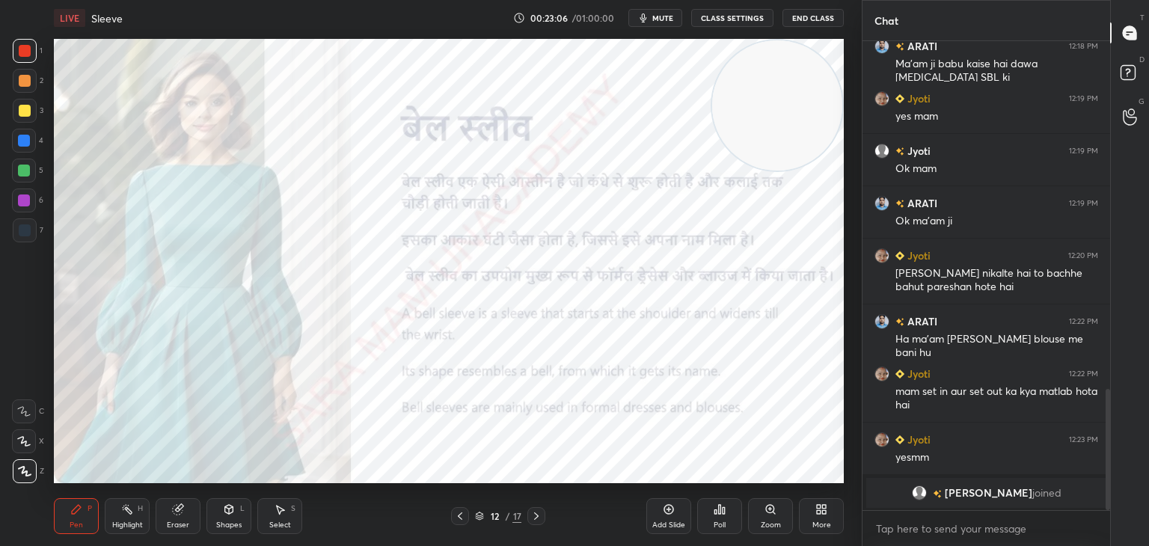
click at [533, 515] on icon at bounding box center [536, 516] width 12 height 12
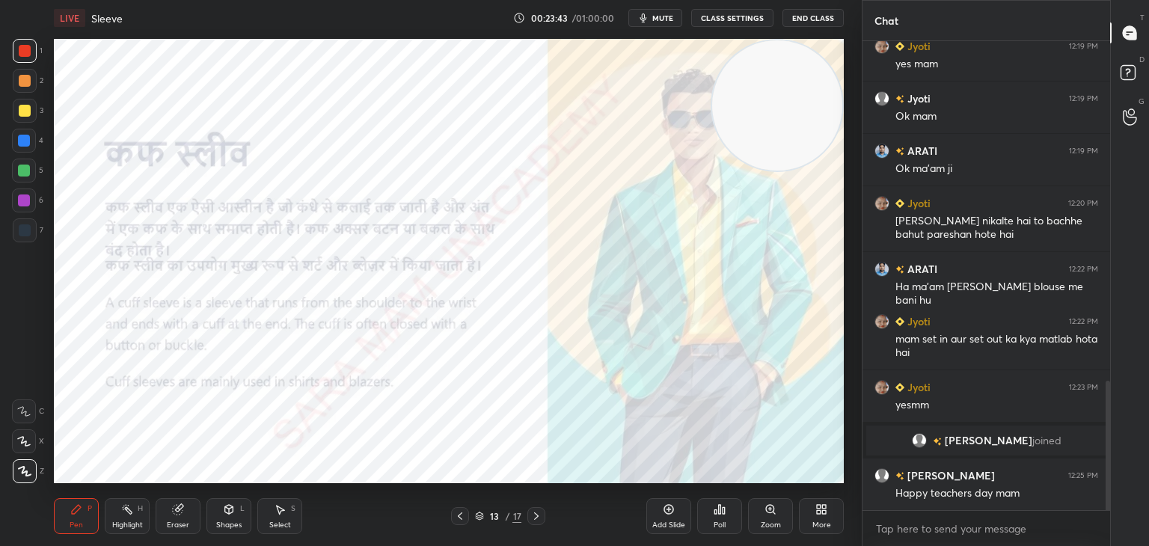
scroll to position [1235, 0]
click at [725, 162] on video at bounding box center [777, 105] width 130 height 130
click at [727, 159] on video at bounding box center [777, 104] width 130 height 130
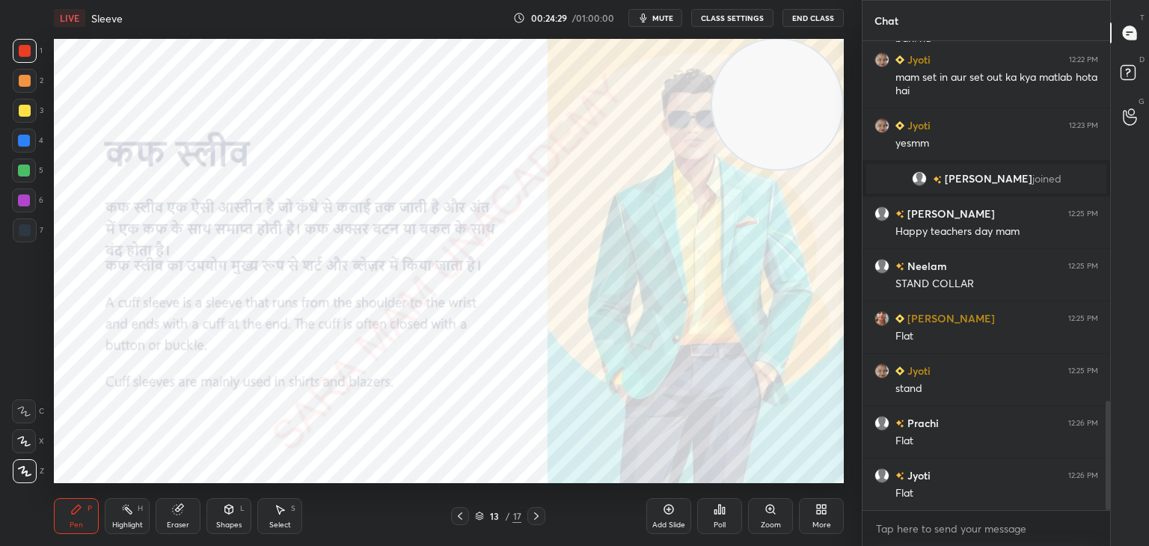
scroll to position [1549, 0]
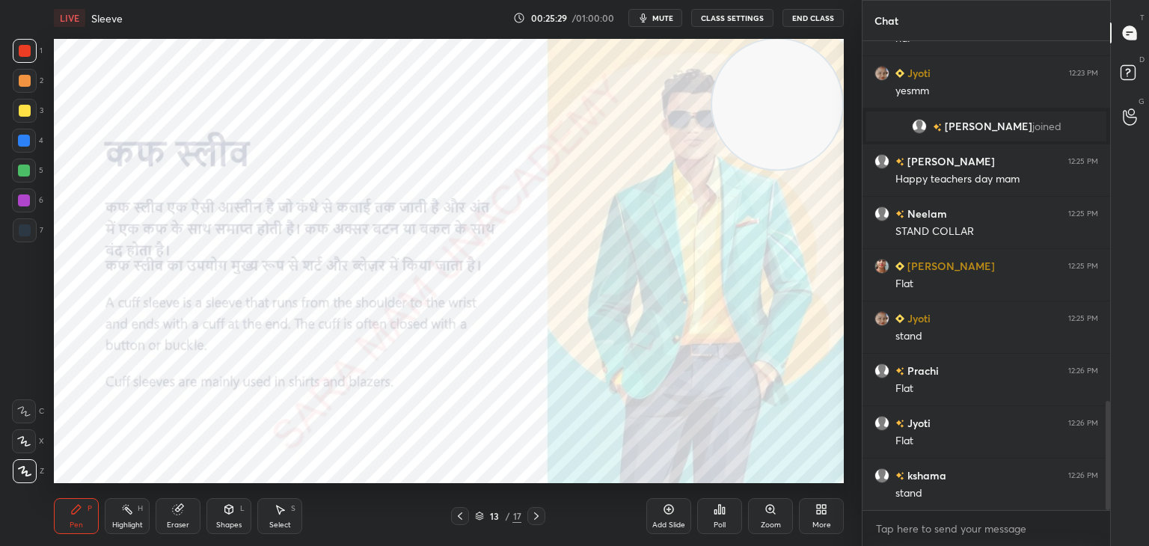
click at [533, 518] on icon at bounding box center [536, 516] width 12 height 12
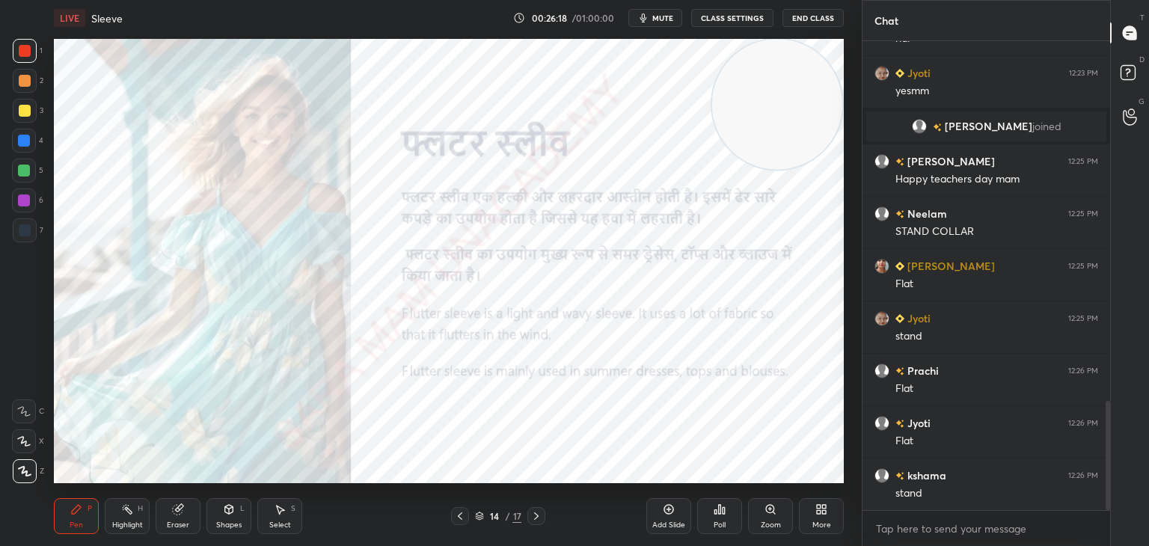
click at [539, 519] on icon at bounding box center [536, 516] width 12 height 12
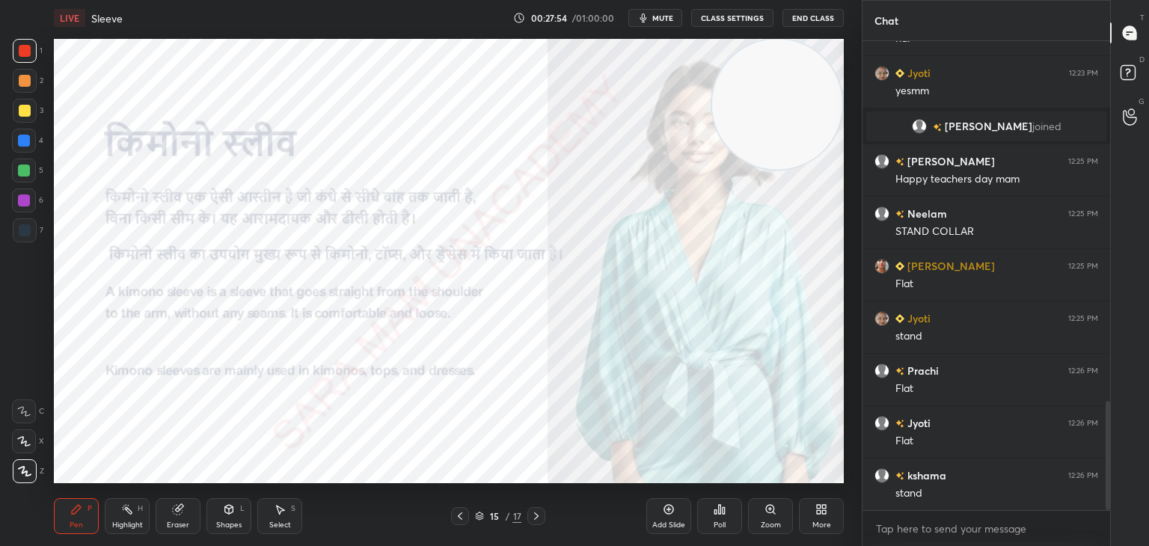
click at [543, 513] on div at bounding box center [536, 516] width 18 height 18
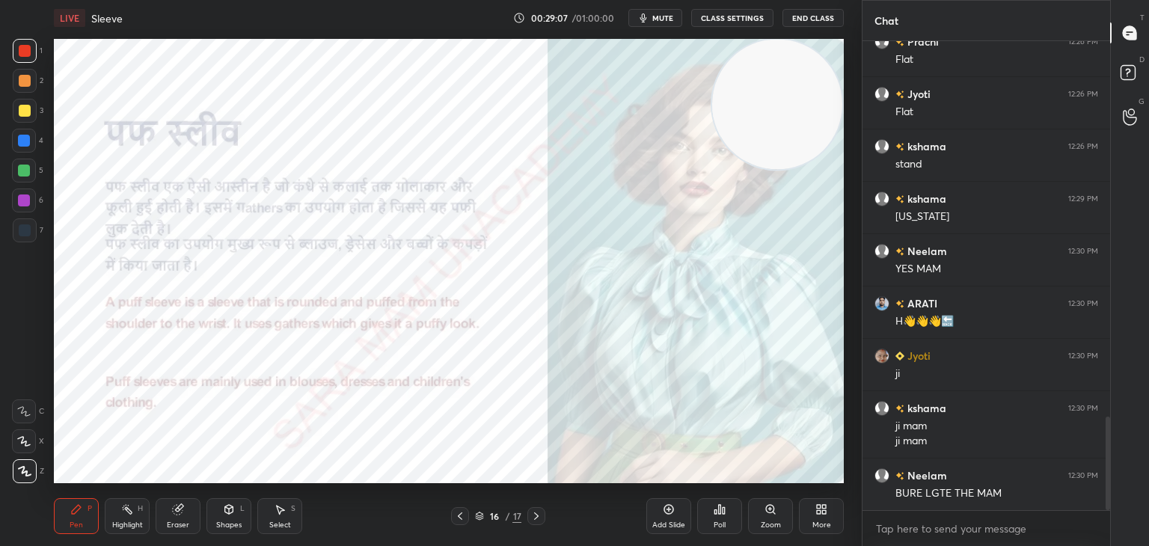
scroll to position [1931, 0]
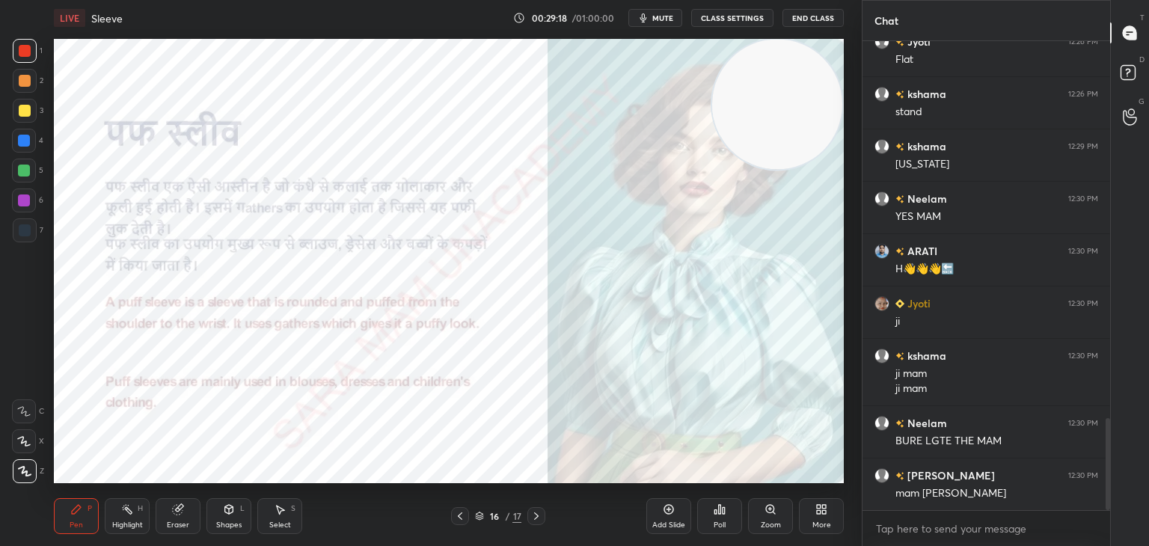
click at [538, 514] on icon at bounding box center [536, 516] width 12 height 12
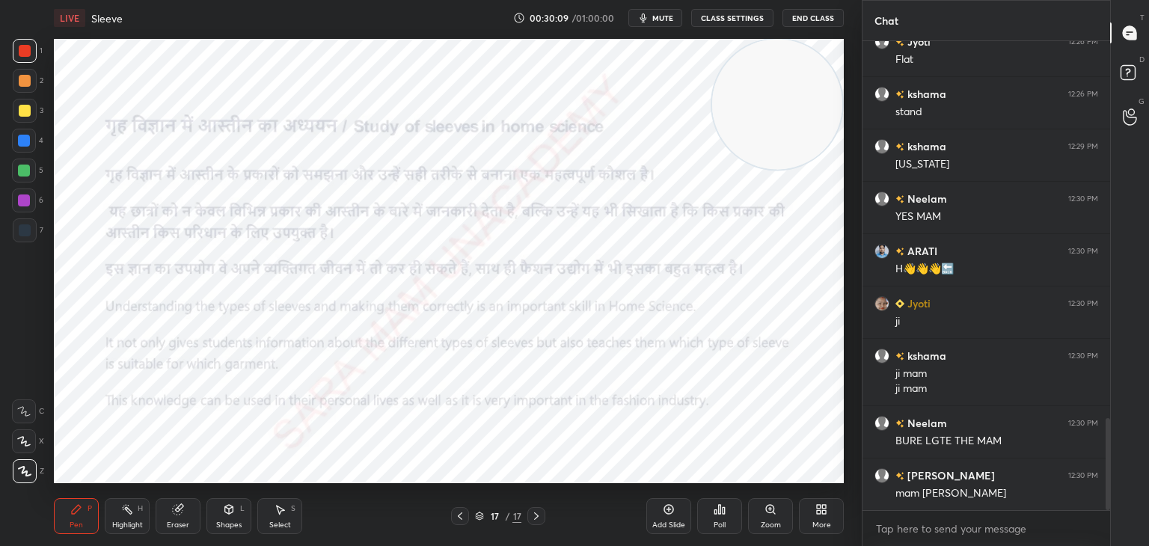
click at [667, 515] on icon at bounding box center [669, 509] width 12 height 12
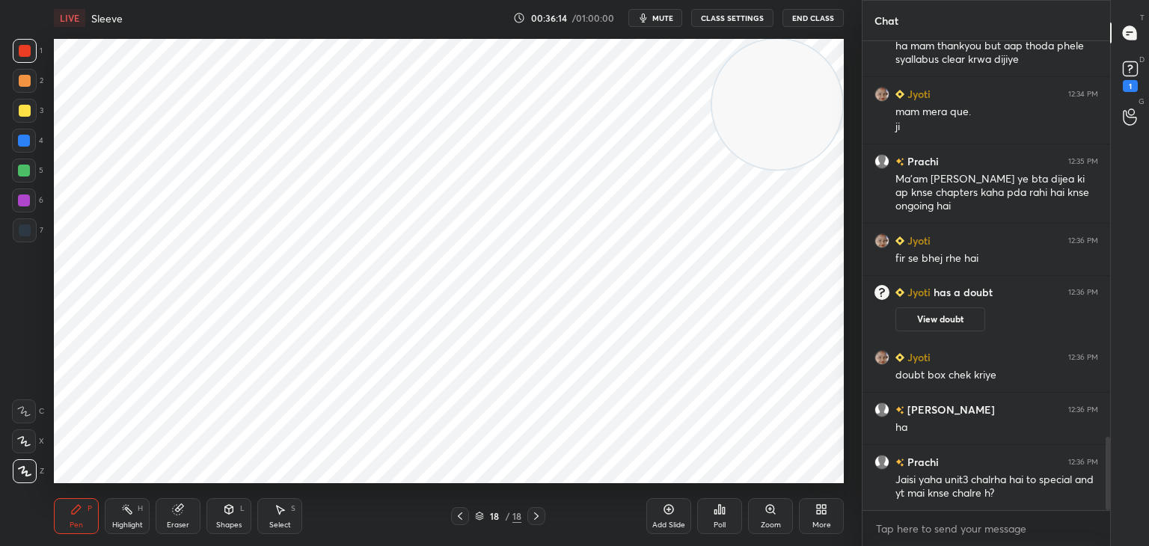
scroll to position [2549, 0]
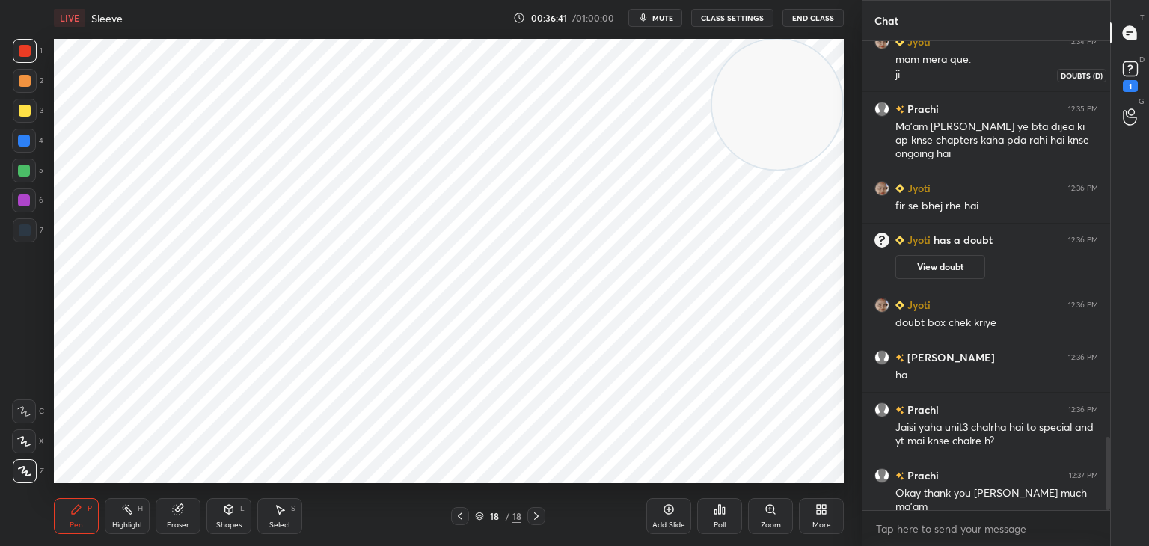
click at [1128, 72] on rect at bounding box center [1129, 69] width 14 height 14
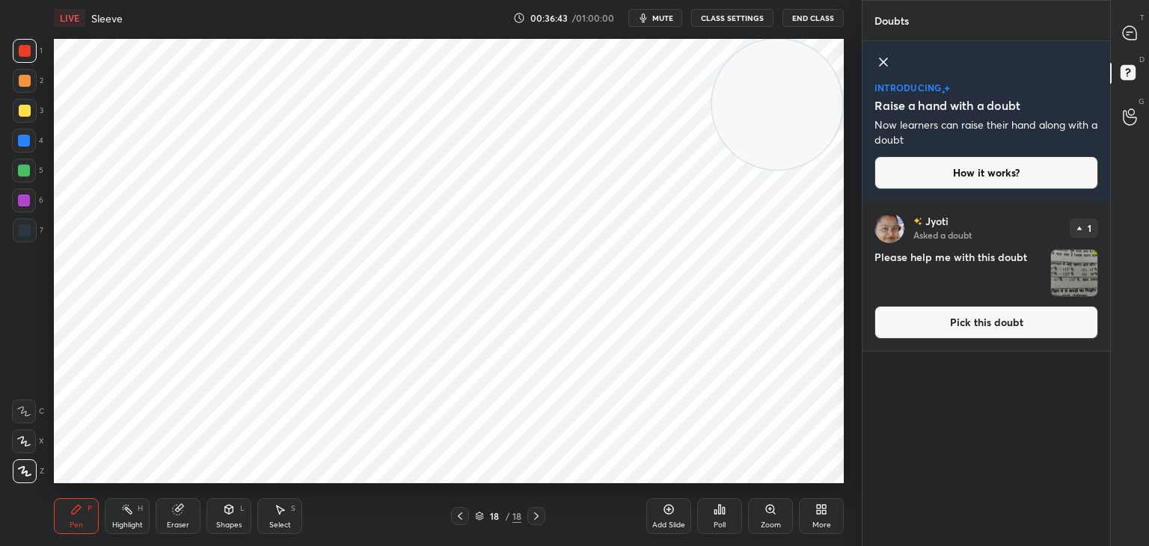
click at [964, 324] on button "Pick this doubt" at bounding box center [986, 322] width 224 height 33
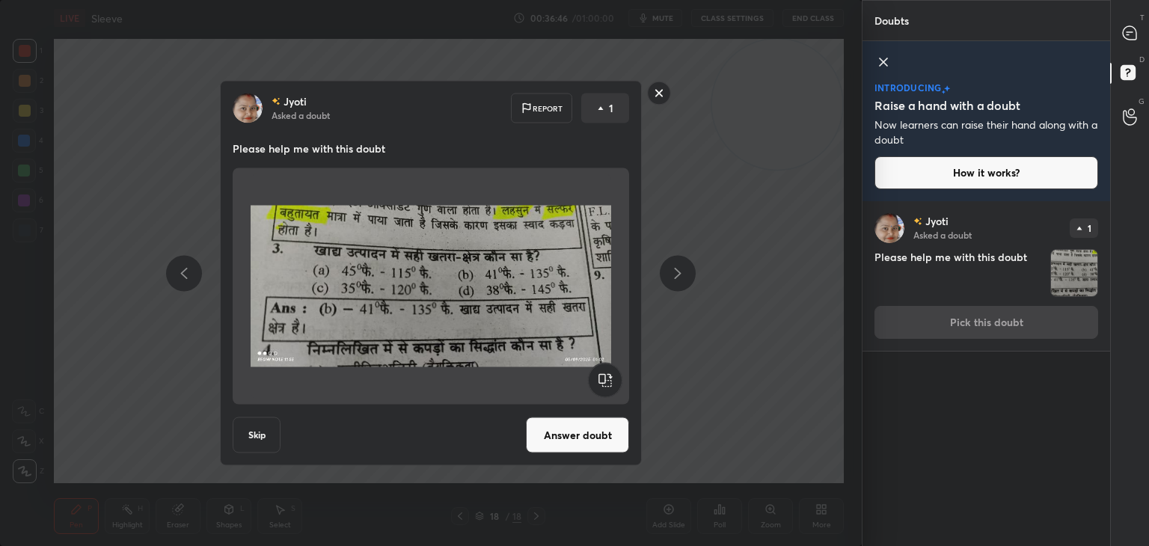
click at [592, 446] on button "Answer doubt" at bounding box center [577, 435] width 103 height 36
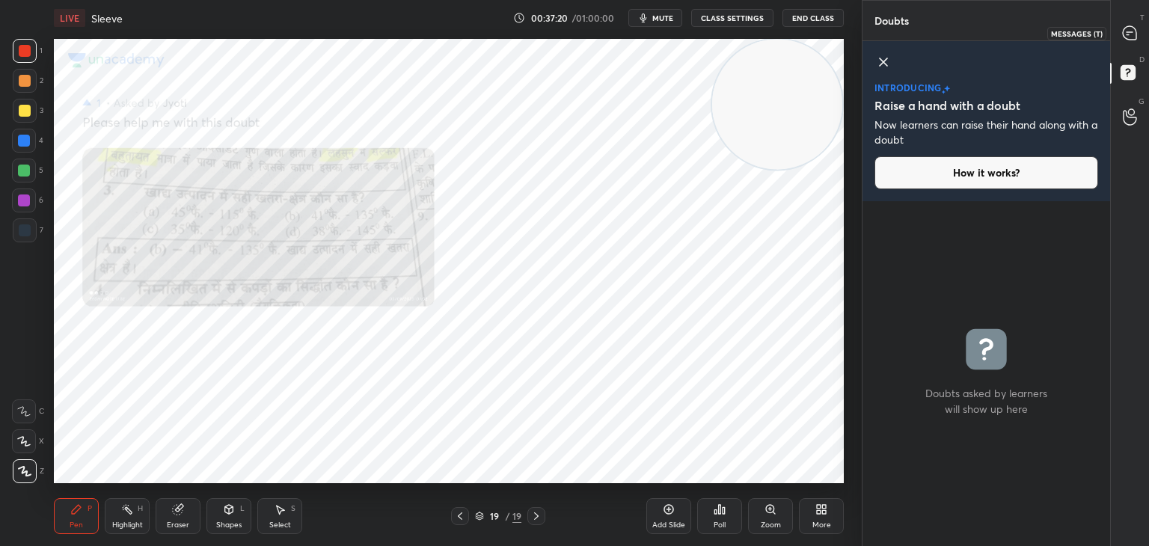
click at [1128, 33] on icon at bounding box center [1128, 32] width 13 height 13
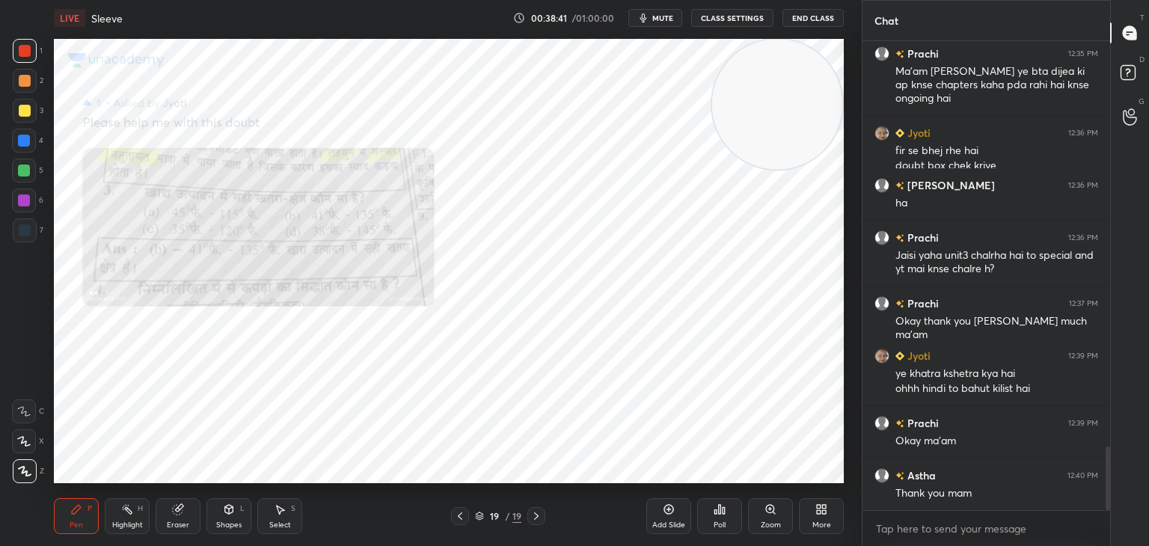
scroll to position [2997, 0]
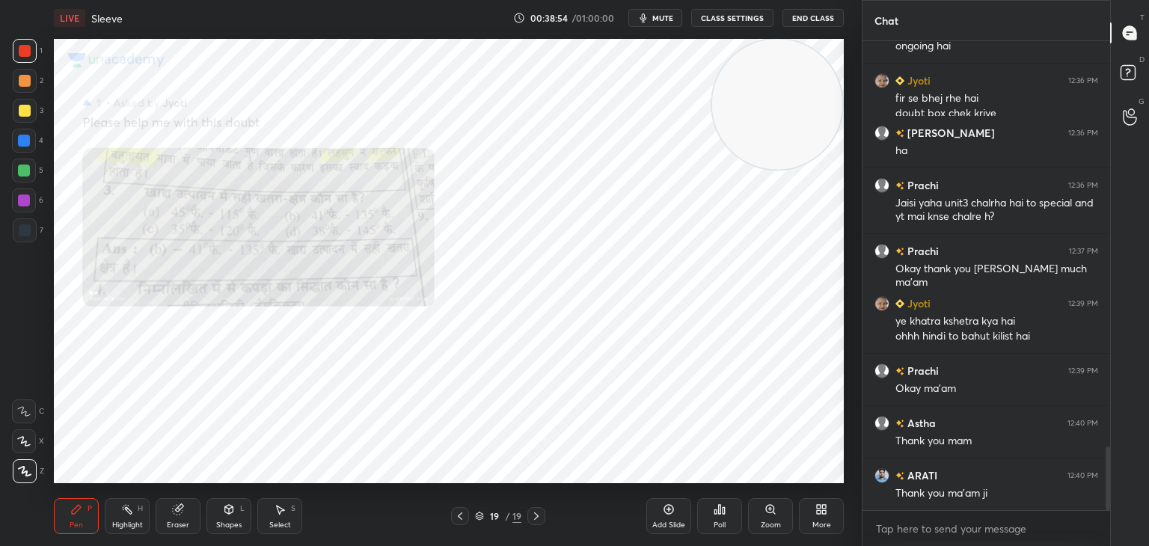
click at [676, 518] on div "Add Slide" at bounding box center [668, 516] width 45 height 36
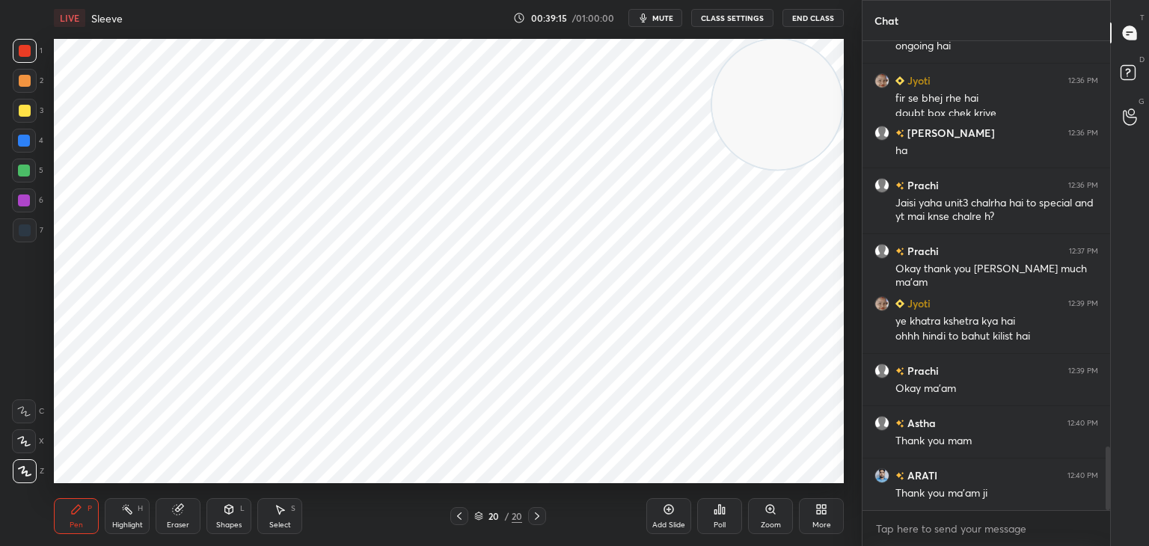
click at [460, 514] on icon at bounding box center [459, 515] width 4 height 7
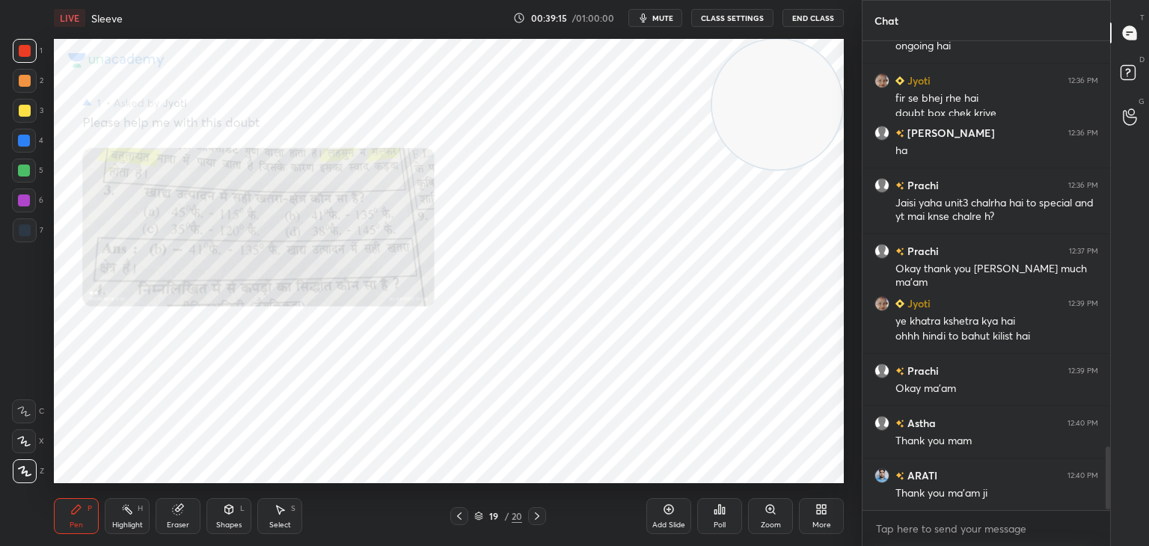
scroll to position [3063, 0]
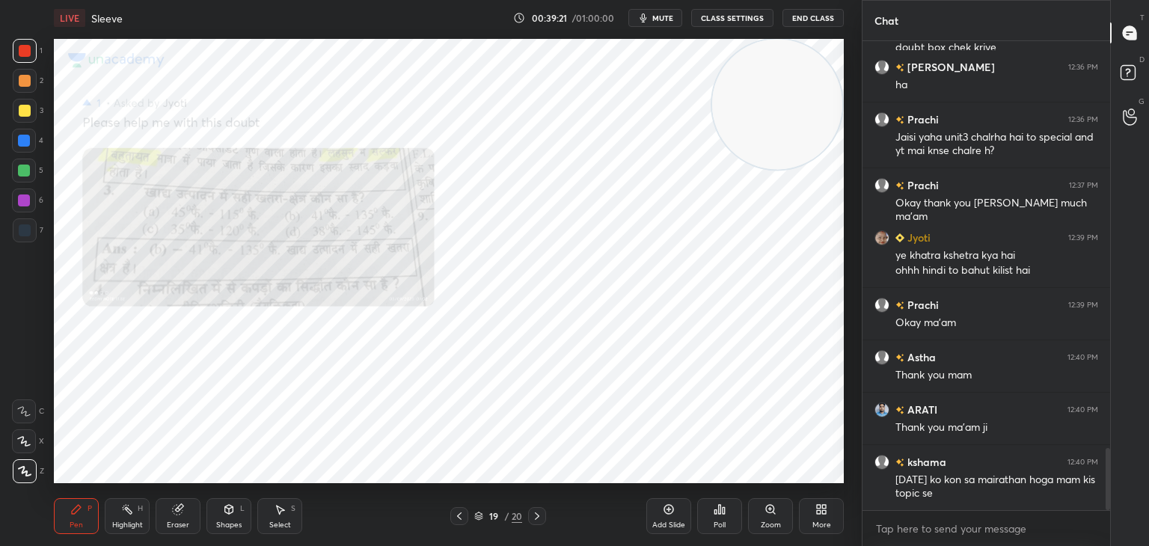
click at [535, 514] on icon at bounding box center [537, 516] width 12 height 12
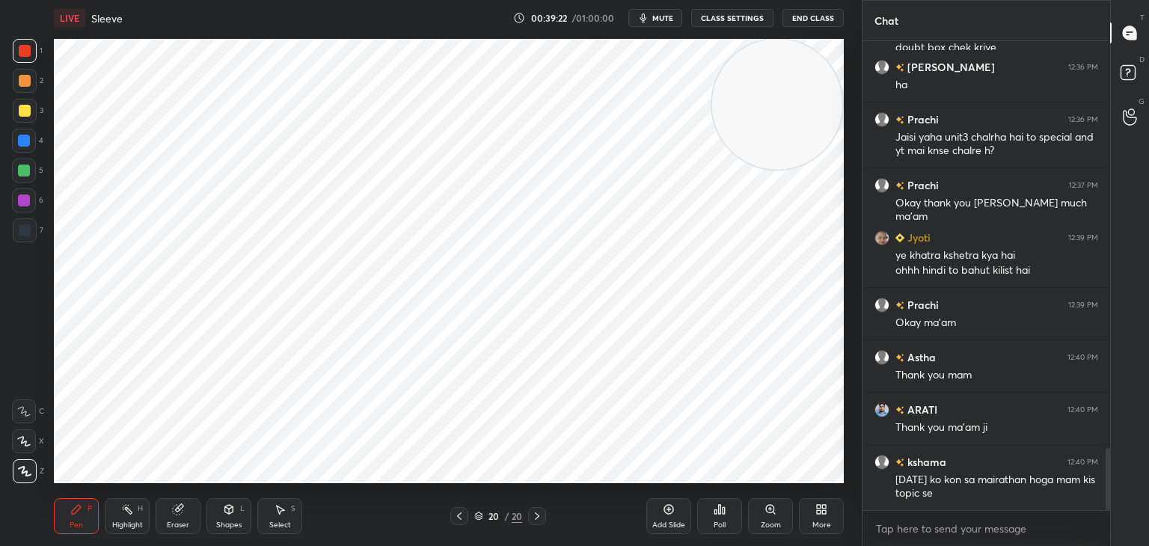
click at [450, 513] on div at bounding box center [459, 516] width 18 height 18
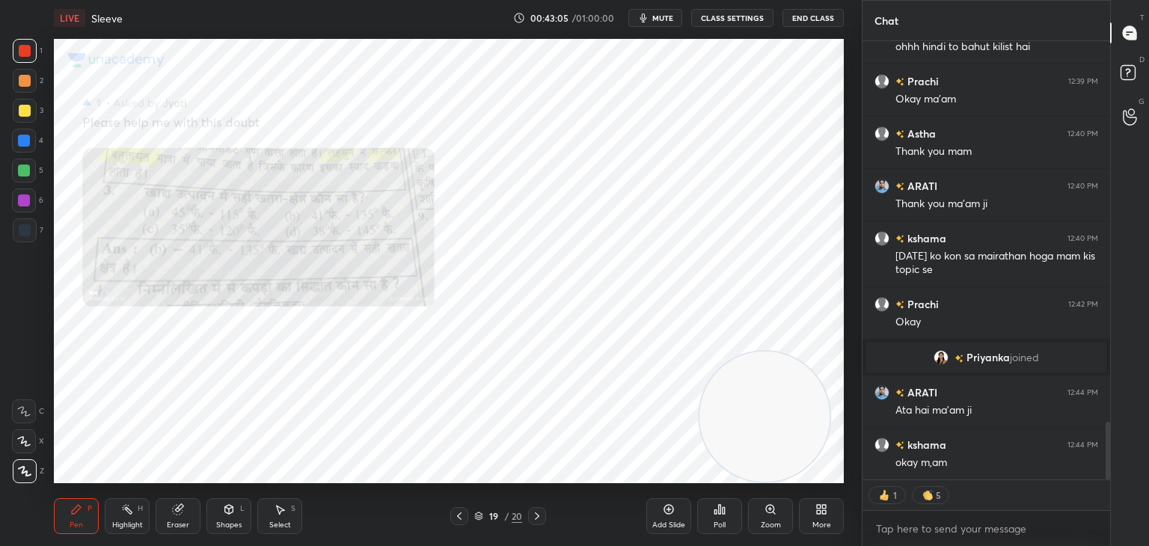
scroll to position [2893, 0]
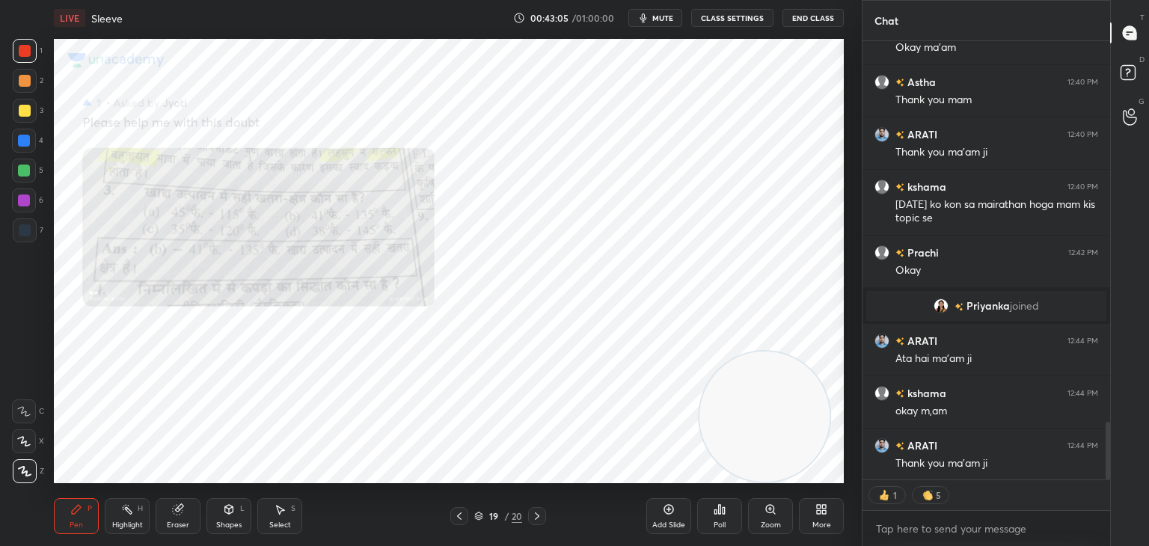
click at [814, 18] on button "End Class" at bounding box center [812, 18] width 61 height 18
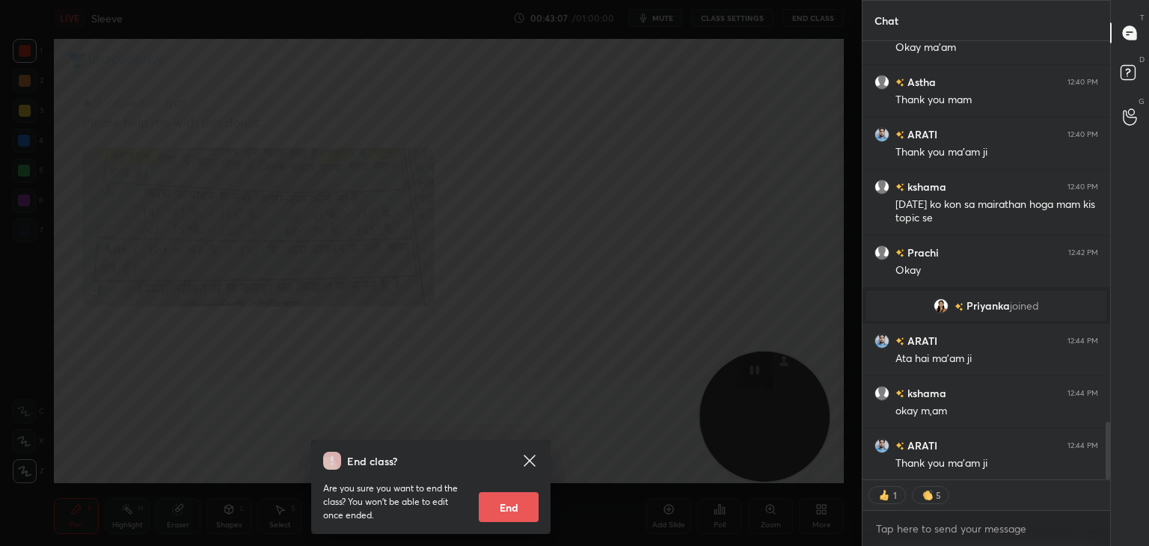
click at [514, 513] on button "End" at bounding box center [509, 507] width 60 height 30
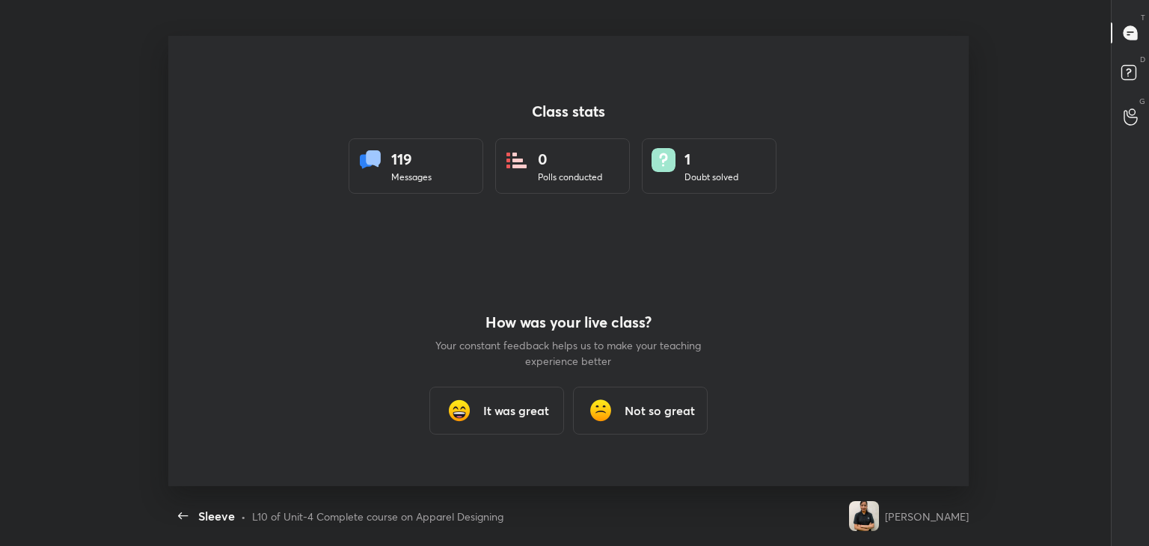
scroll to position [450, 1137]
type textarea "x"
click at [494, 407] on h3 "It was great" at bounding box center [516, 411] width 66 height 18
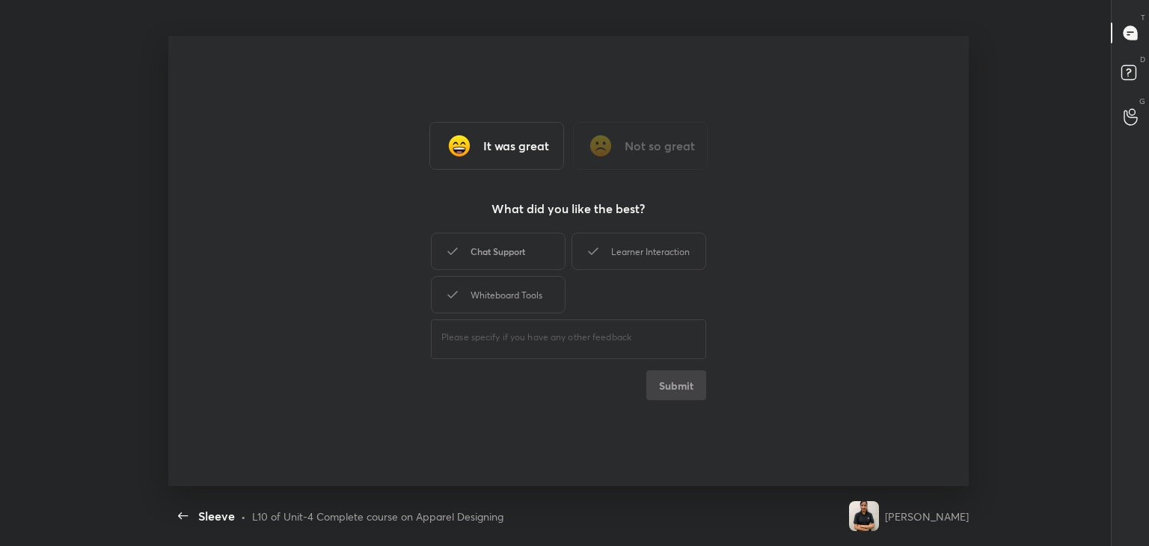
click at [512, 258] on div "Chat Support" at bounding box center [498, 251] width 135 height 37
click at [660, 250] on div "Learner Interaction" at bounding box center [638, 251] width 135 height 37
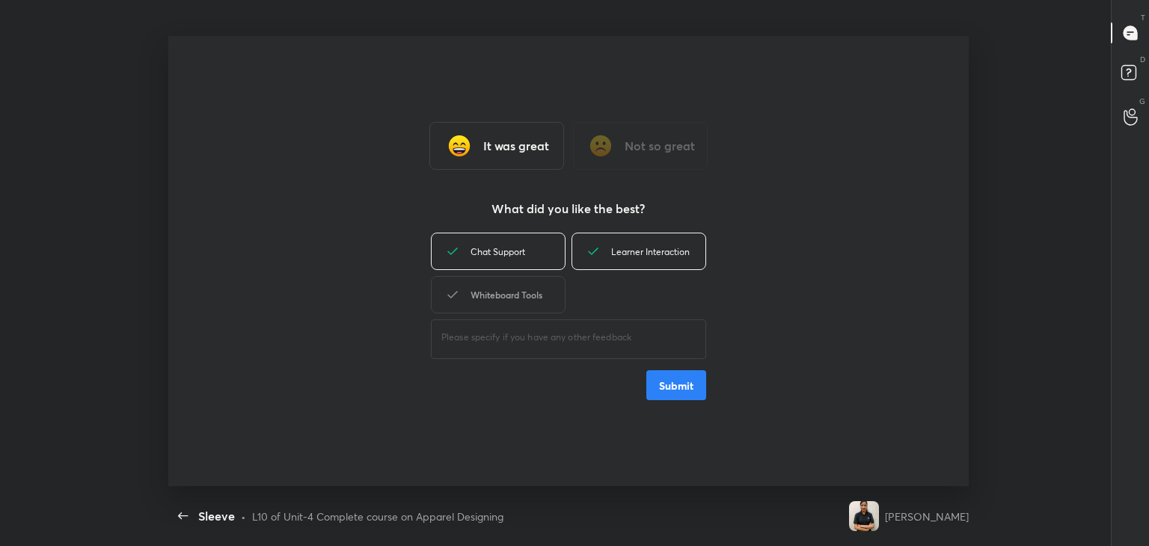
click at [496, 305] on div "Whiteboard Tools" at bounding box center [498, 294] width 135 height 37
click at [666, 393] on button "Submit" at bounding box center [676, 385] width 60 height 30
